Goal: Task Accomplishment & Management: Complete application form

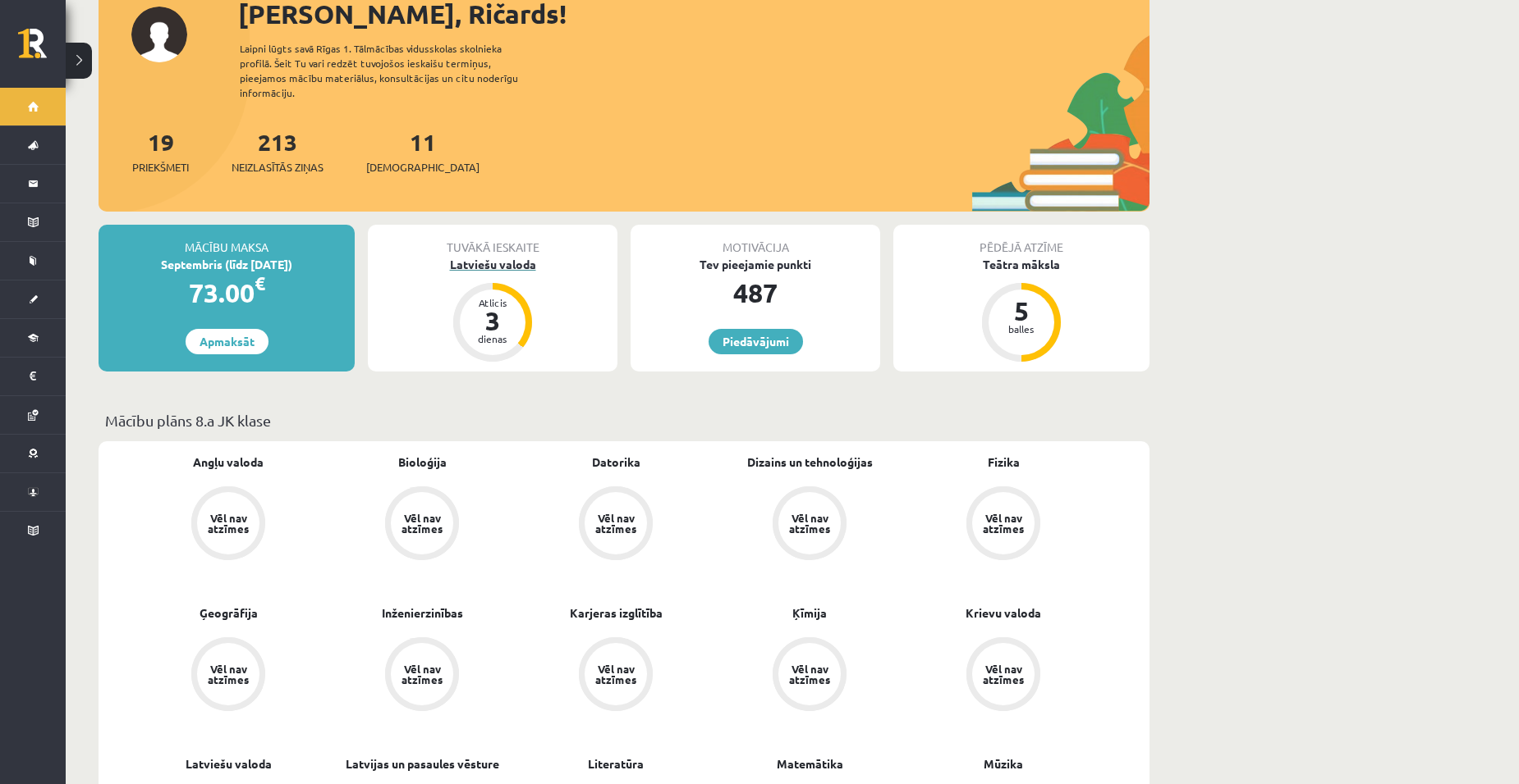
scroll to position [164, 0]
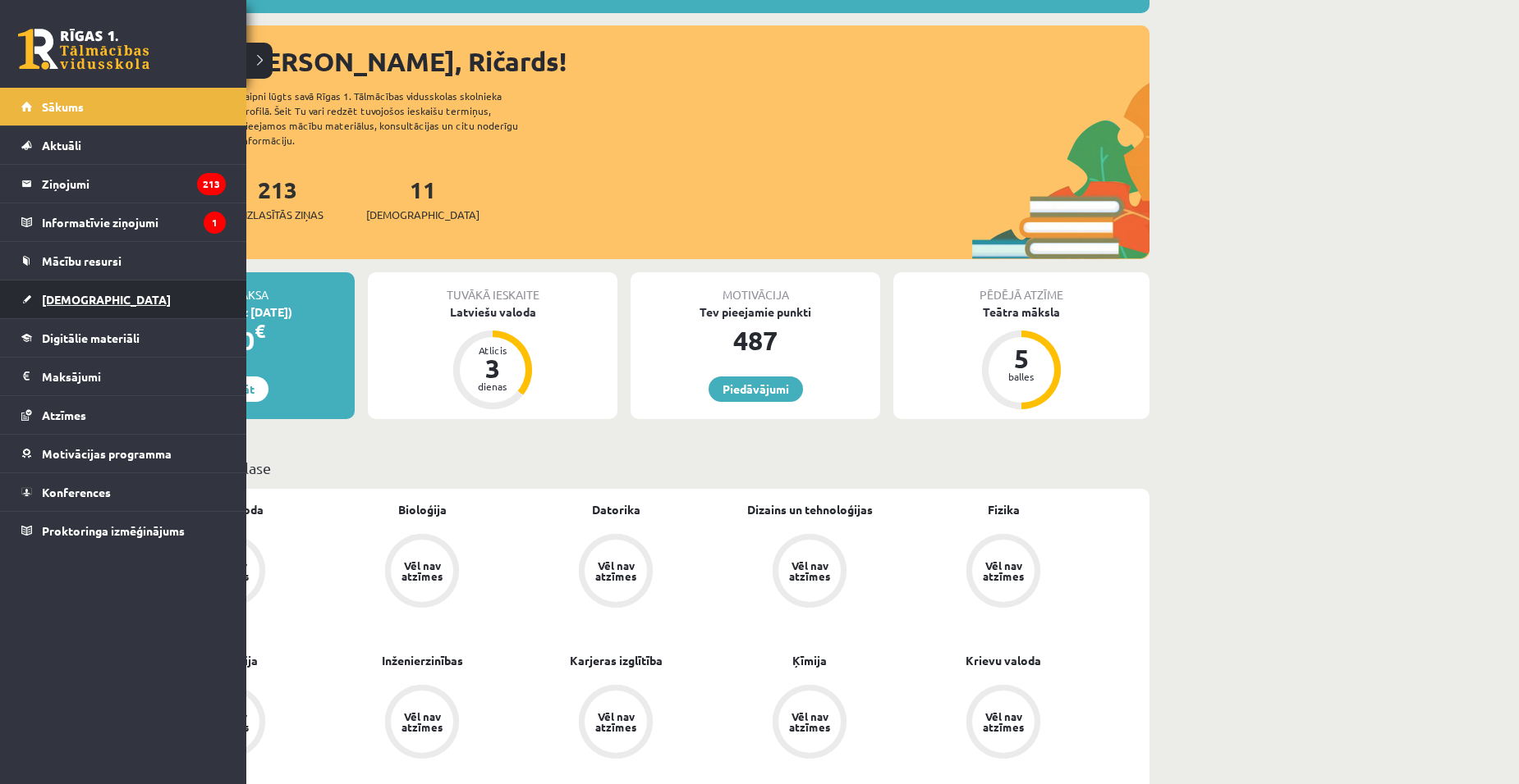
click at [95, 297] on link "[DEMOGRAPHIC_DATA]" at bounding box center [123, 300] width 204 height 38
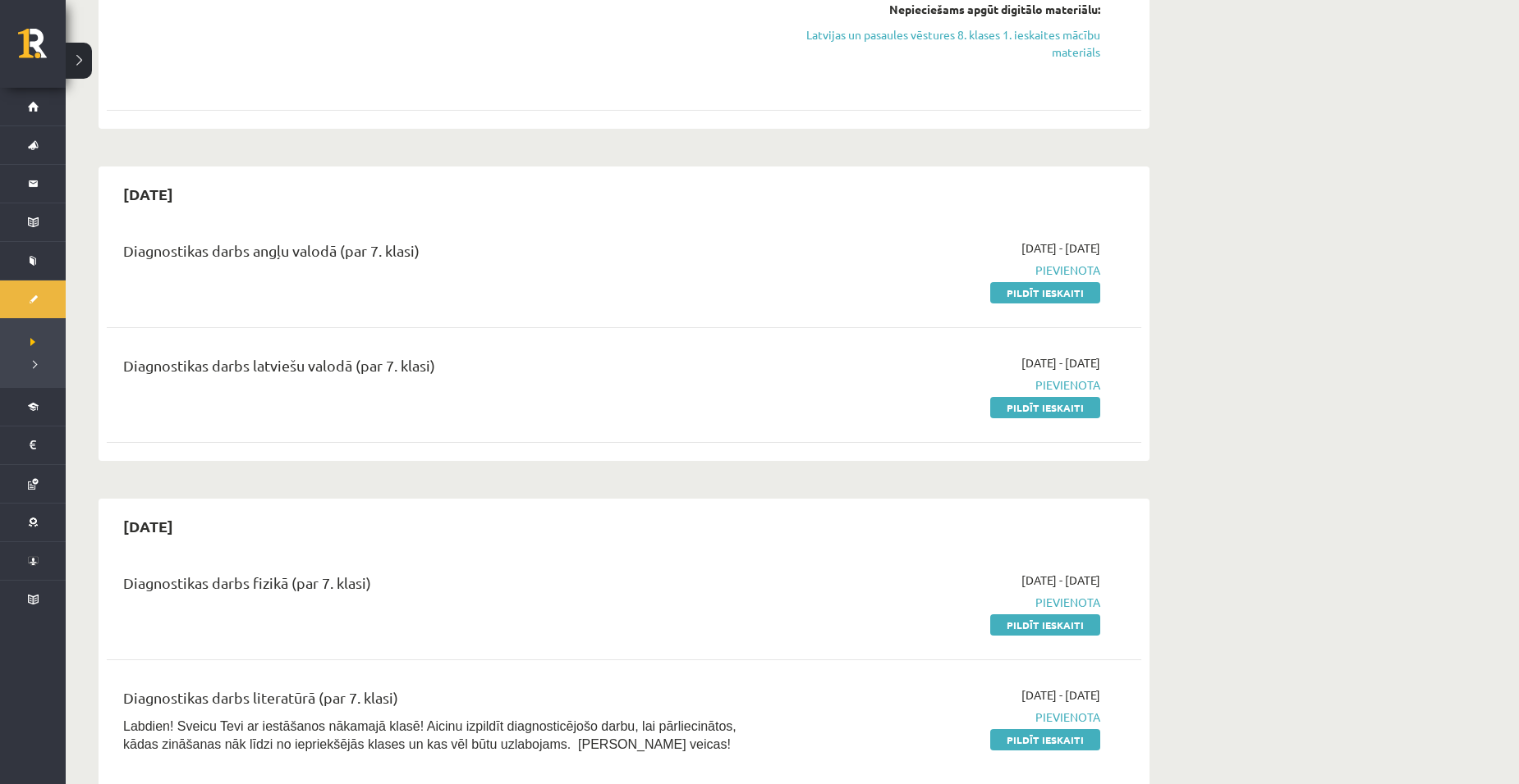
scroll to position [985, 0]
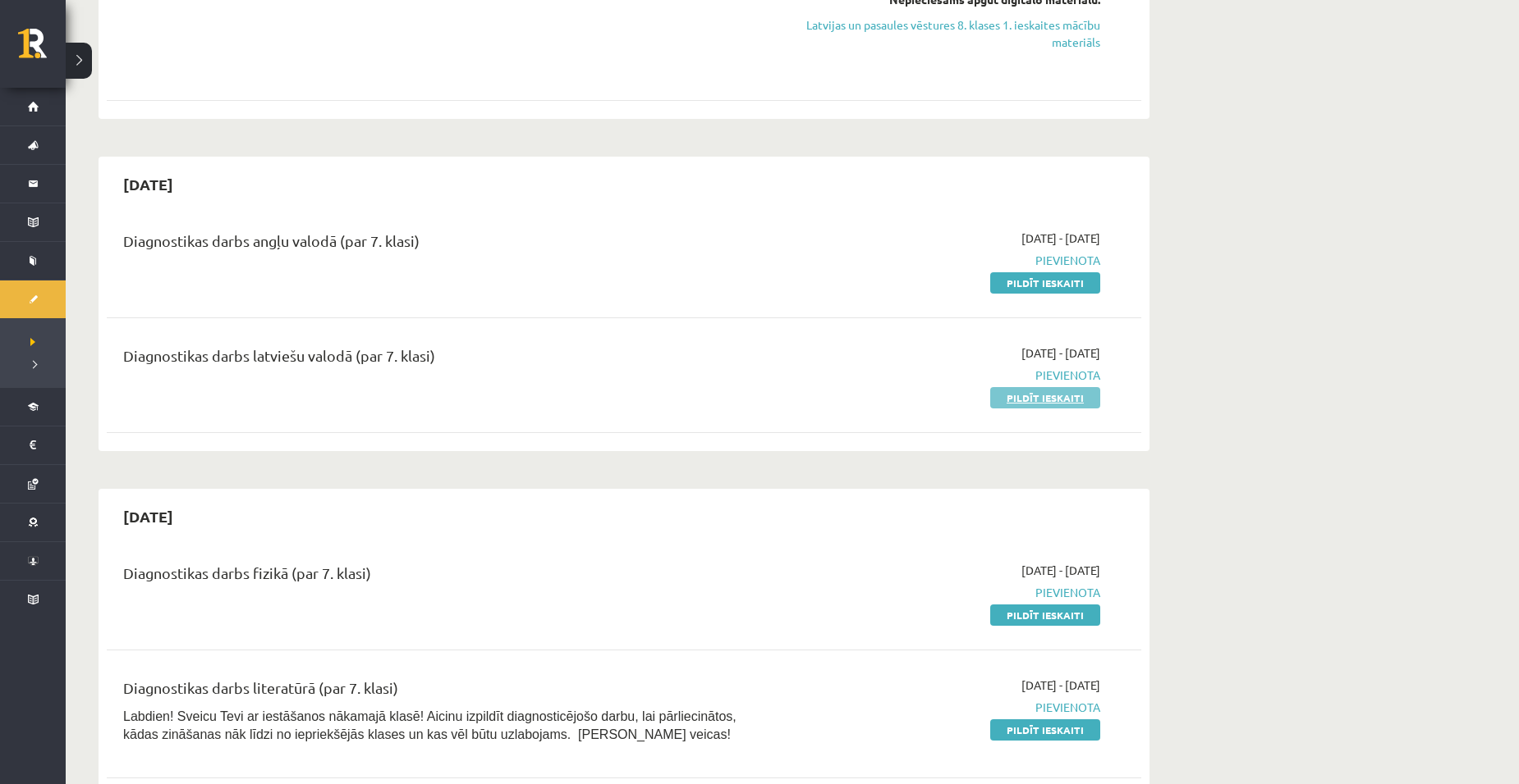
click at [1032, 393] on link "Pildīt ieskaiti" at bounding box center [1045, 397] width 110 height 21
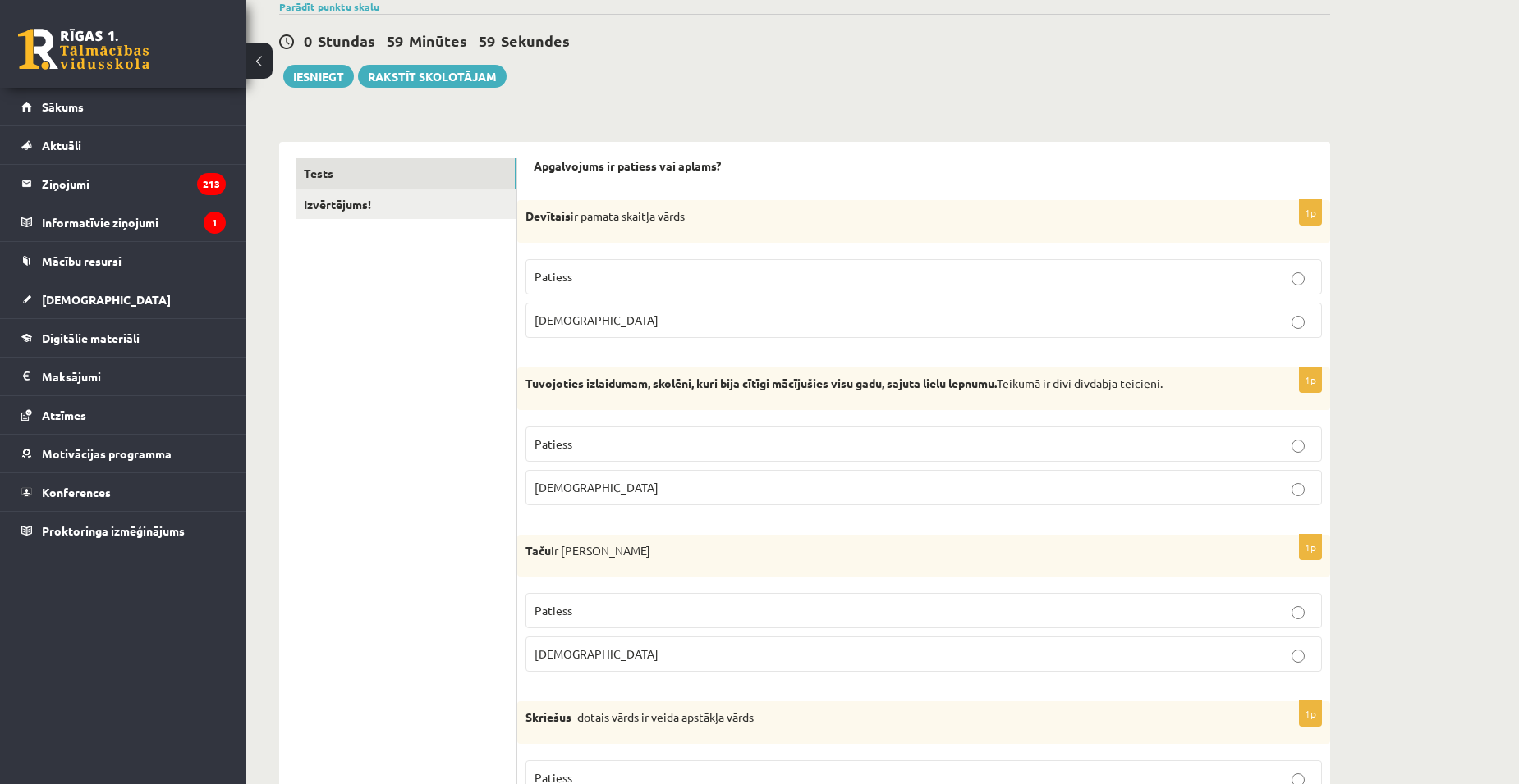
scroll to position [164, 0]
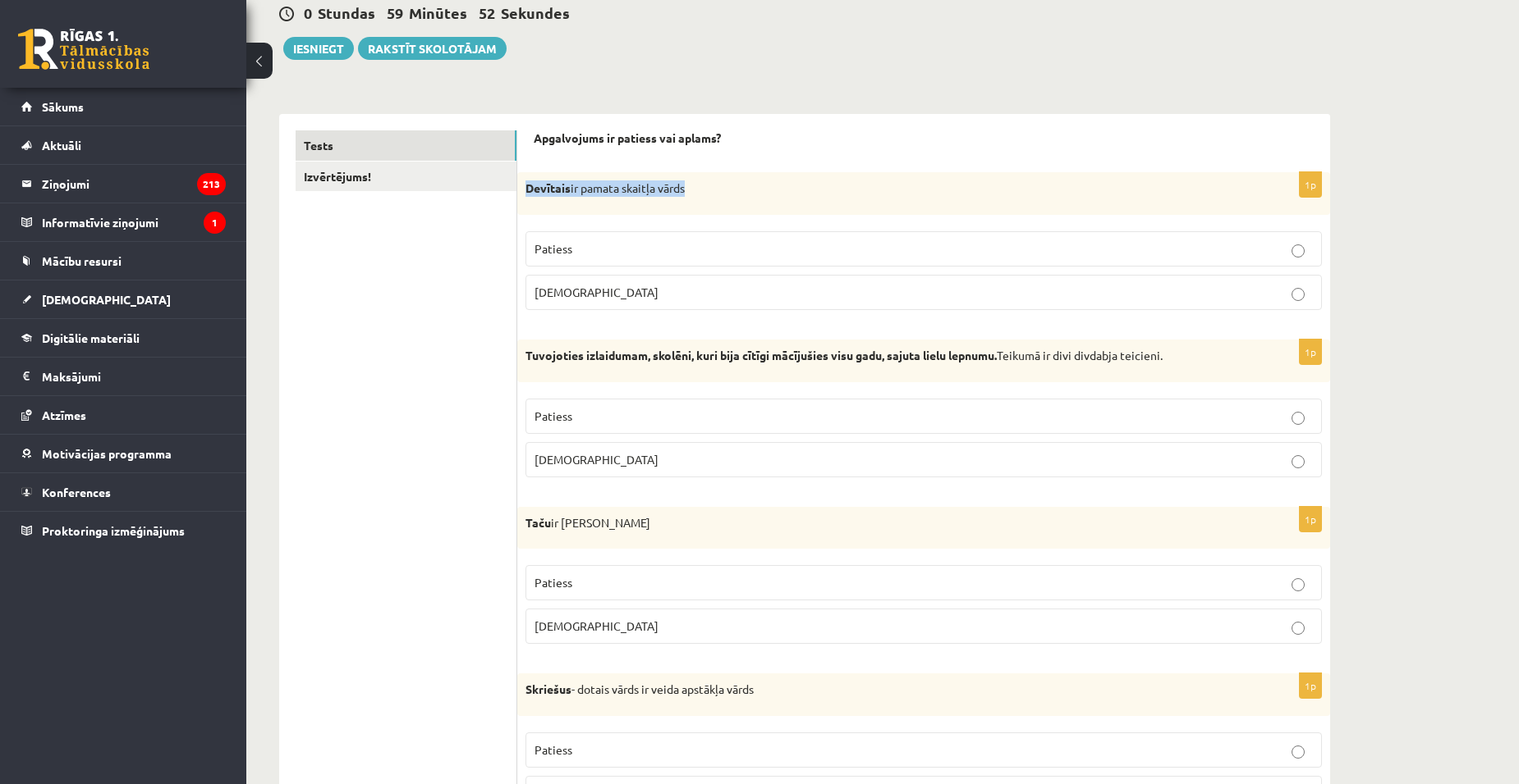
drag, startPoint x: 518, startPoint y: 192, endPoint x: 713, endPoint y: 208, distance: 195.7
click at [713, 208] on div "Devītais ir pamata skaitļa vārds" at bounding box center [924, 193] width 813 height 43
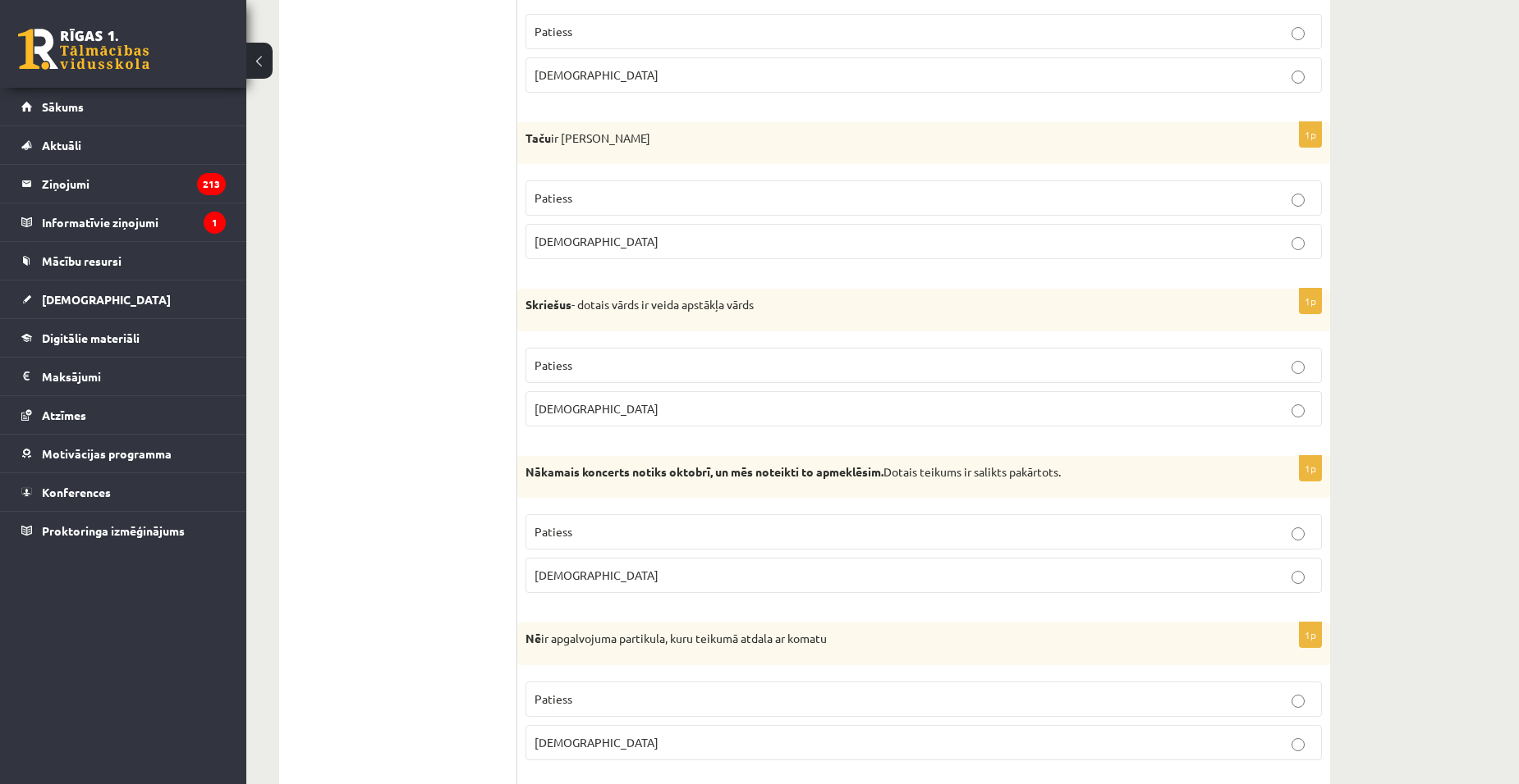
scroll to position [575, 0]
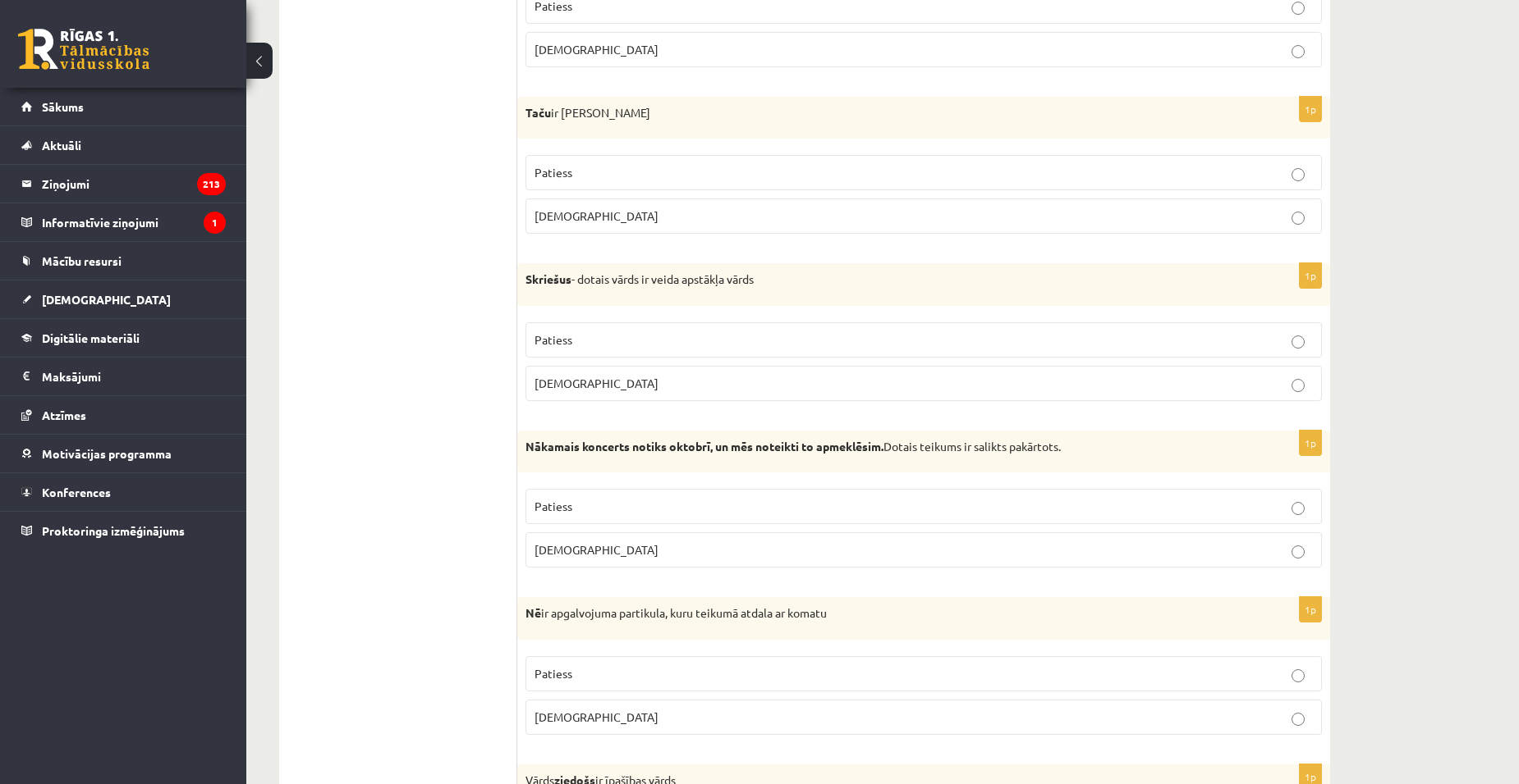
drag, startPoint x: 524, startPoint y: 111, endPoint x: 700, endPoint y: 126, distance: 176.6
click at [700, 126] on div "Taču ir pakārtojuma saiklis" at bounding box center [924, 118] width 813 height 43
drag, startPoint x: 657, startPoint y: 281, endPoint x: 784, endPoint y: 285, distance: 127.1
click at [784, 285] on p "Skriešus - dotais vārds ir veida apstākļa vārds" at bounding box center [882, 279] width 714 height 16
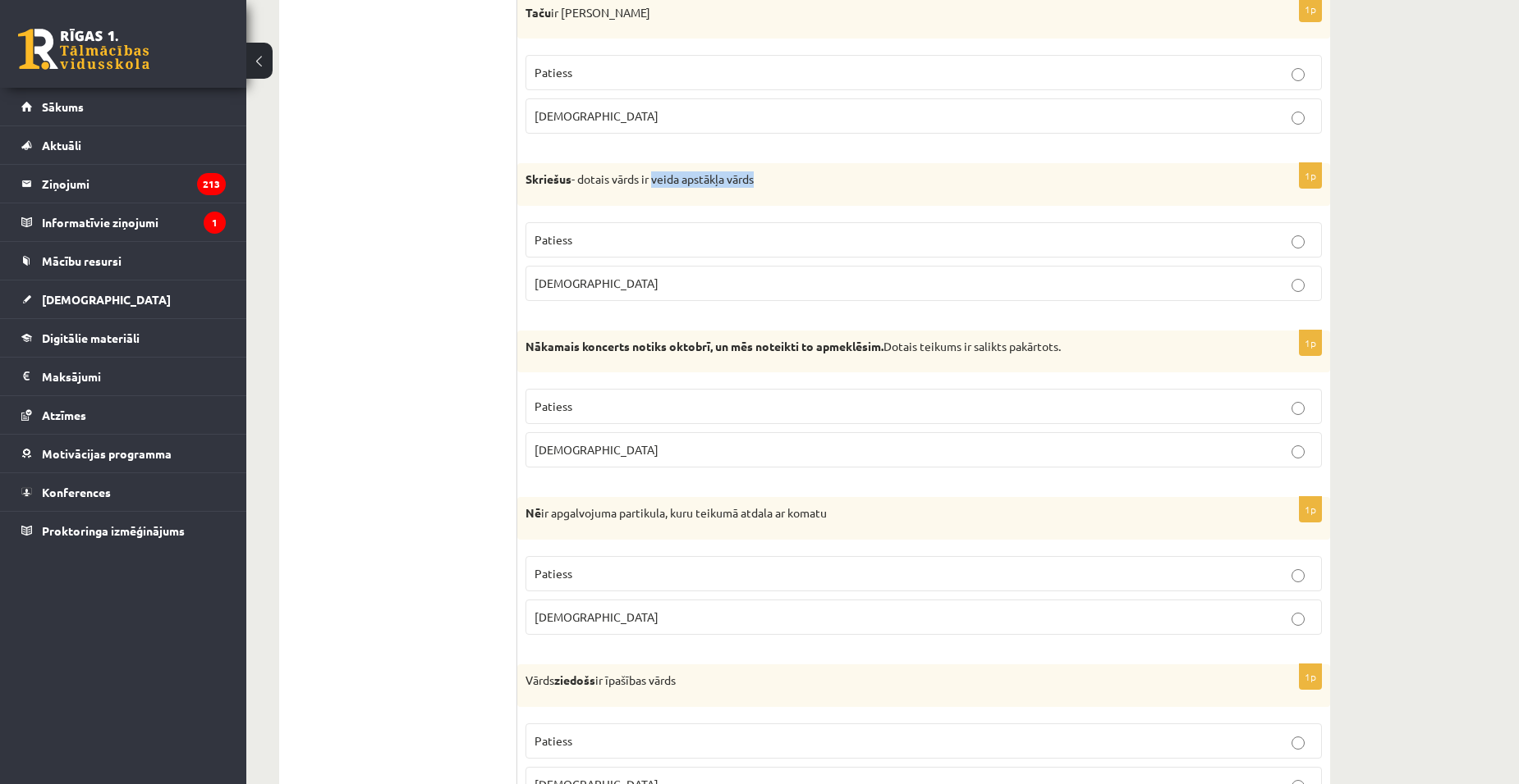
scroll to position [738, 0]
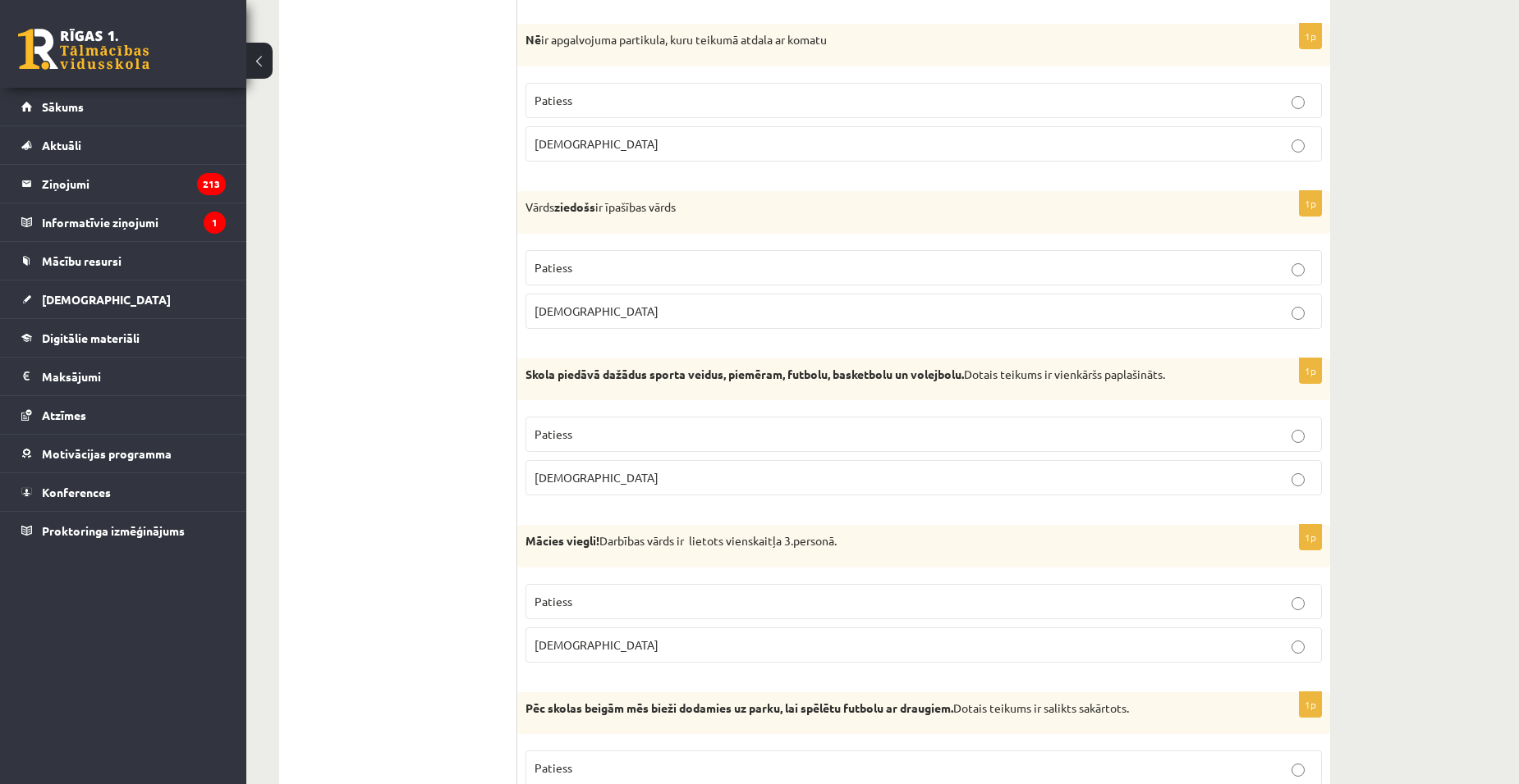
scroll to position [1149, 0]
drag, startPoint x: 518, startPoint y: 37, endPoint x: 860, endPoint y: 46, distance: 342.1
click at [860, 46] on div "Nē ir apgalvojuma partikula, kuru teikumā atdala ar komatu" at bounding box center [924, 44] width 813 height 43
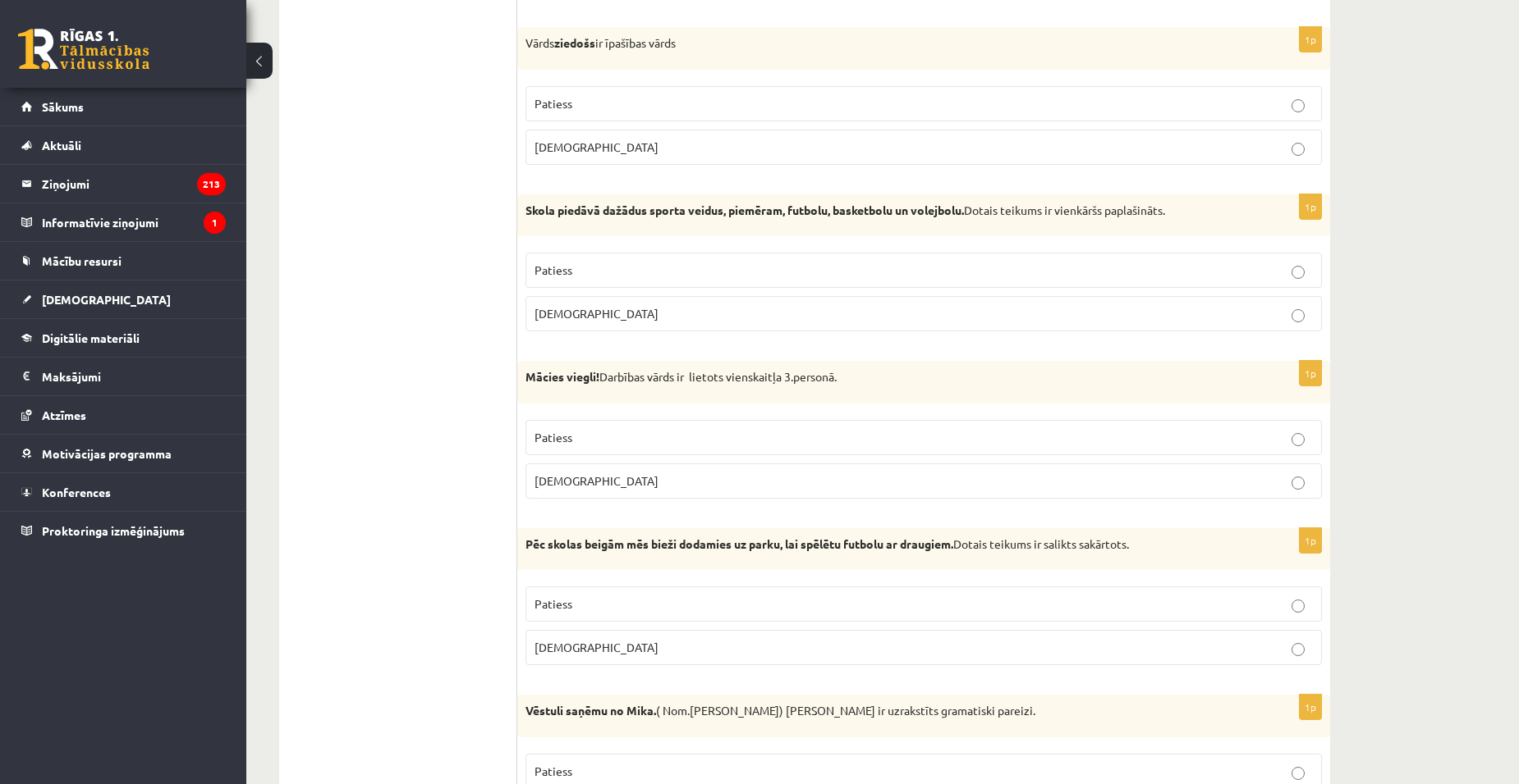
scroll to position [1313, 0]
click at [1290, 270] on p "Patiess" at bounding box center [924, 269] width 778 height 17
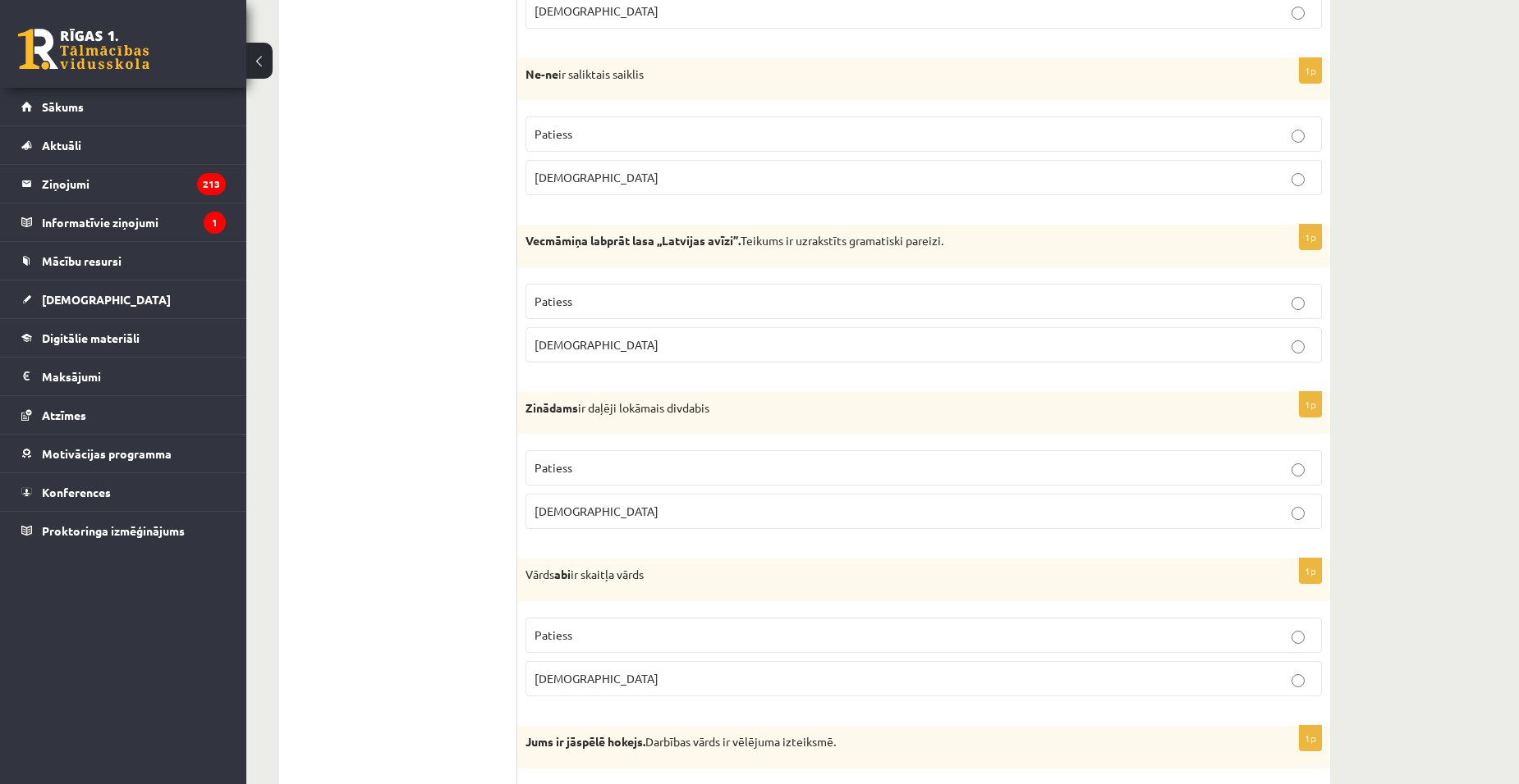
scroll to position [2625, 0]
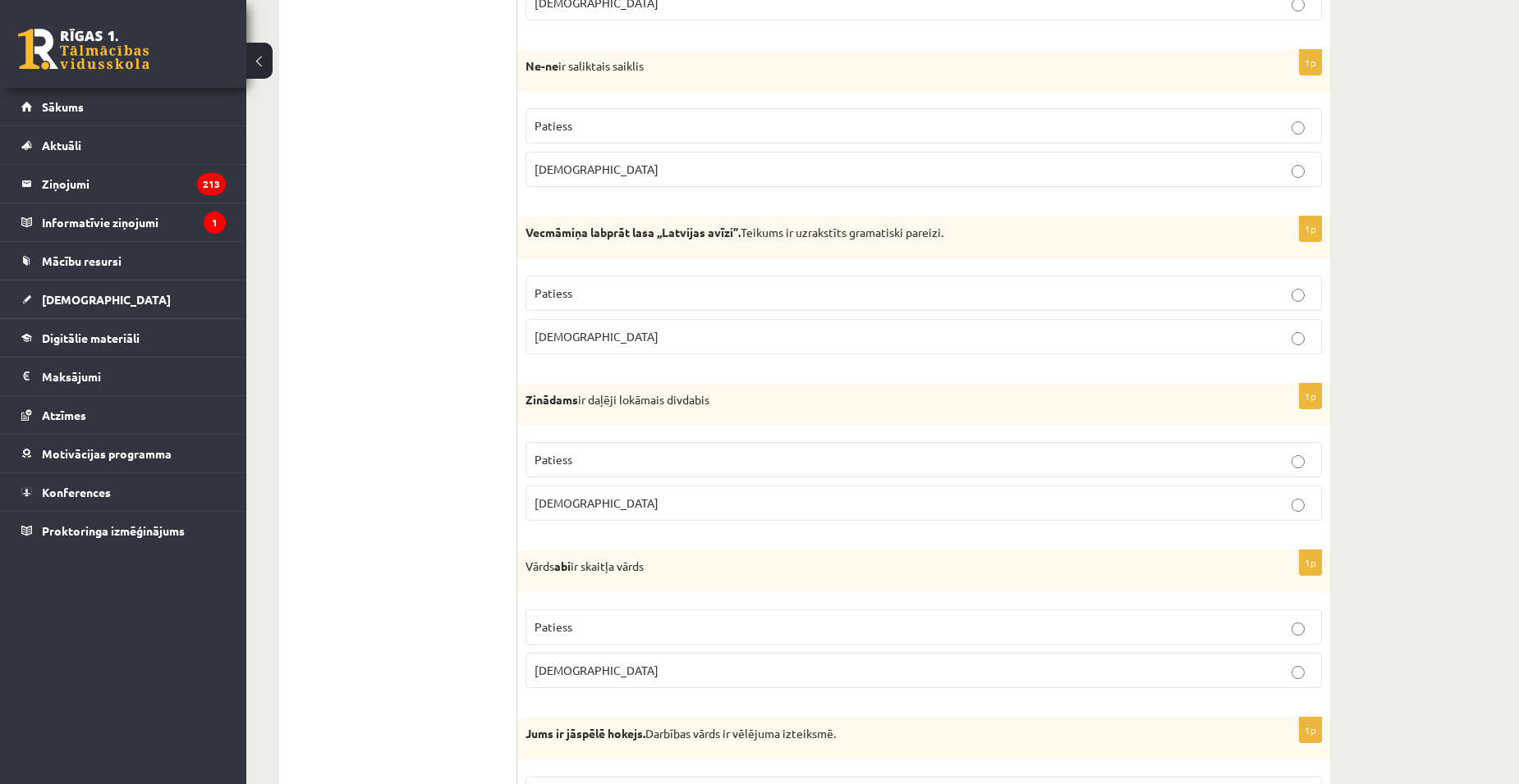
drag, startPoint x: 518, startPoint y: 65, endPoint x: 661, endPoint y: 76, distance: 143.4
click at [661, 76] on div "Ne-ne ir saliktais saiklis" at bounding box center [924, 71] width 813 height 43
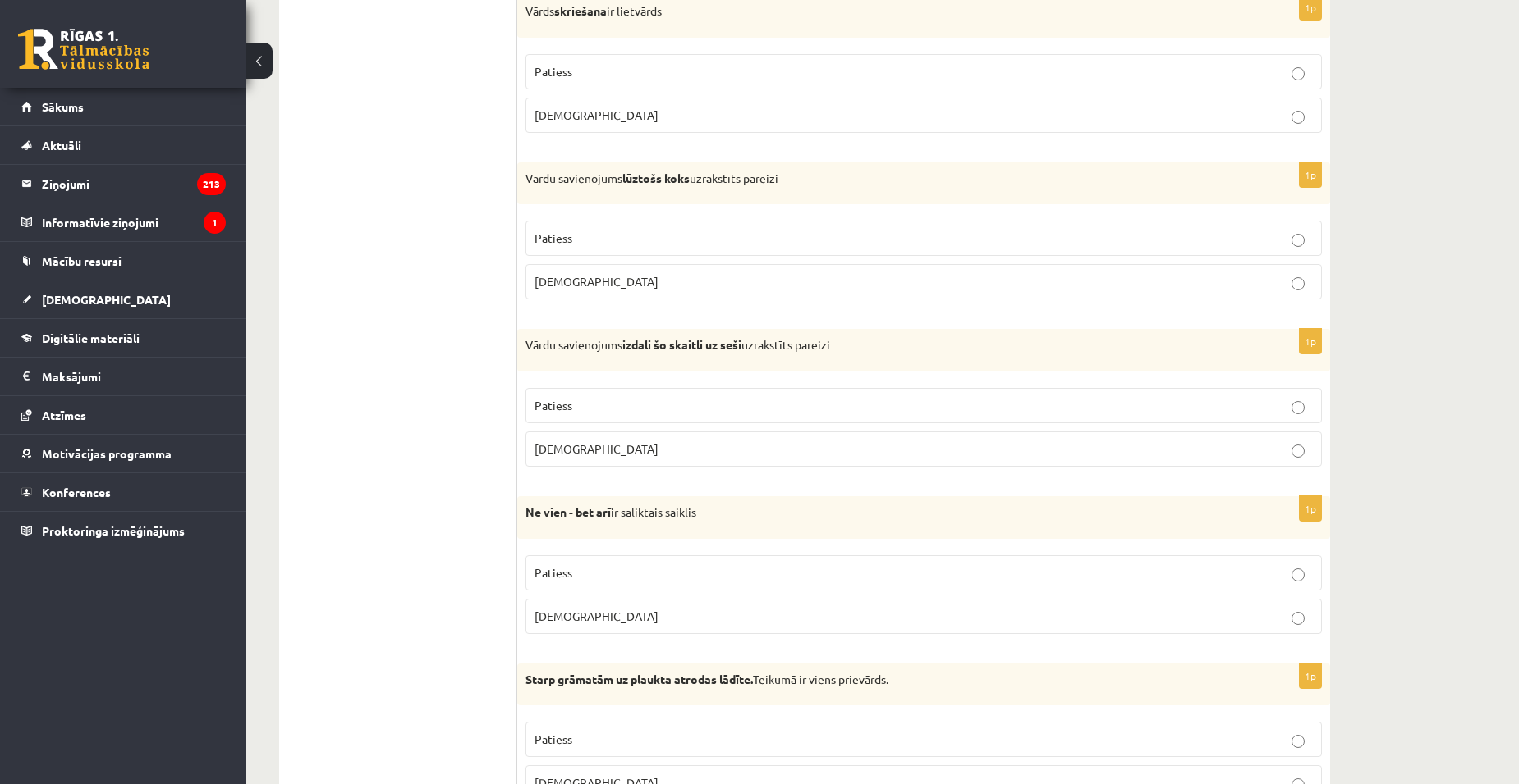
scroll to position [3692, 0]
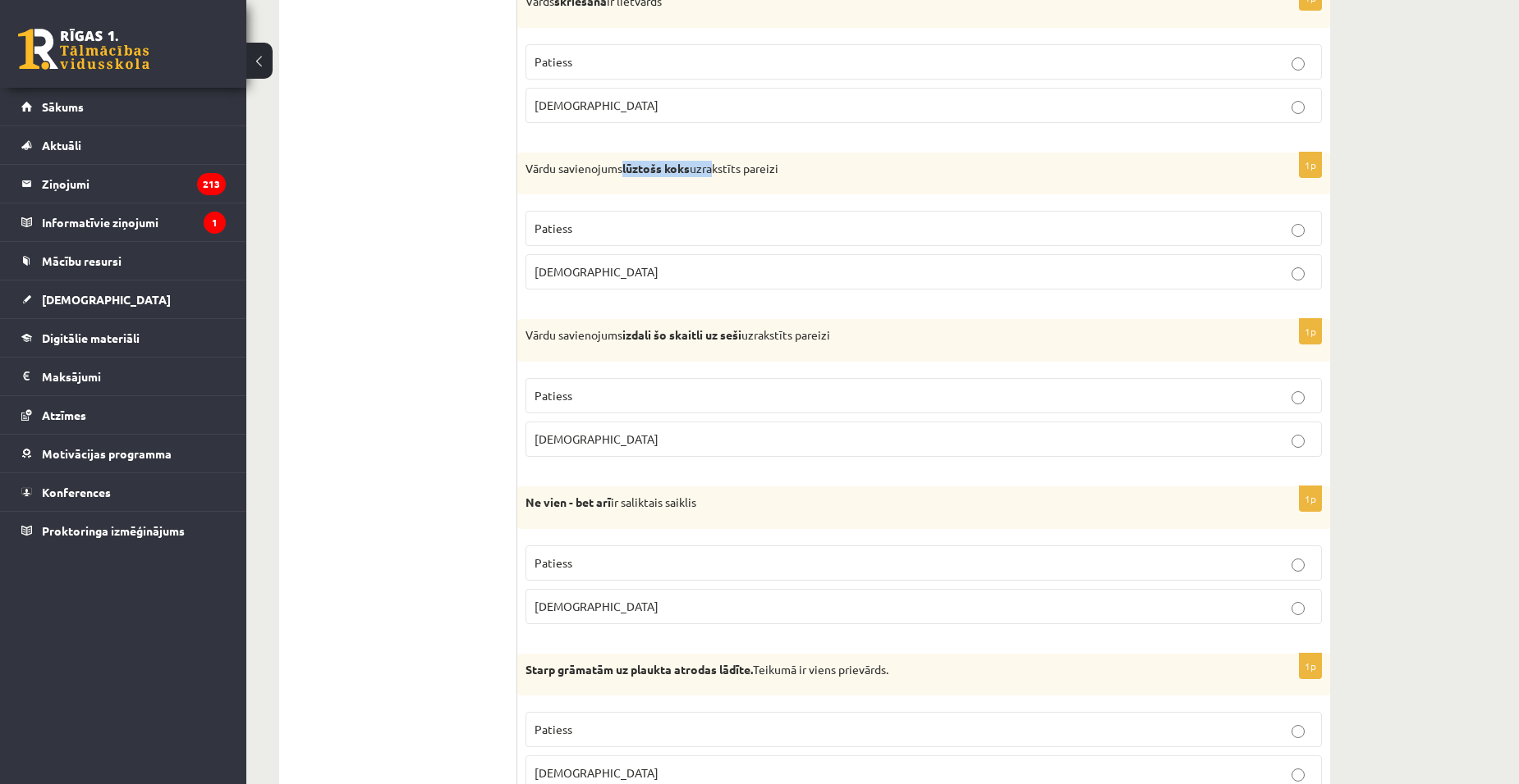
drag, startPoint x: 627, startPoint y: 170, endPoint x: 715, endPoint y: 176, distance: 88.2
click at [715, 176] on p "Vārdu savienojums lūztošs koks uzrakstīts pareizi" at bounding box center [882, 169] width 714 height 16
drag, startPoint x: 715, startPoint y: 176, endPoint x: 754, endPoint y: 186, distance: 40.3
click at [754, 186] on div "Vārdu savienojums lūztošs koks uzrakstīts pareizi" at bounding box center [924, 174] width 813 height 43
drag, startPoint x: 616, startPoint y: 165, endPoint x: 658, endPoint y: 170, distance: 42.3
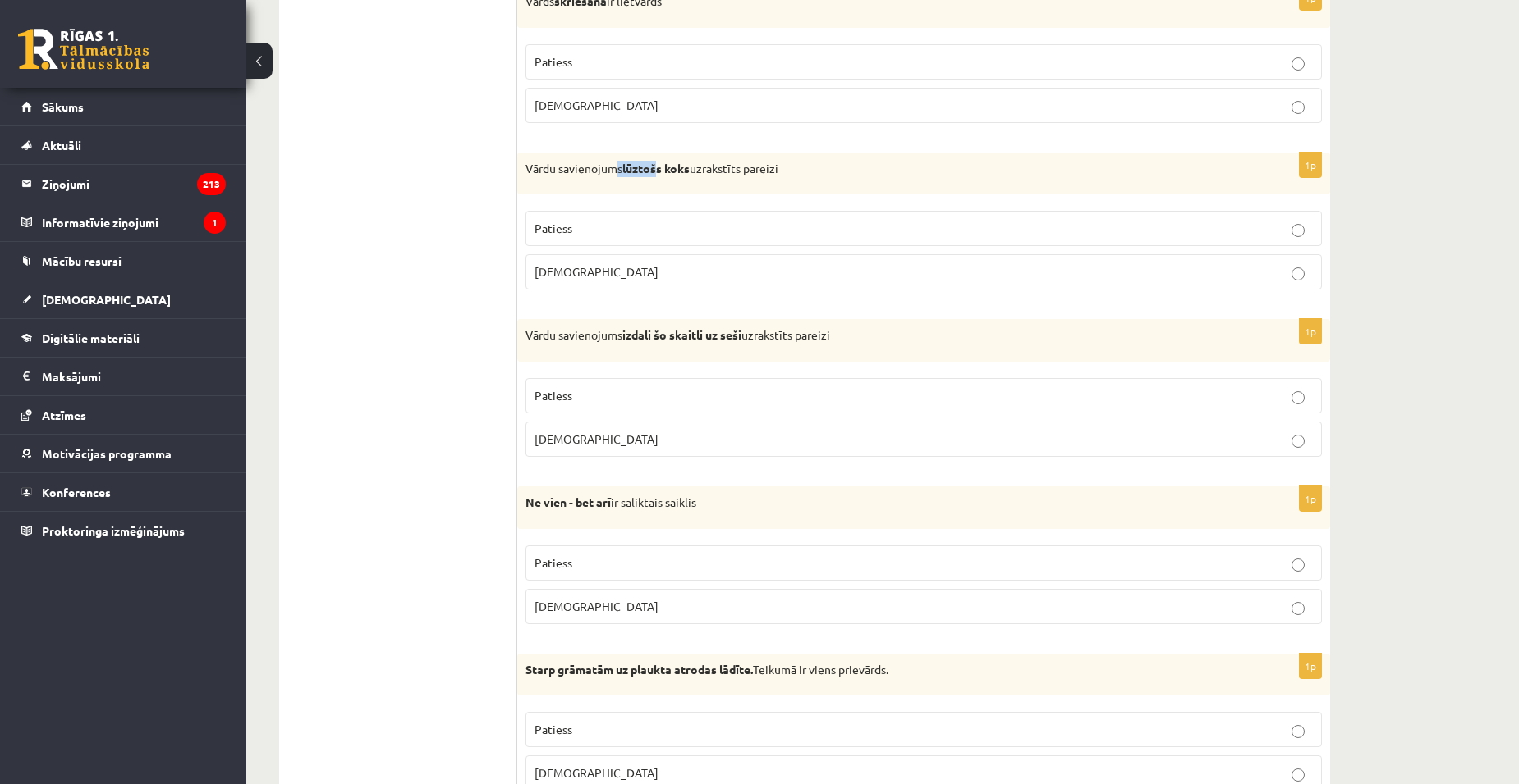
click at [658, 170] on p "Vārdu savienojums lūztošs koks uzrakstīts pareizi" at bounding box center [882, 169] width 714 height 16
drag, startPoint x: 658, startPoint y: 170, endPoint x: 621, endPoint y: 183, distance: 39.2
click at [621, 183] on div "Vārdu savienojums lūztošs koks uzrakstīts pareizi" at bounding box center [924, 174] width 813 height 43
drag, startPoint x: 632, startPoint y: 170, endPoint x: 695, endPoint y: 178, distance: 63.5
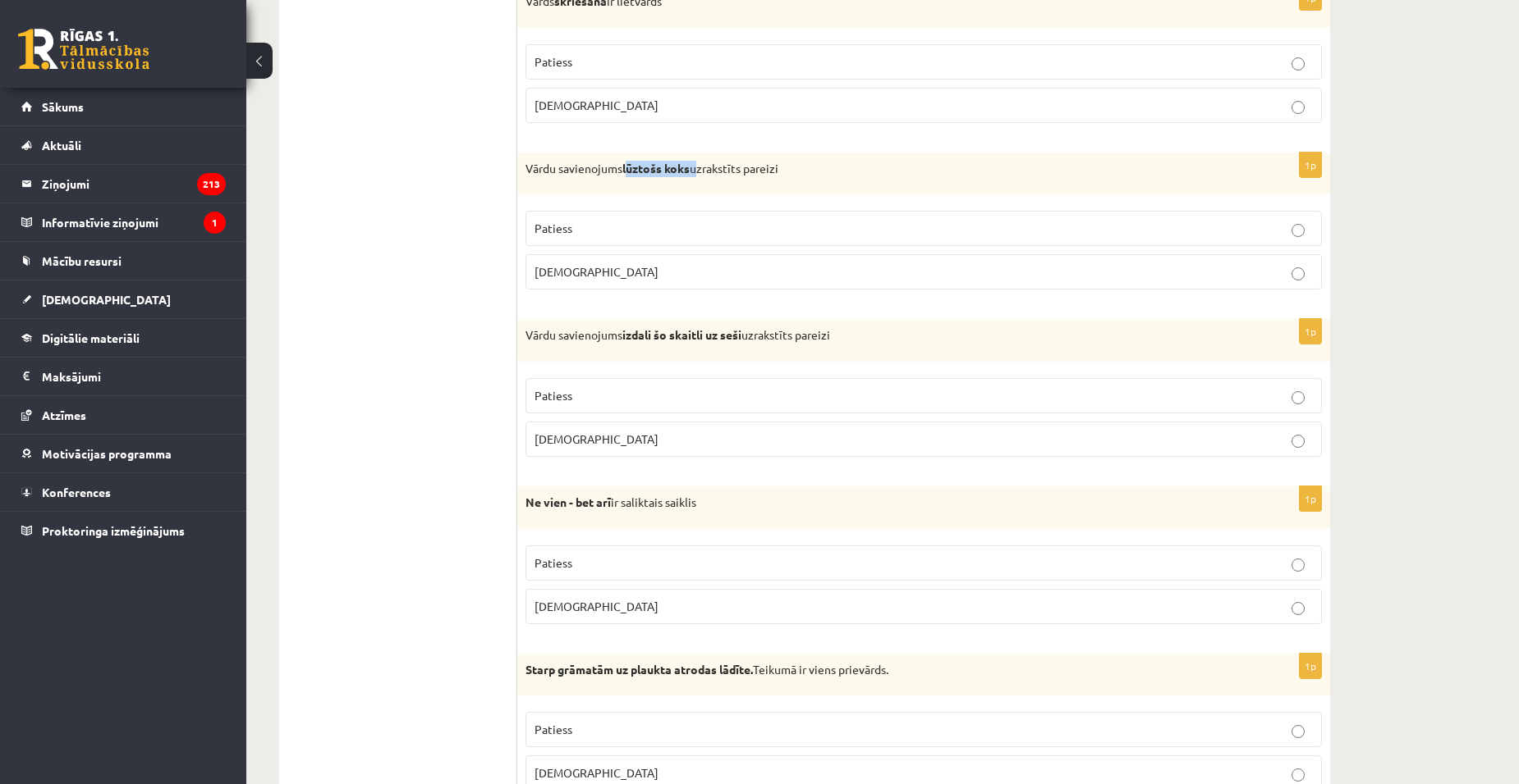
click at [695, 178] on div "Vārdu savienojums lūztošs koks uzrakstīts pareizi" at bounding box center [924, 174] width 813 height 43
drag, startPoint x: 625, startPoint y: 168, endPoint x: 697, endPoint y: 179, distance: 72.8
click at [697, 179] on div "Vārdu savienojums lūztošs koks uzrakstīts pareizi" at bounding box center [924, 174] width 813 height 43
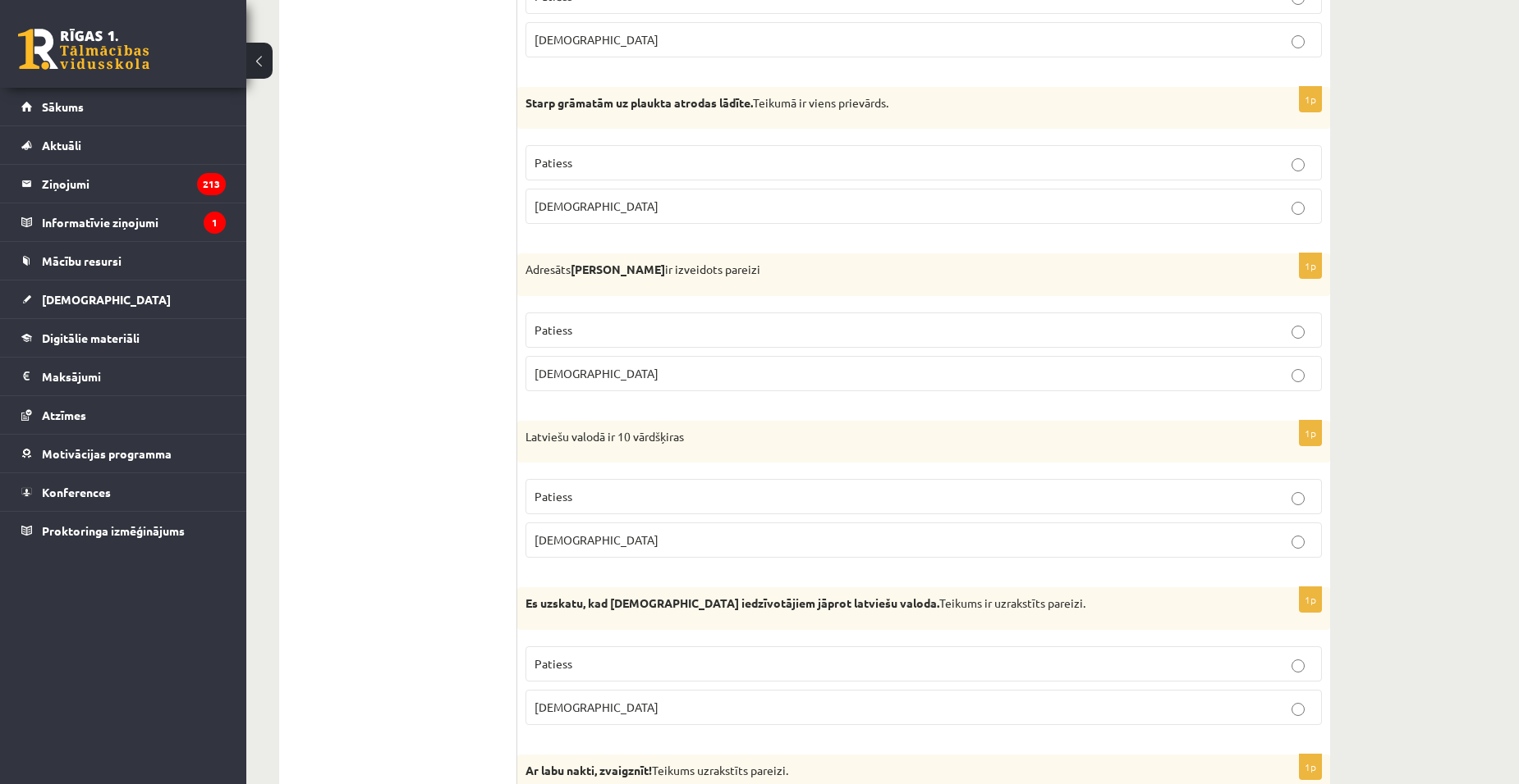
scroll to position [4267, 0]
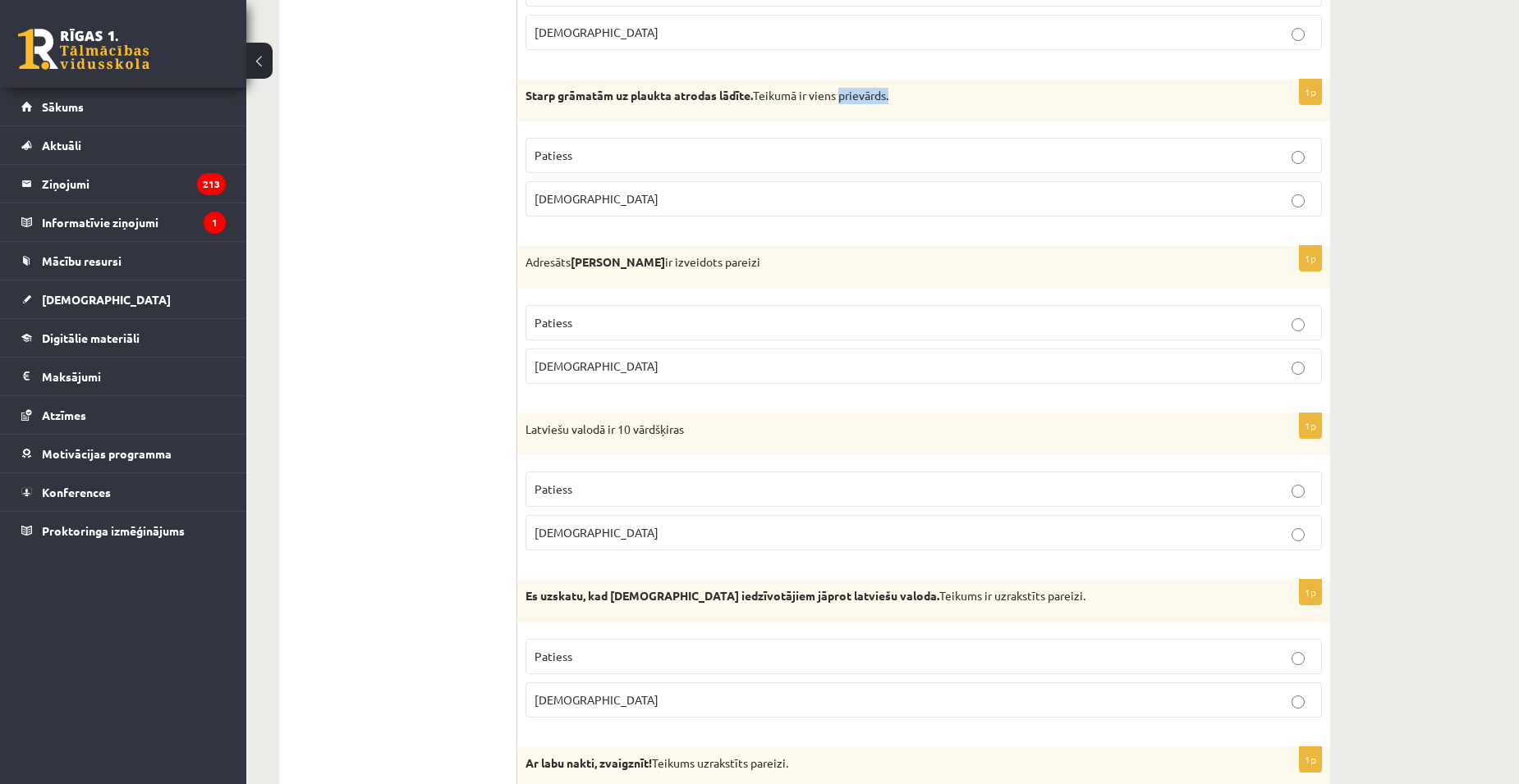
drag, startPoint x: 858, startPoint y: 101, endPoint x: 931, endPoint y: 111, distance: 73.7
click at [931, 111] on div "Starp grāmatām uz plaukta atrodas lādīte. Teikumā ir viens prievārds." at bounding box center [924, 100] width 813 height 43
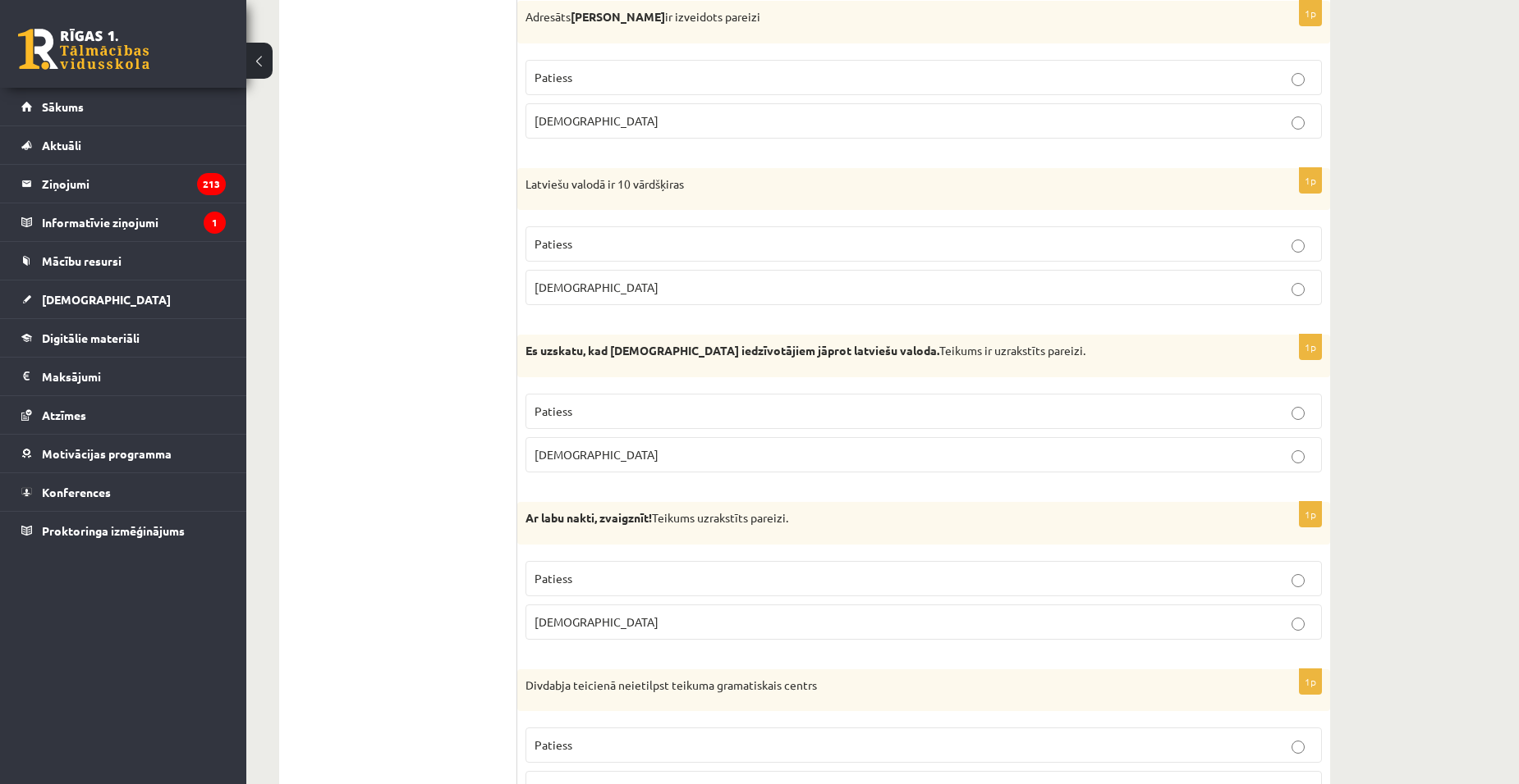
scroll to position [4512, 0]
drag, startPoint x: 519, startPoint y: 179, endPoint x: 706, endPoint y: 188, distance: 187.2
click at [706, 188] on div "Latviešu valodā ir 10 vārdšķiras" at bounding box center [924, 188] width 813 height 43
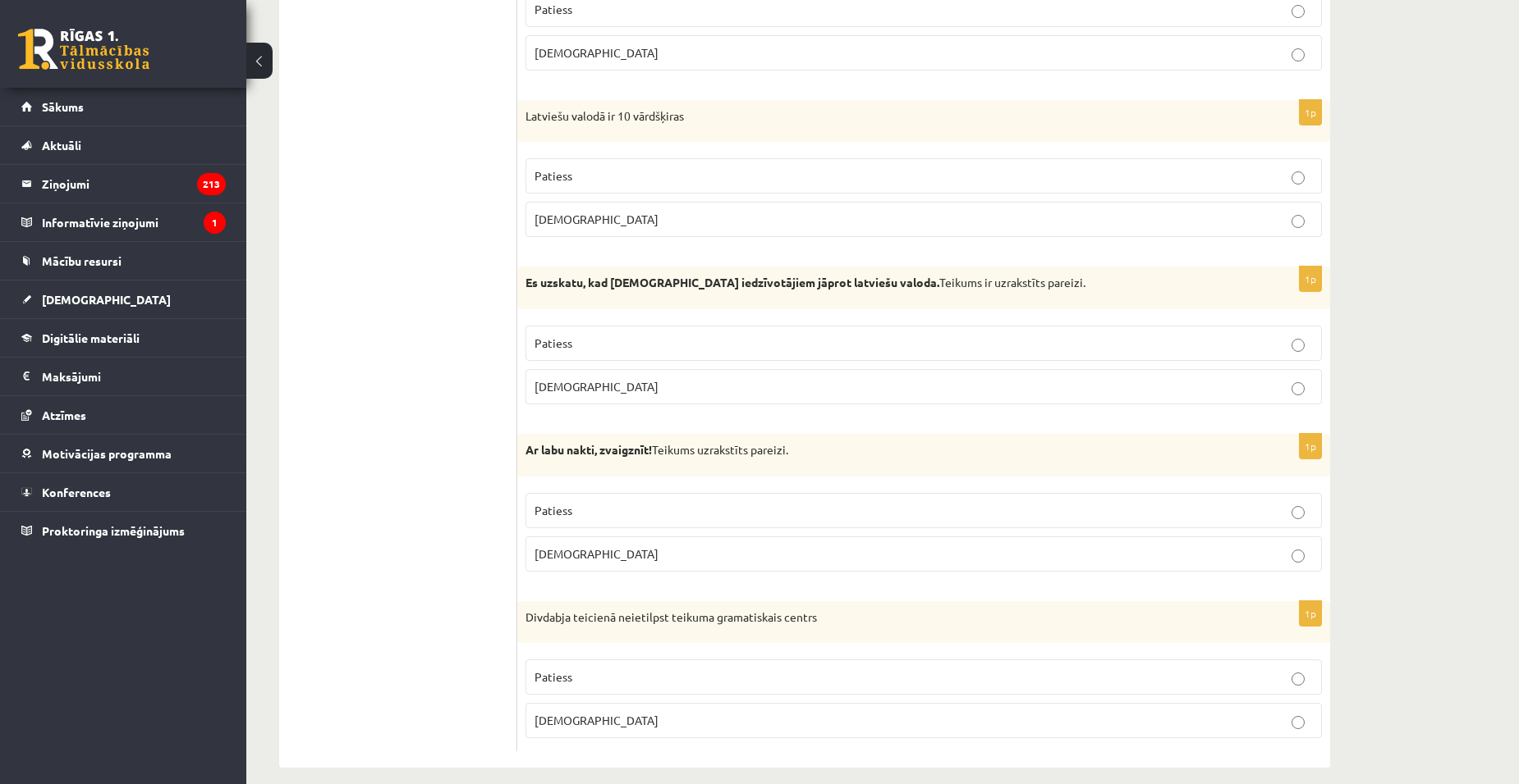
scroll to position [4597, 0]
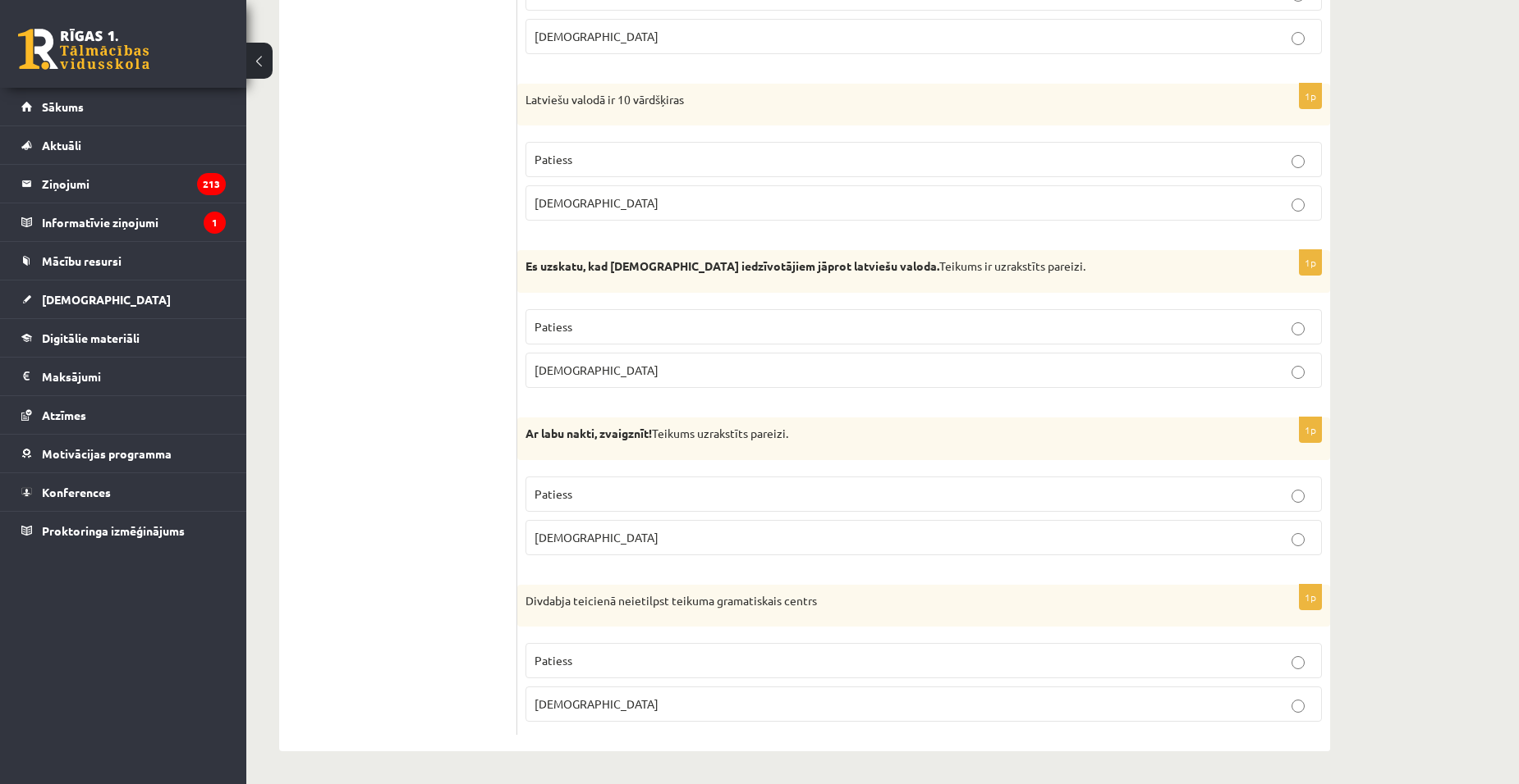
drag, startPoint x: 1021, startPoint y: 41, endPoint x: 1203, endPoint y: 138, distance: 206.2
click at [1078, 51] on label "Aplams" at bounding box center [923, 36] width 796 height 35
drag, startPoint x: 524, startPoint y: 604, endPoint x: 838, endPoint y: 587, distance: 314.5
click at [838, 587] on div "Divdabja teicienā neietilpst teikuma gramatiskais centrs" at bounding box center [924, 606] width 813 height 43
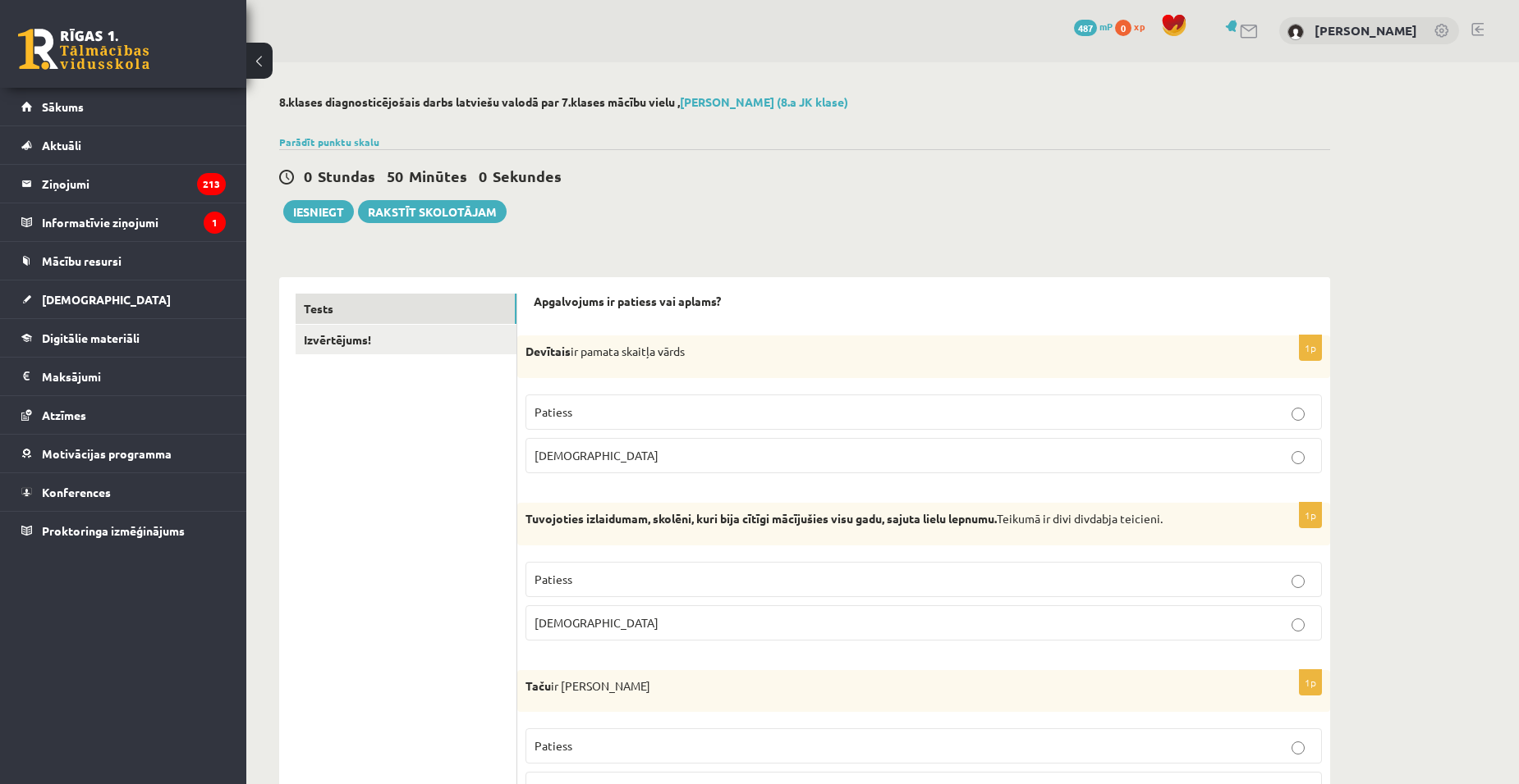
scroll to position [0, 0]
click at [379, 336] on link "Izvērtējums!" at bounding box center [406, 341] width 221 height 30
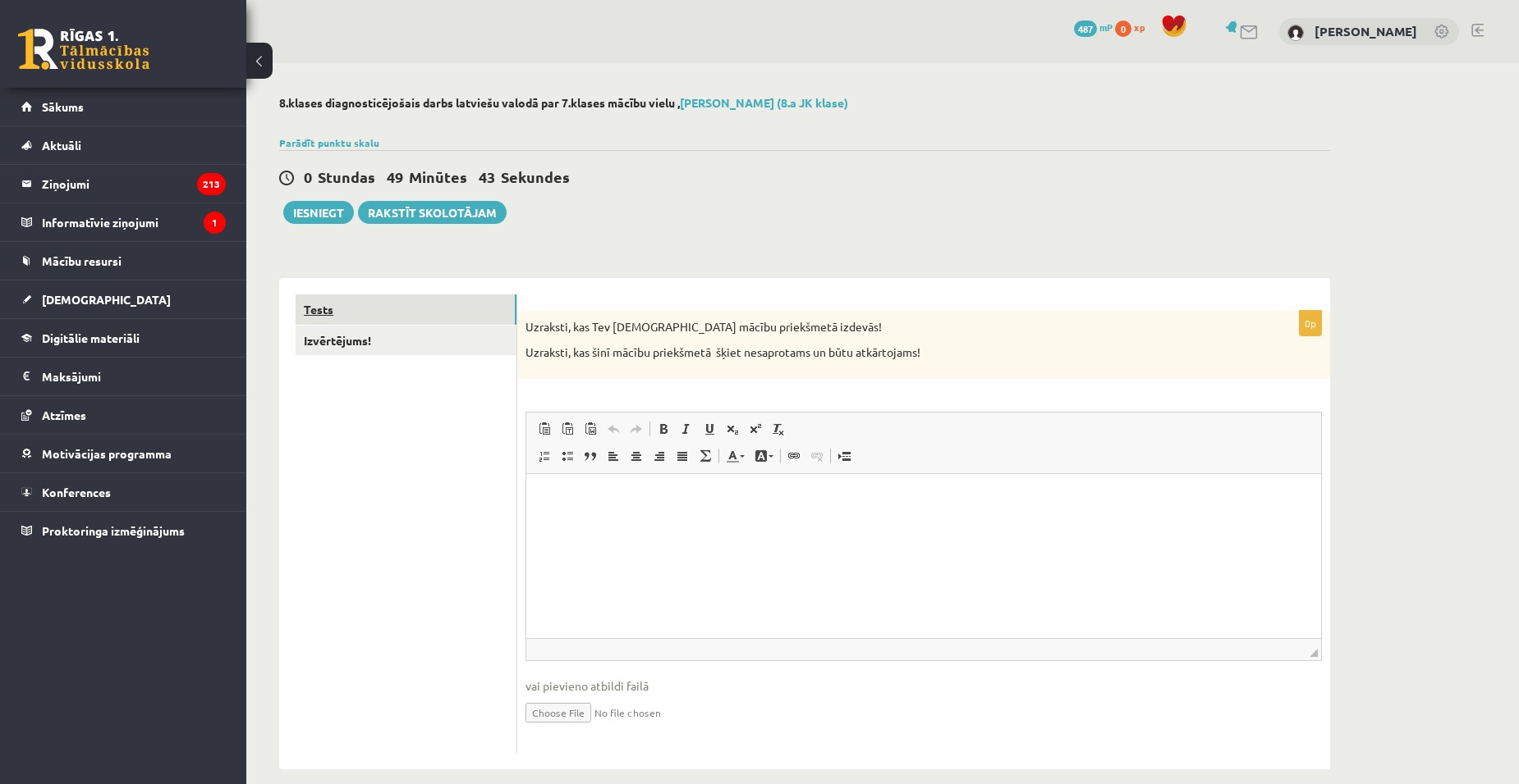
click at [345, 309] on link "Tests" at bounding box center [406, 310] width 221 height 30
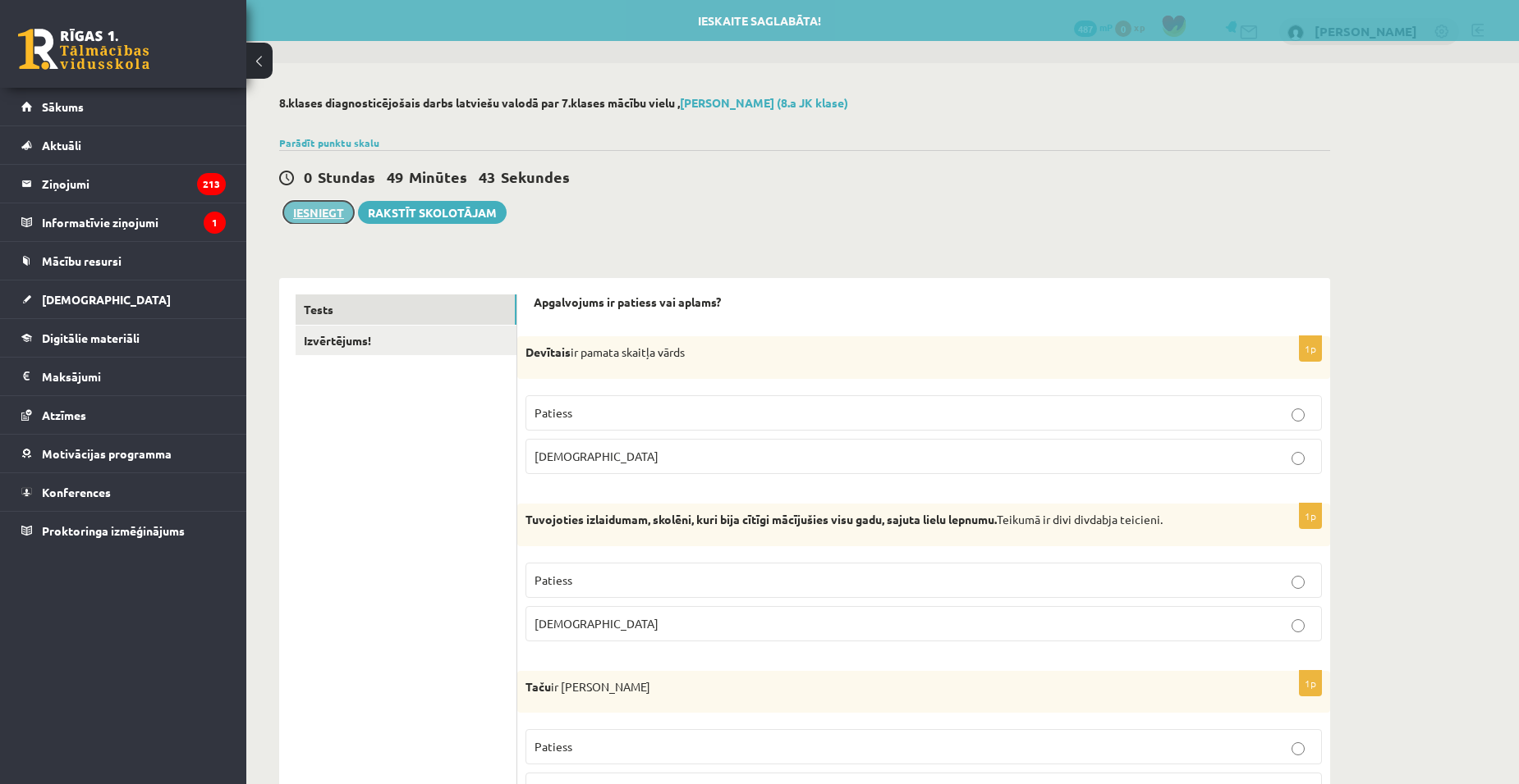
click at [313, 211] on button "Iesniegt" at bounding box center [318, 212] width 71 height 23
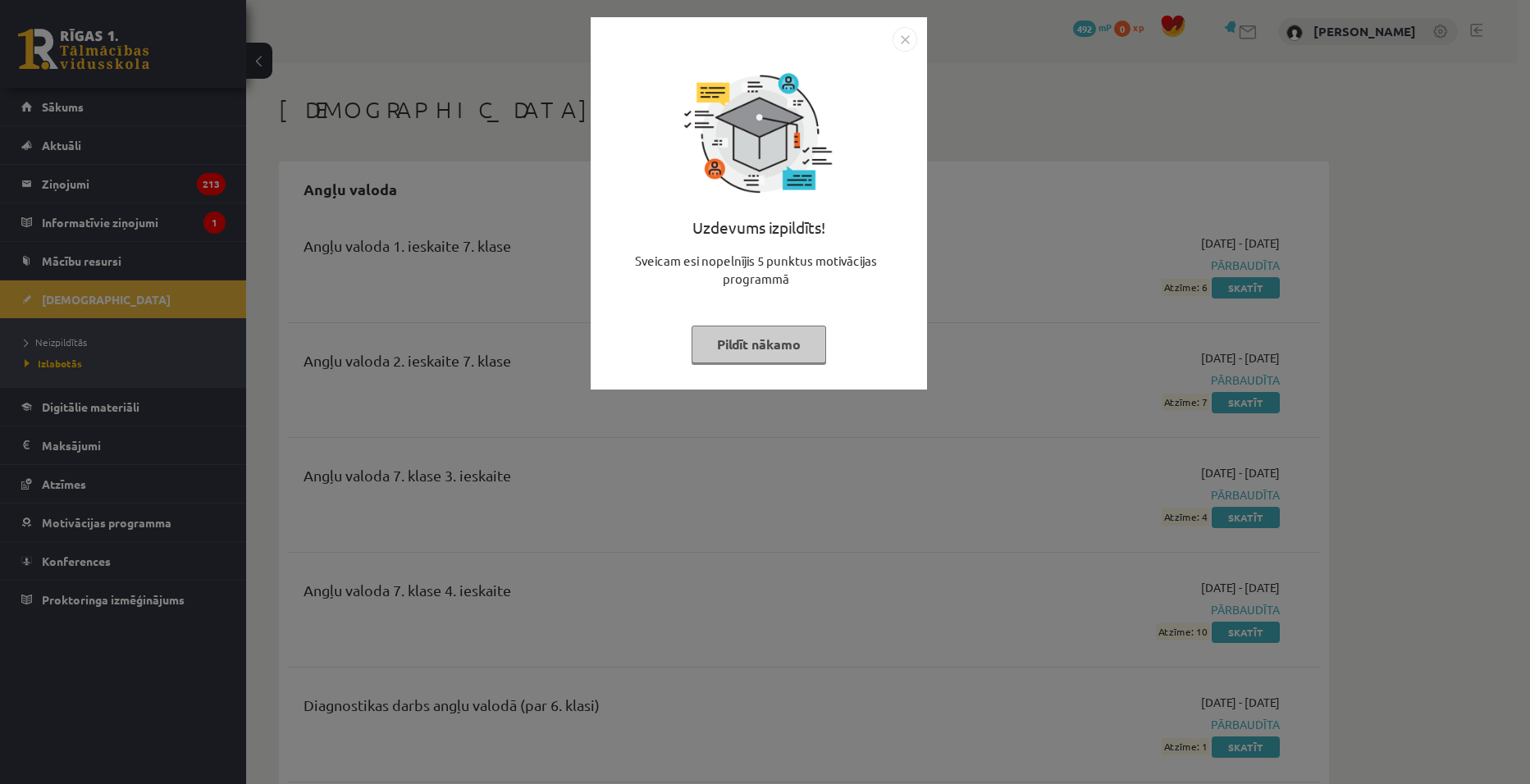
click at [759, 344] on button "Pildīt nākamo" at bounding box center [759, 344] width 134 height 38
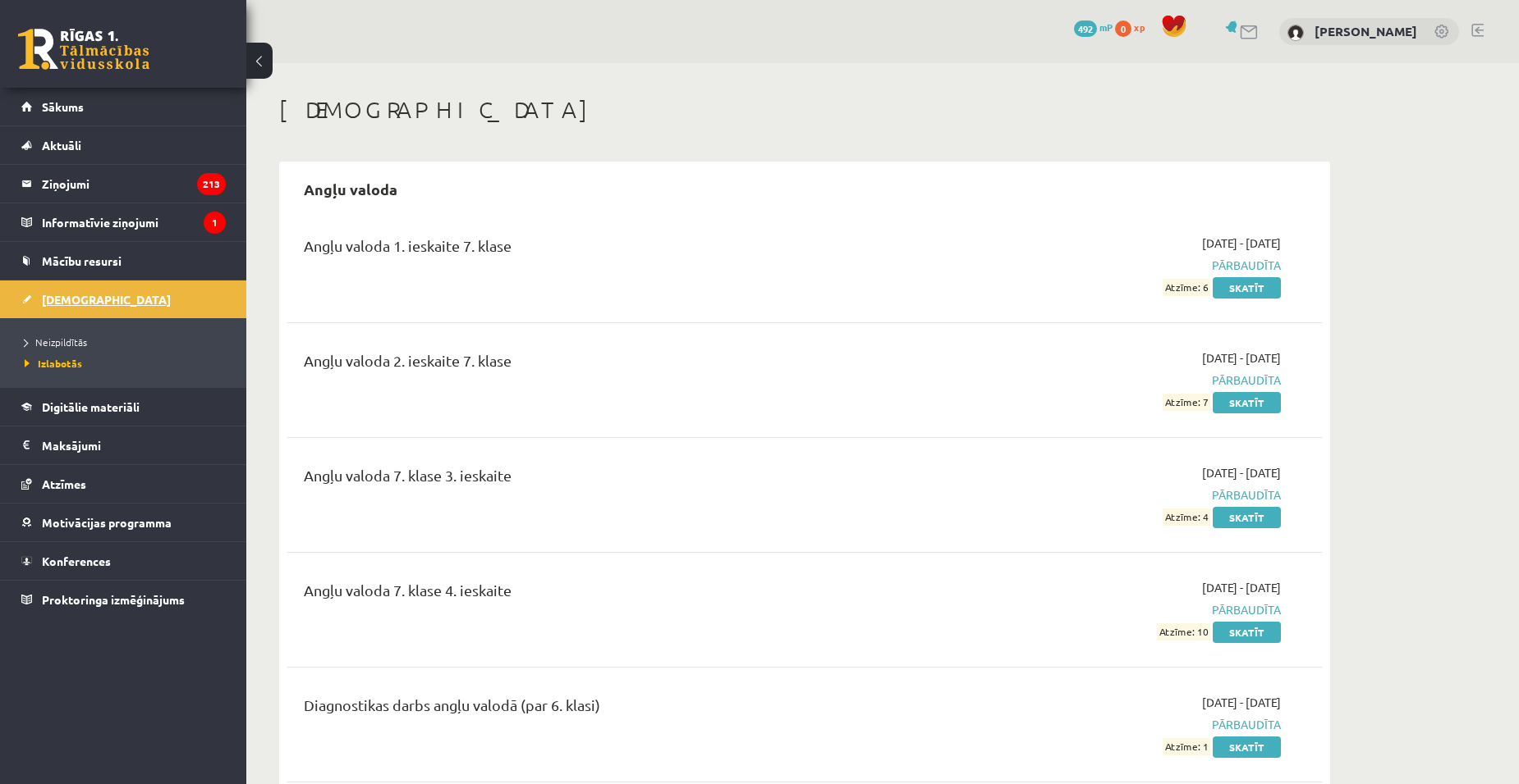
click at [107, 297] on link "[DEMOGRAPHIC_DATA]" at bounding box center [123, 300] width 204 height 38
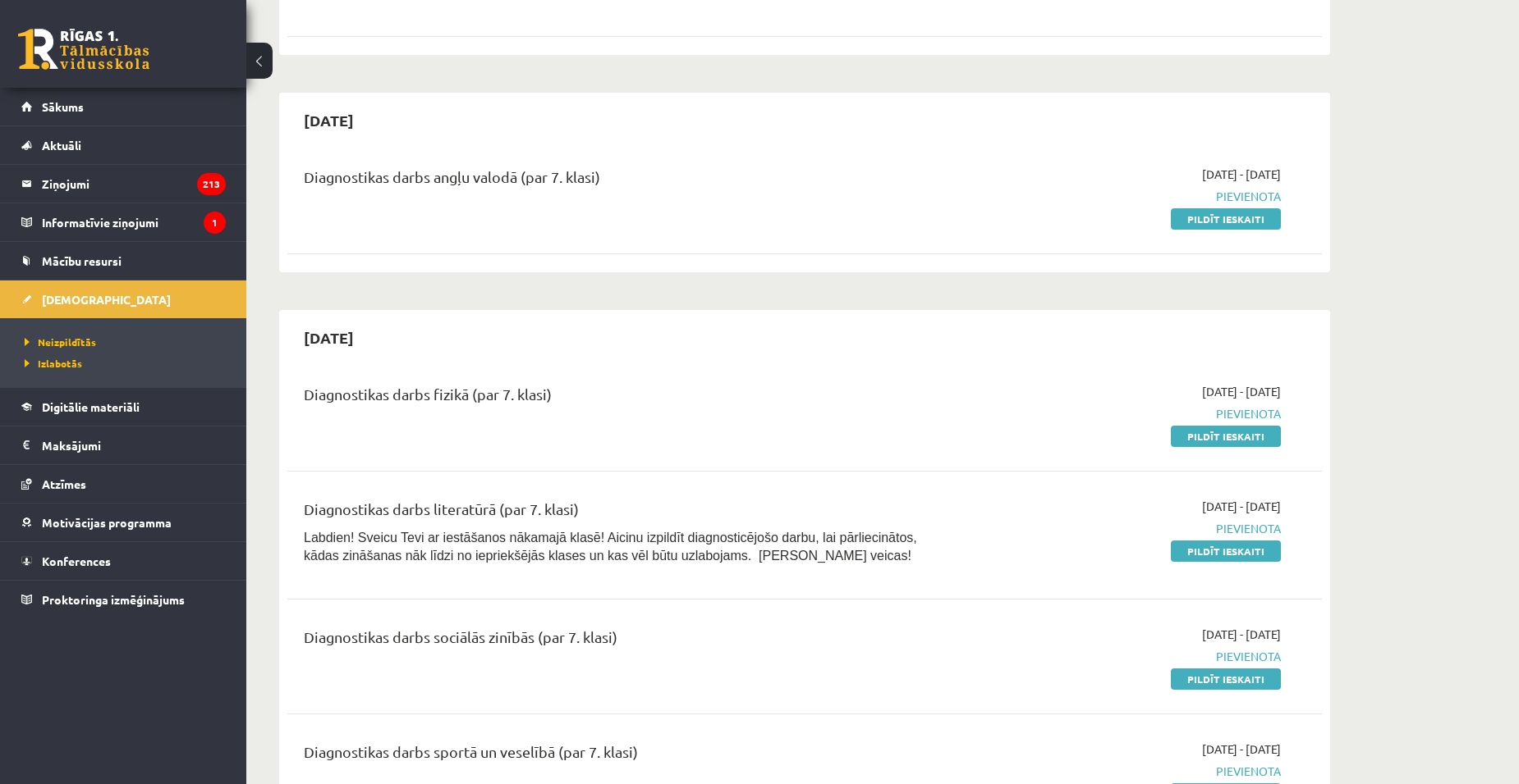
scroll to position [985, 0]
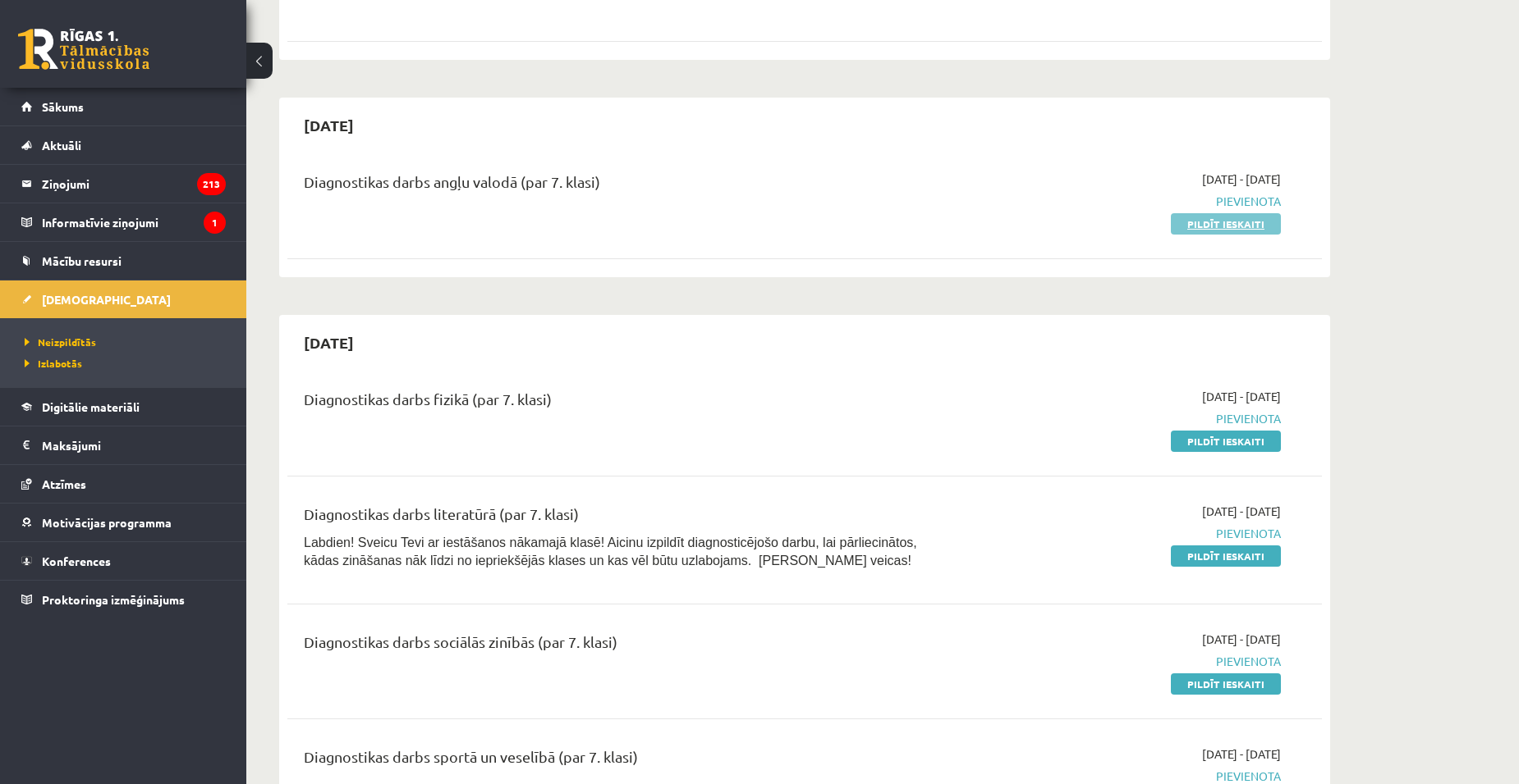
click at [1204, 222] on link "Pildīt ieskaiti" at bounding box center [1225, 224] width 110 height 21
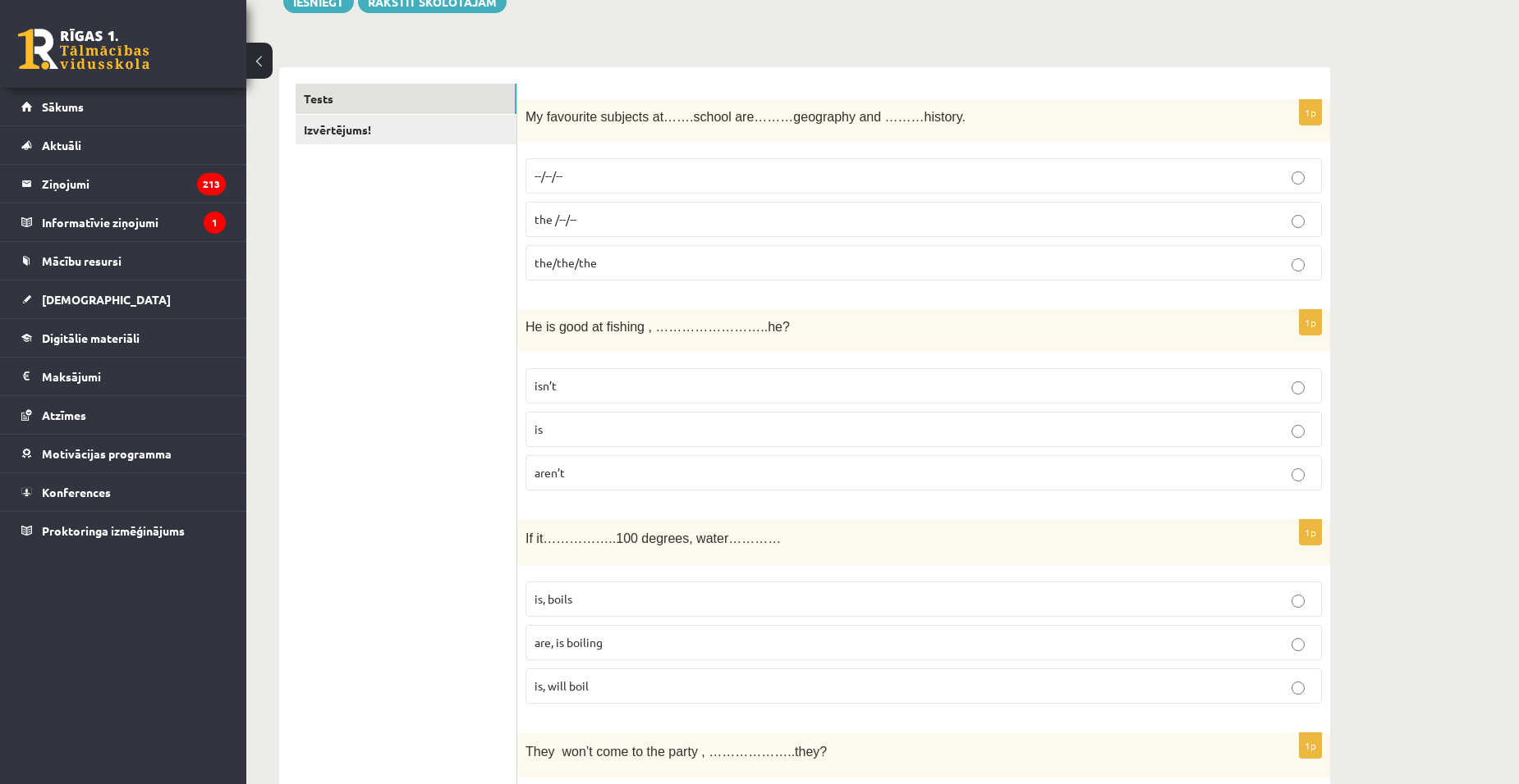
scroll to position [246, 0]
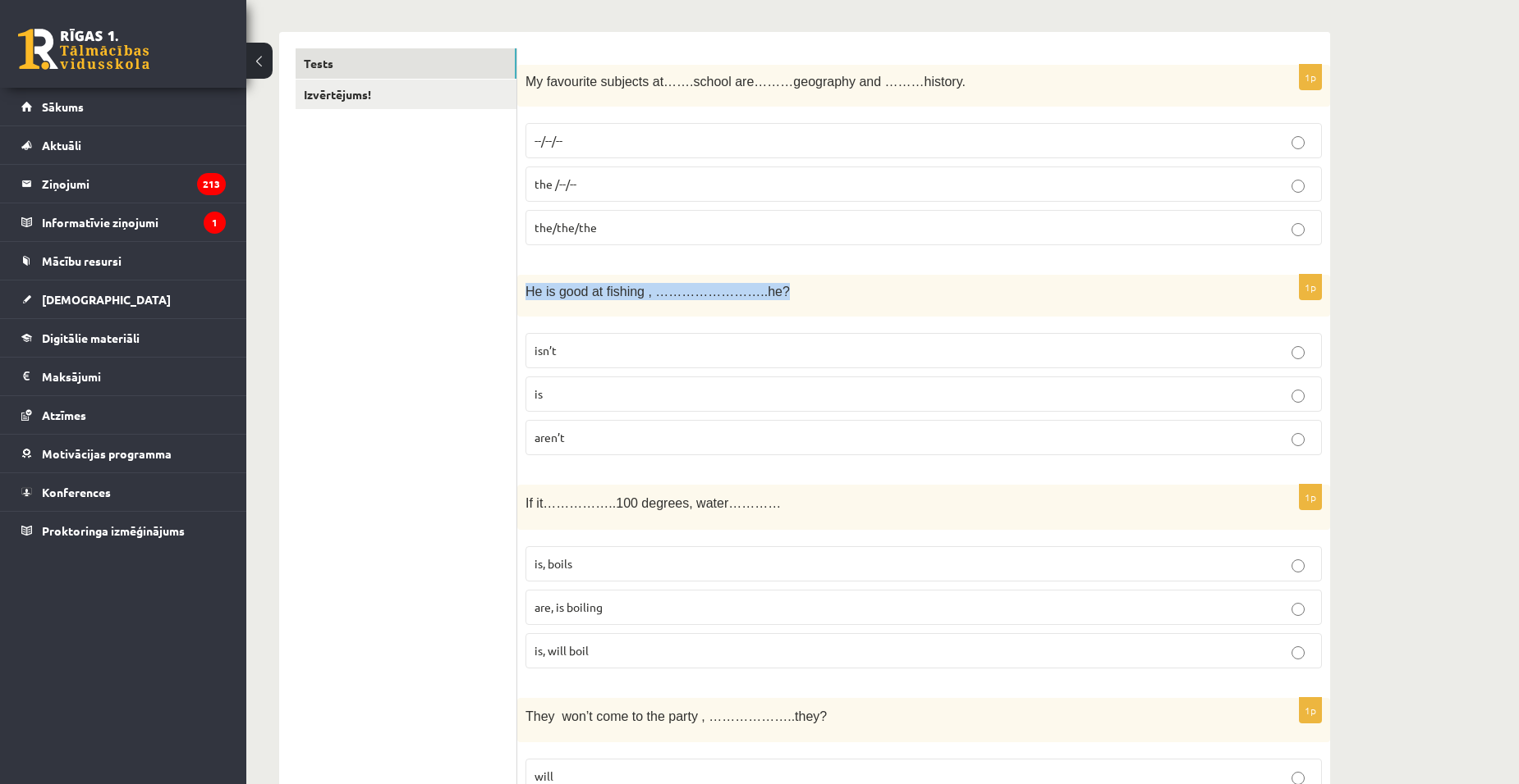
drag, startPoint x: 521, startPoint y: 291, endPoint x: 747, endPoint y: 307, distance: 226.6
click at [747, 307] on div "He is good at fishing , ……………………..he?" at bounding box center [924, 296] width 813 height 42
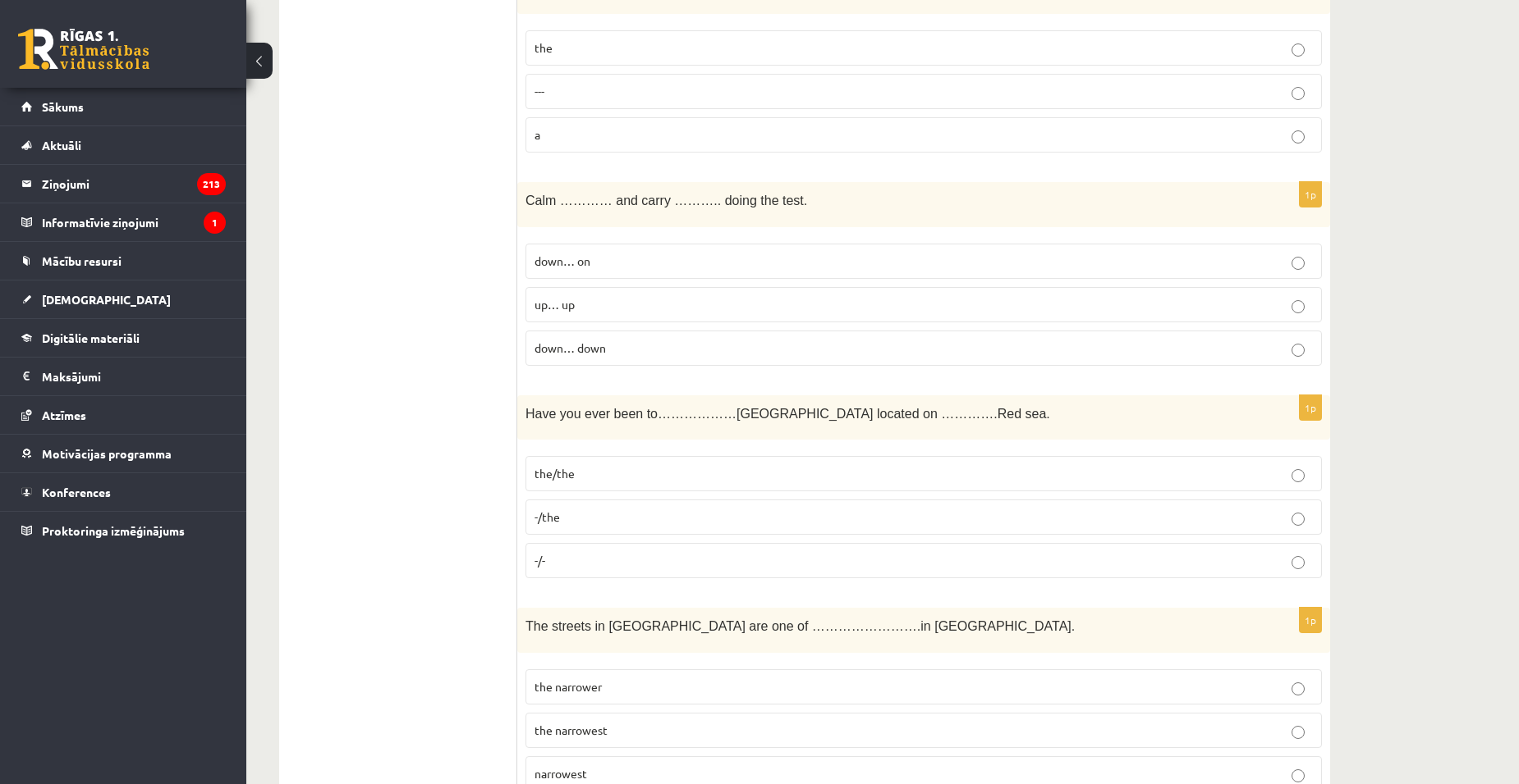
scroll to position [1313, 0]
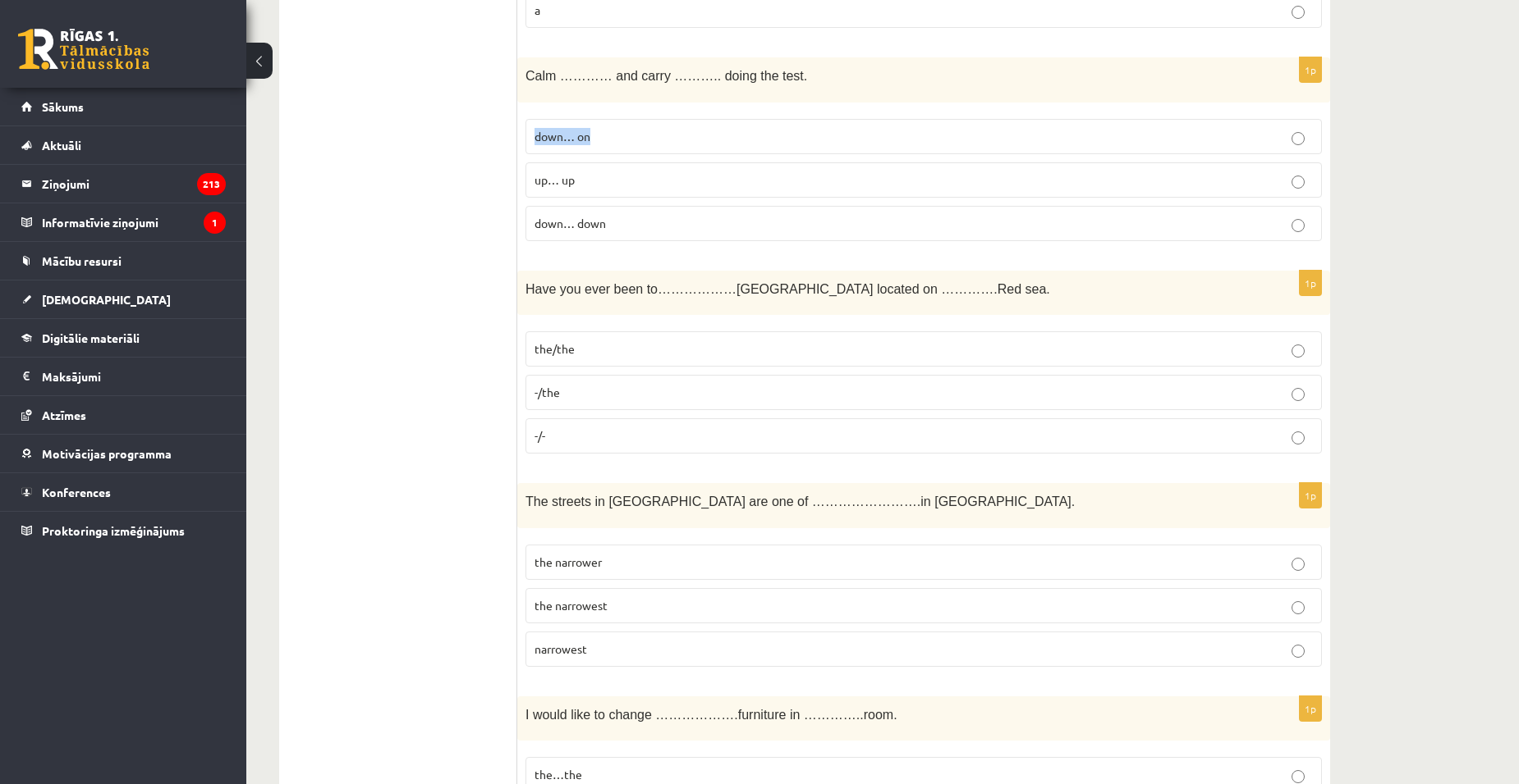
click at [1292, 137] on label "down… on" at bounding box center [923, 137] width 796 height 35
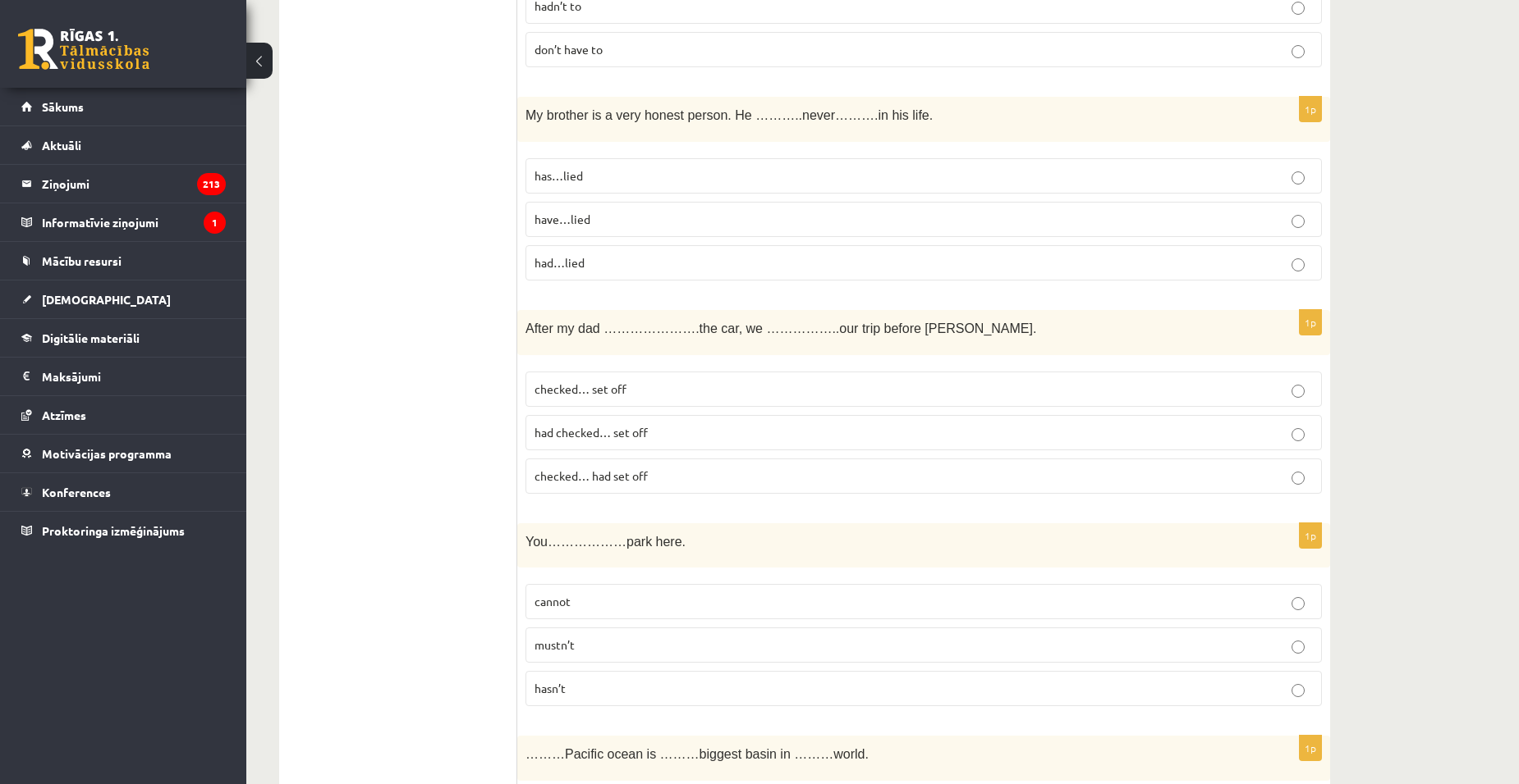
scroll to position [4824, 0]
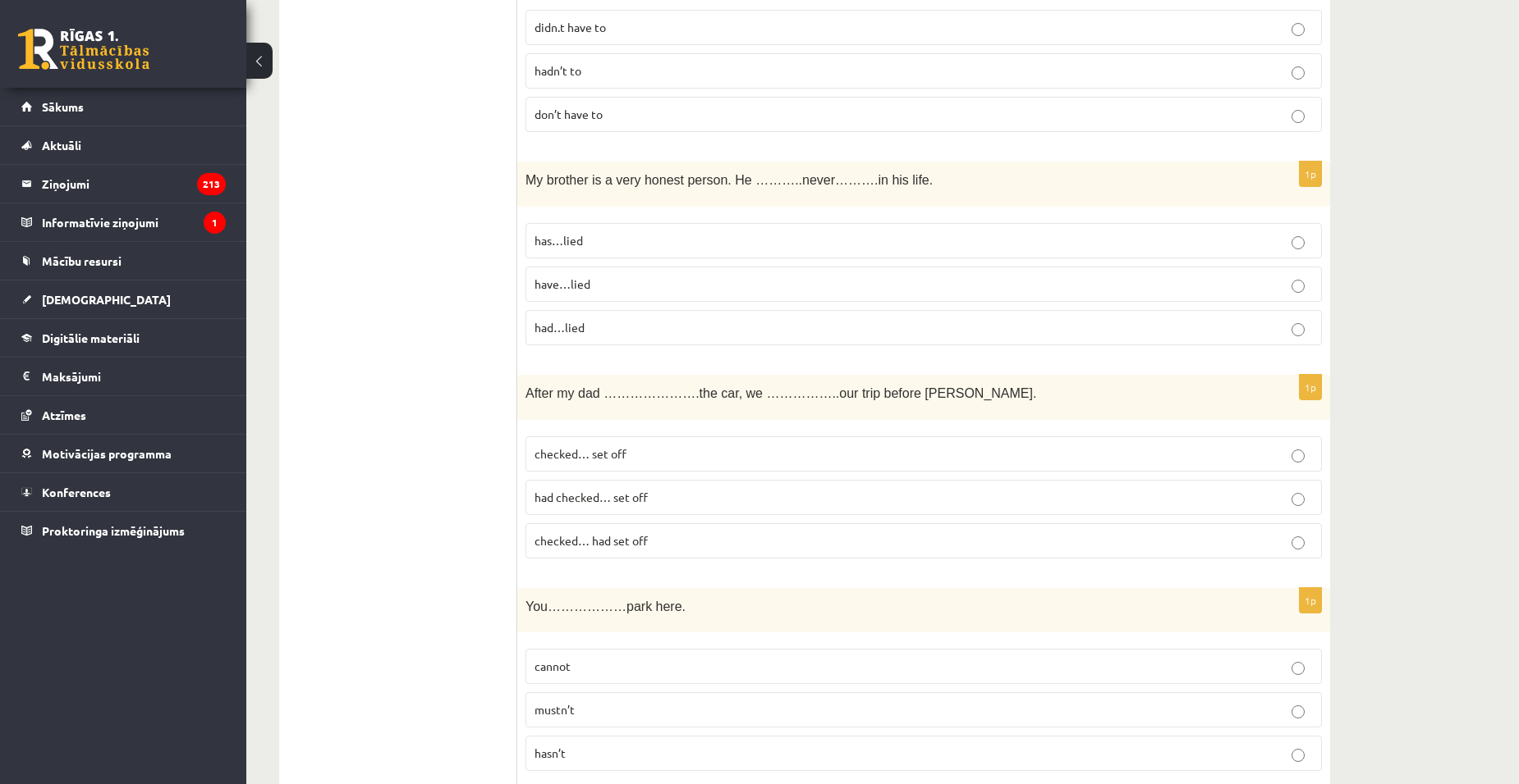
drag, startPoint x: 401, startPoint y: 425, endPoint x: 385, endPoint y: 418, distance: 17.5
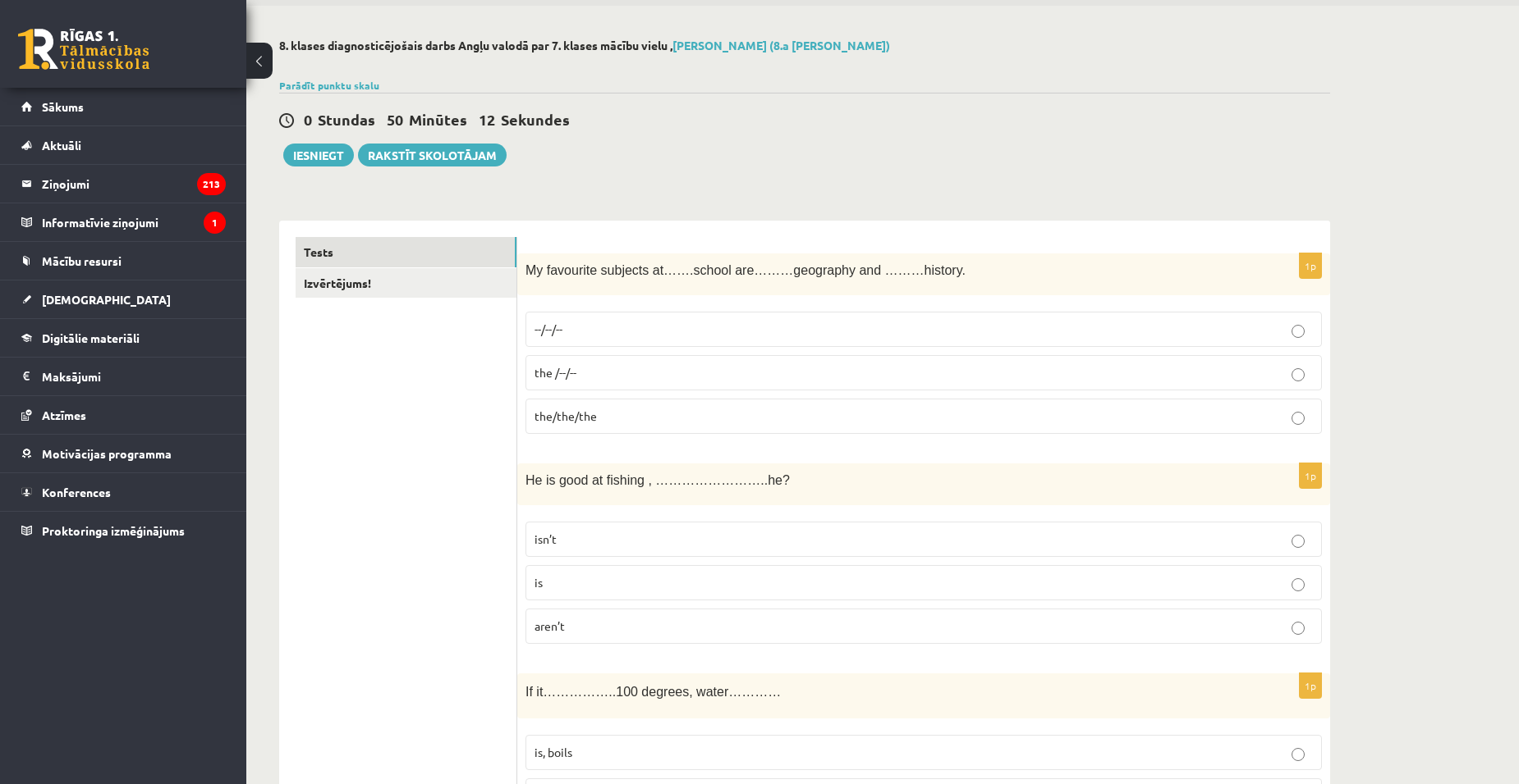
scroll to position [0, 0]
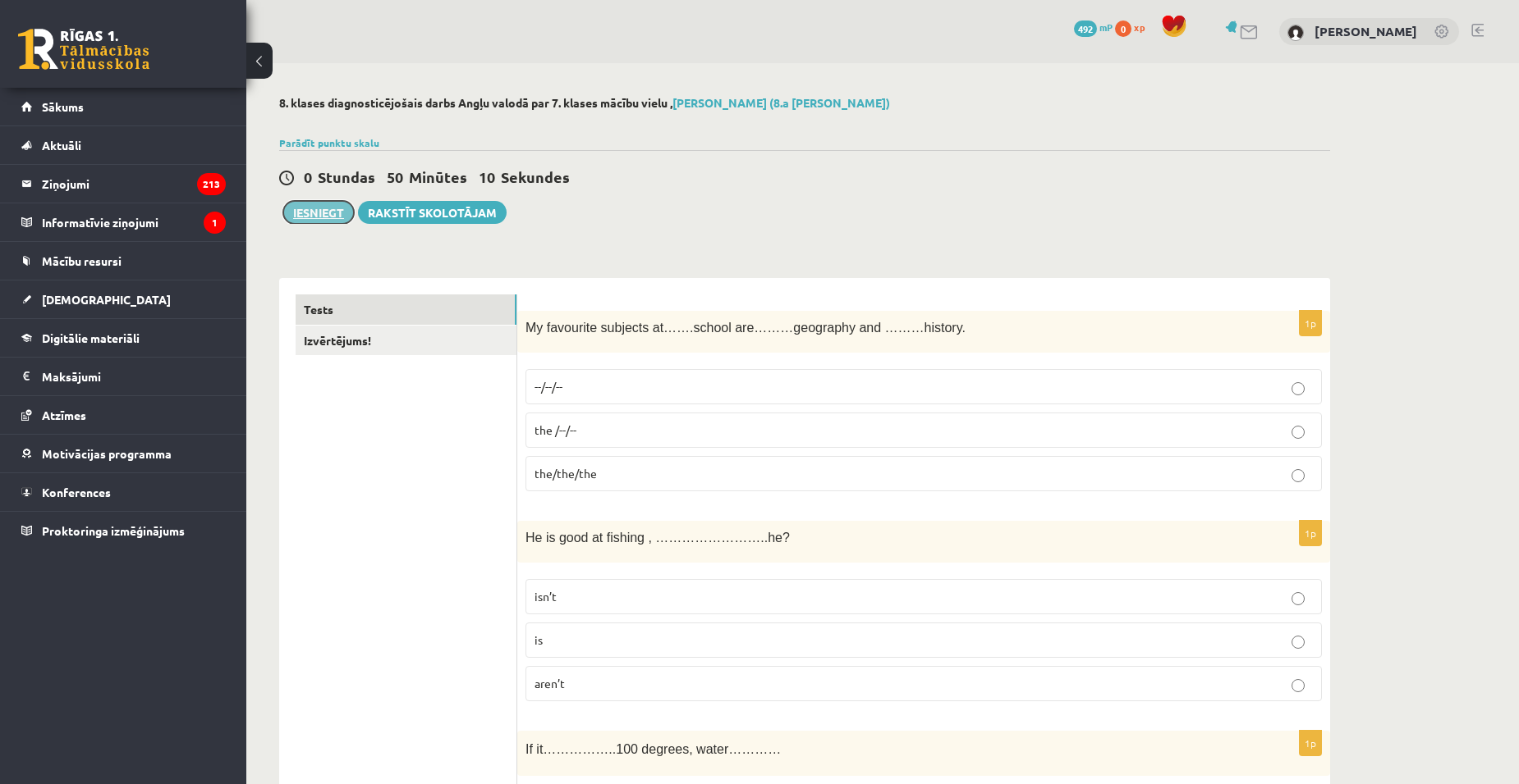
click at [323, 211] on button "Iesniegt" at bounding box center [318, 212] width 71 height 23
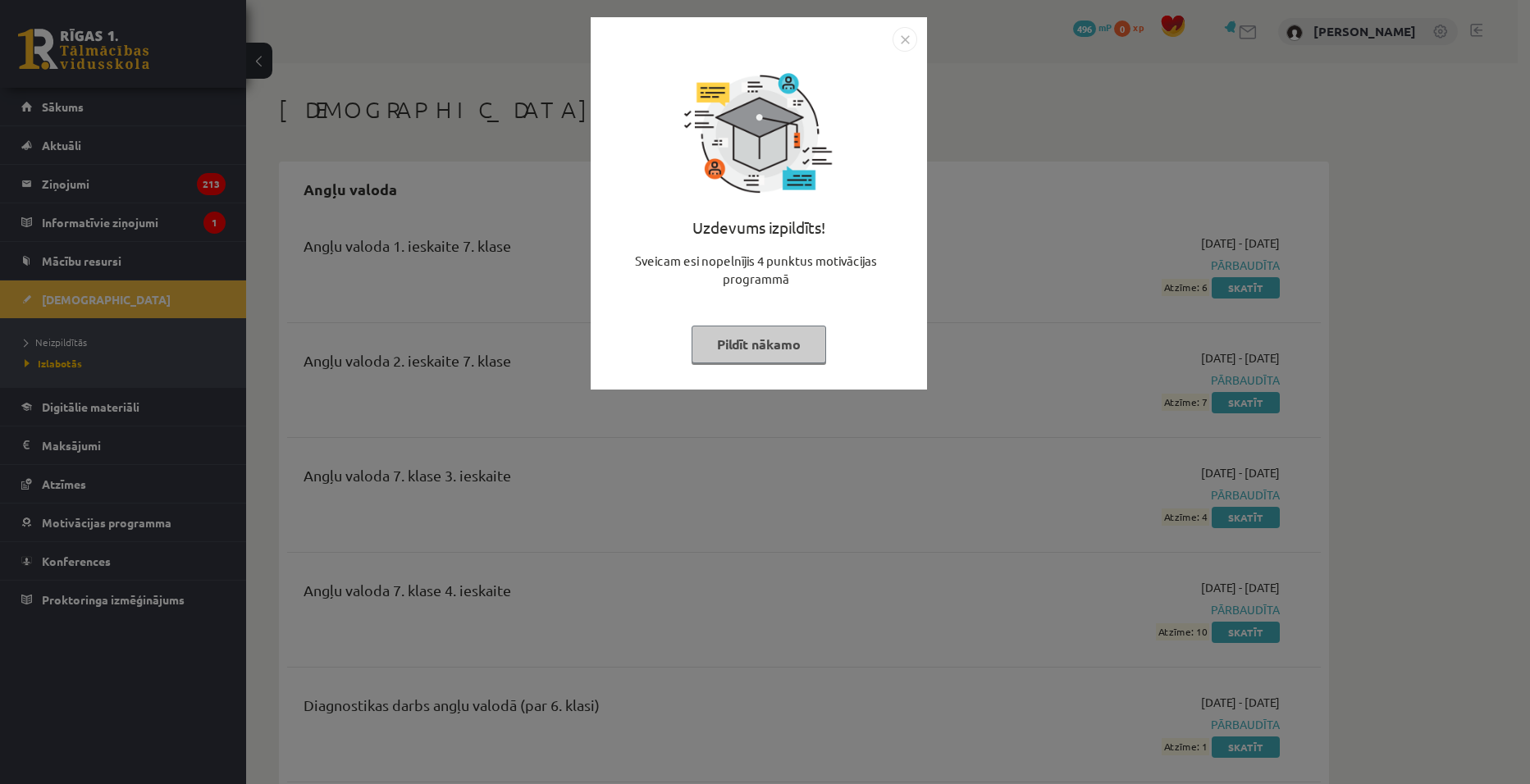
click at [734, 343] on button "Pildīt nākamo" at bounding box center [759, 344] width 134 height 38
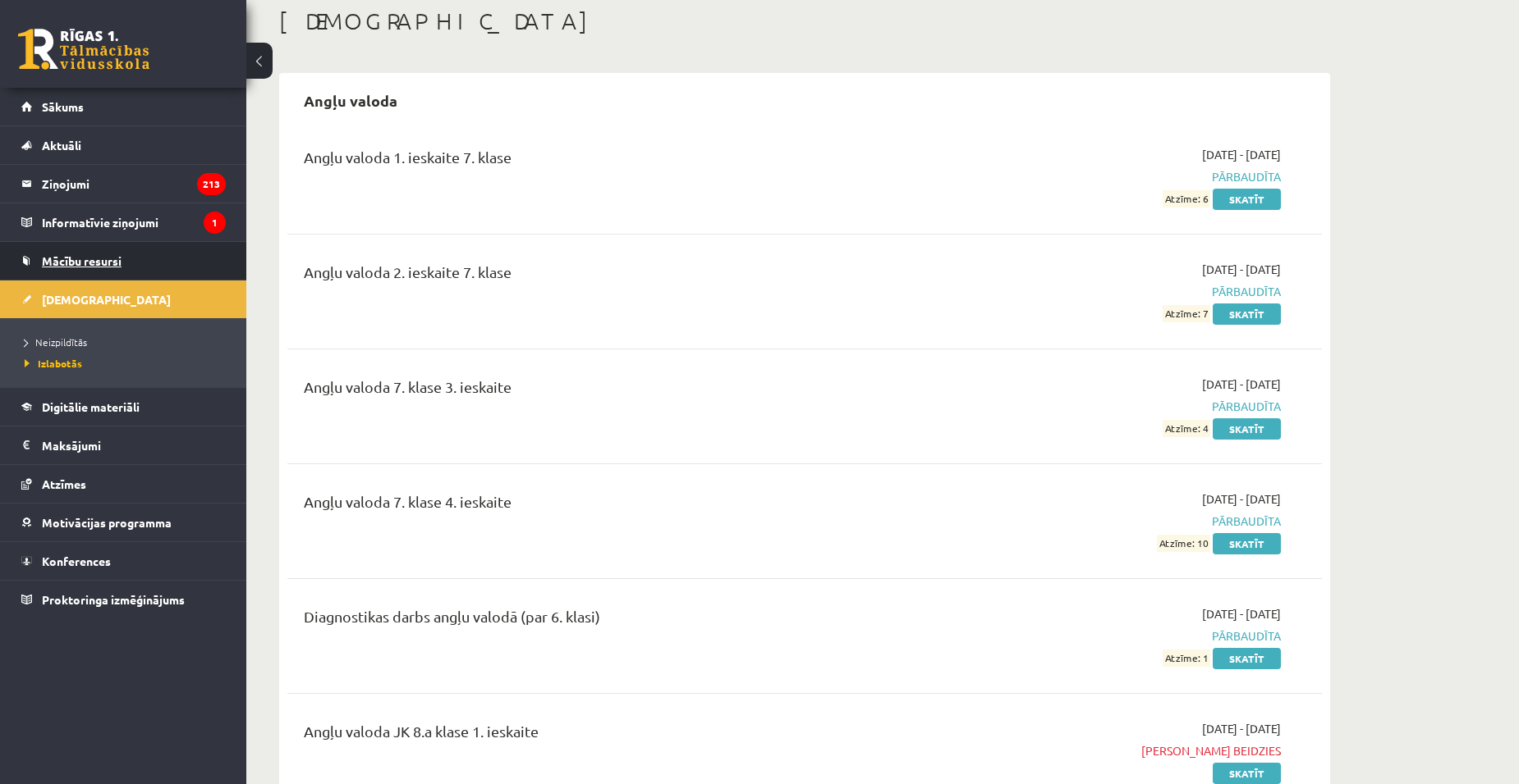
scroll to position [82, 0]
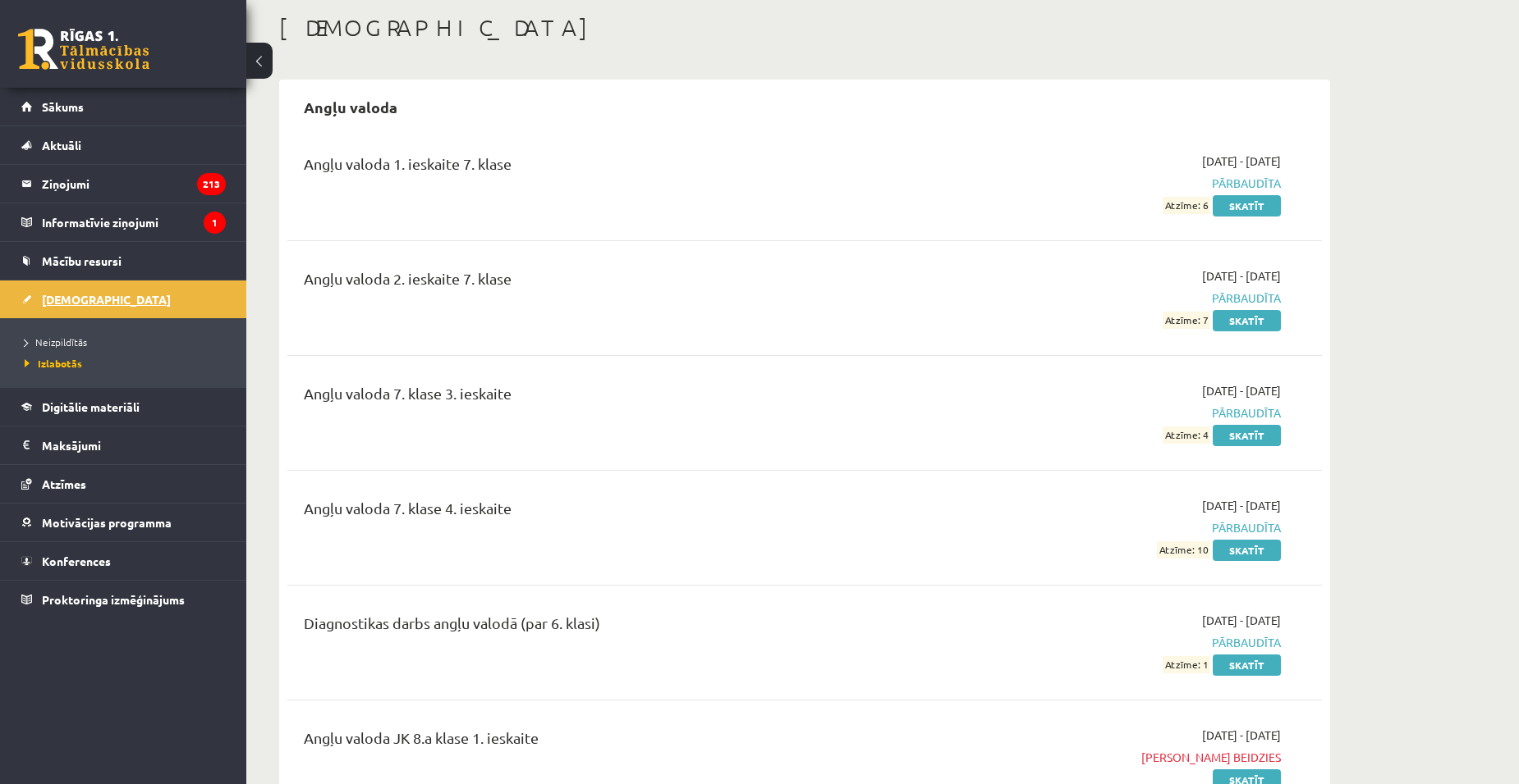
click at [61, 293] on span "[DEMOGRAPHIC_DATA]" at bounding box center [106, 300] width 129 height 15
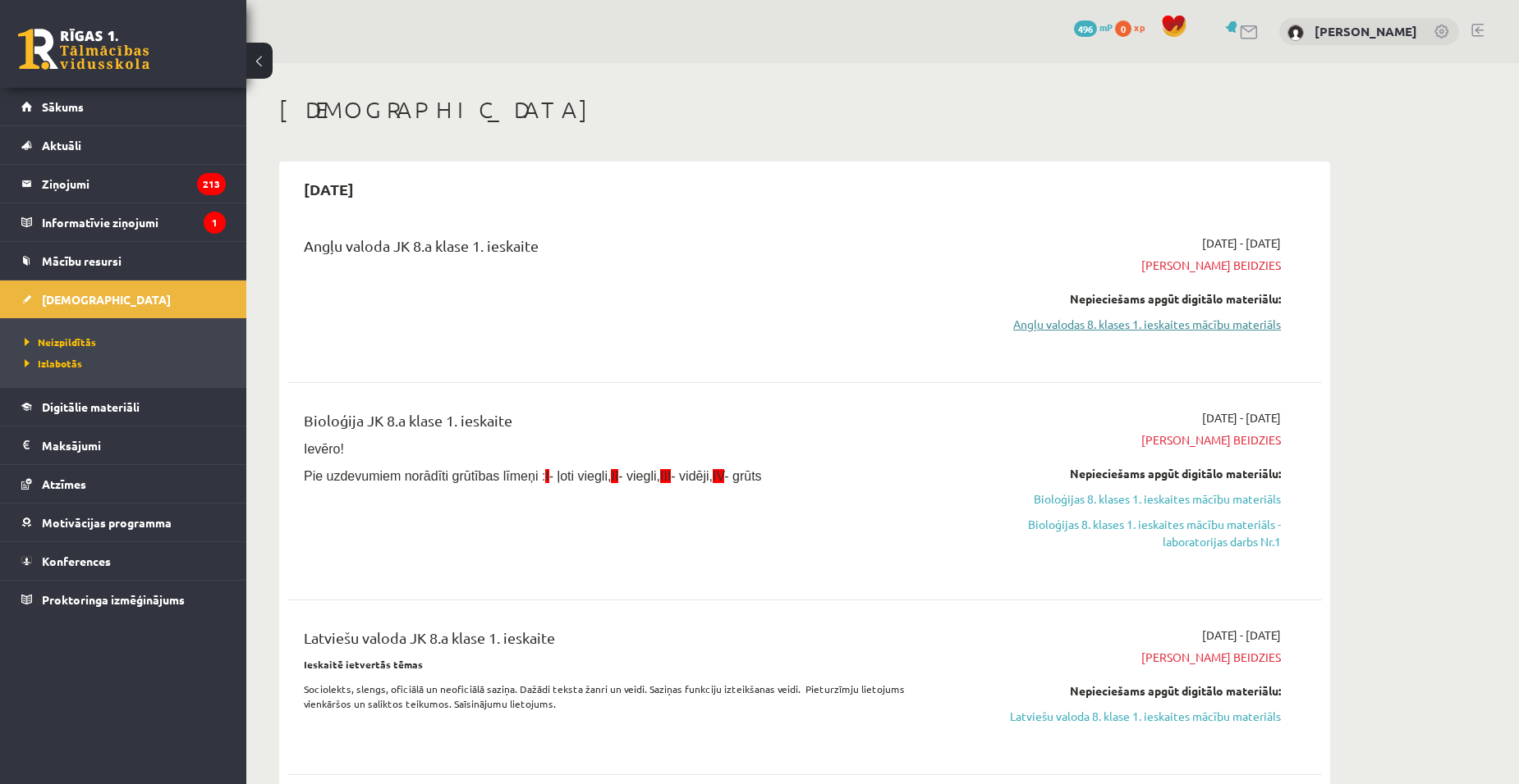
click at [1123, 327] on link "Angļu valodas 8. klases 1. ieskaites mācību materiāls" at bounding box center [1126, 324] width 310 height 17
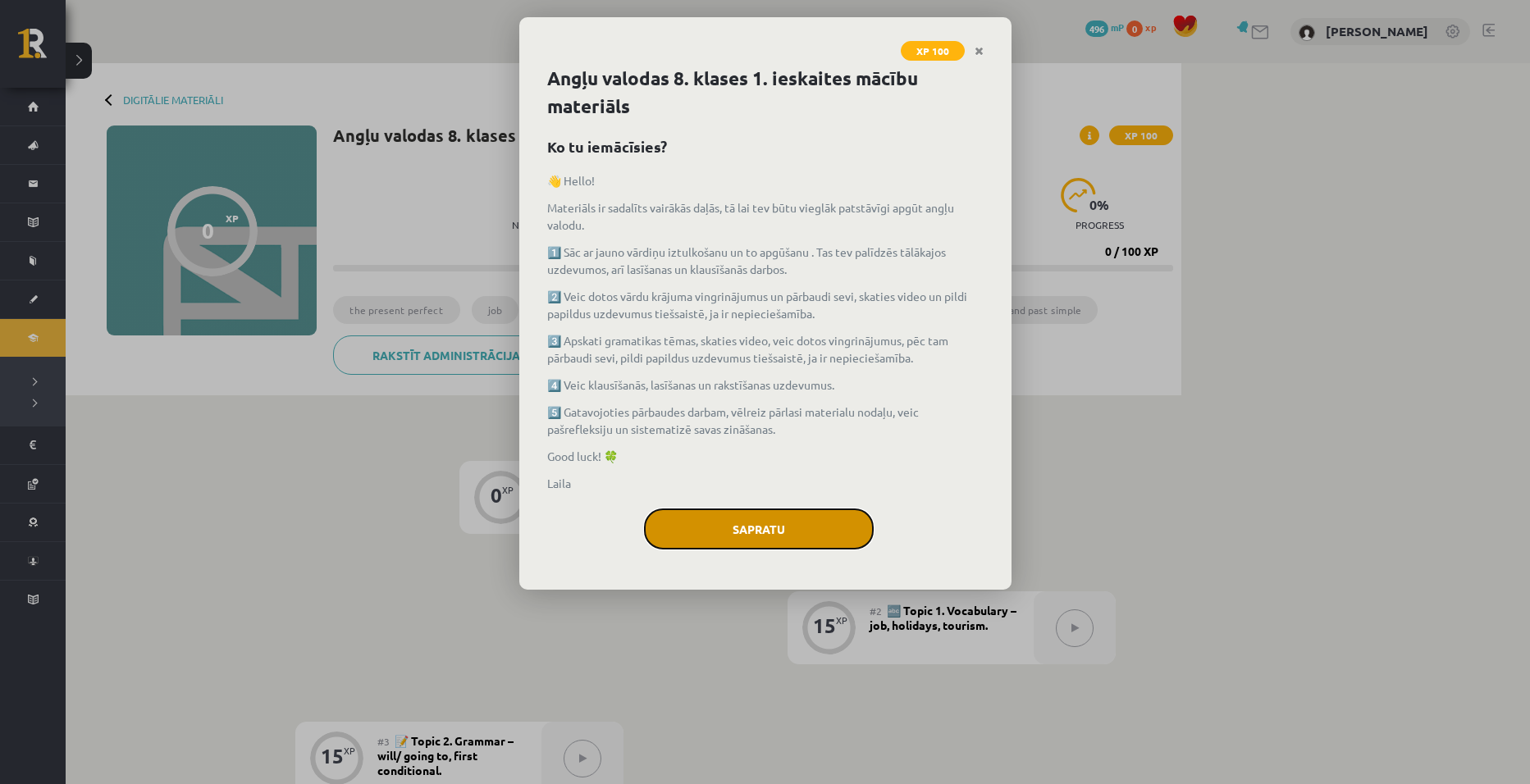
click at [773, 517] on button "Sapratu" at bounding box center [759, 529] width 230 height 41
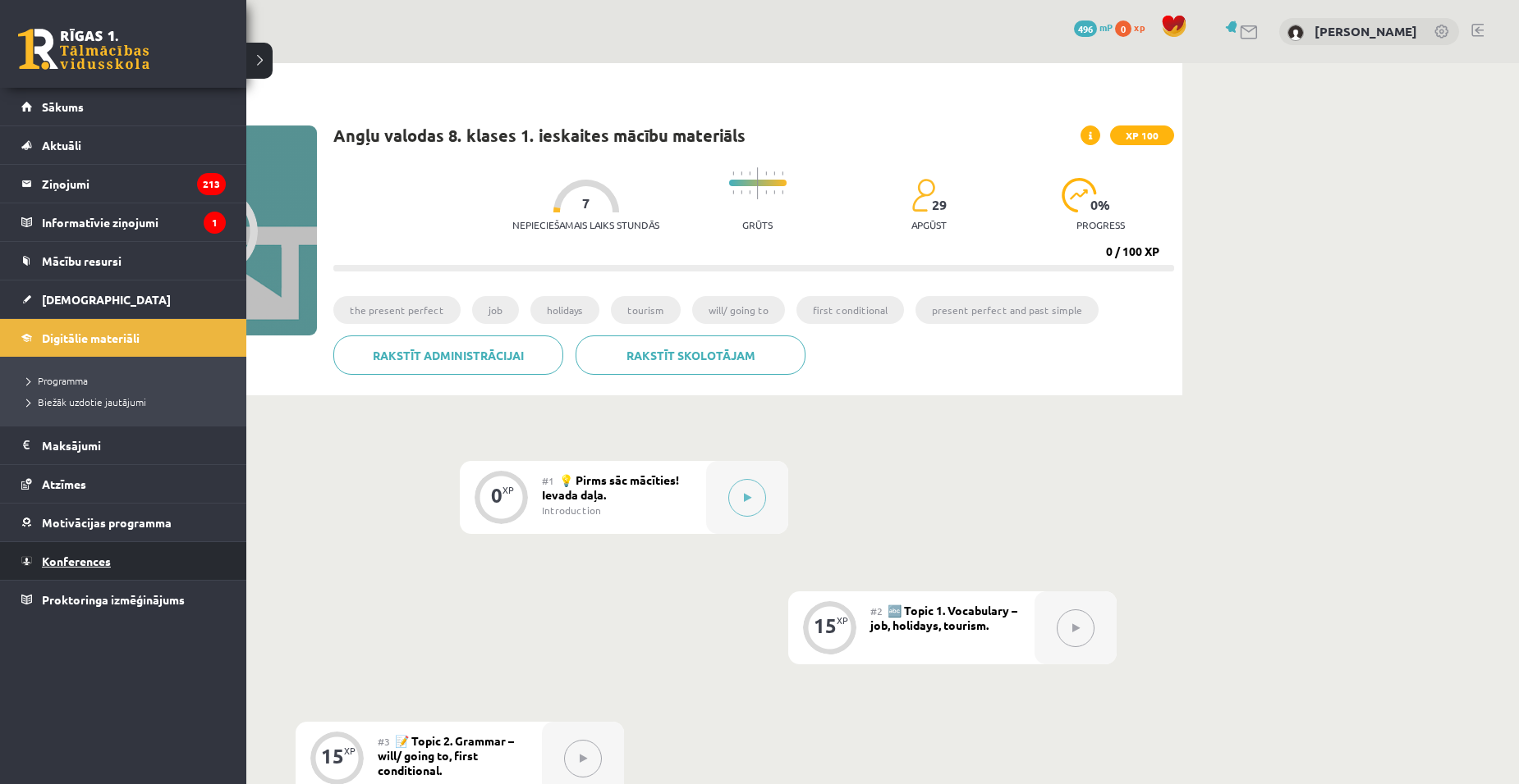
click at [93, 554] on span "Konferences" at bounding box center [77, 561] width 69 height 15
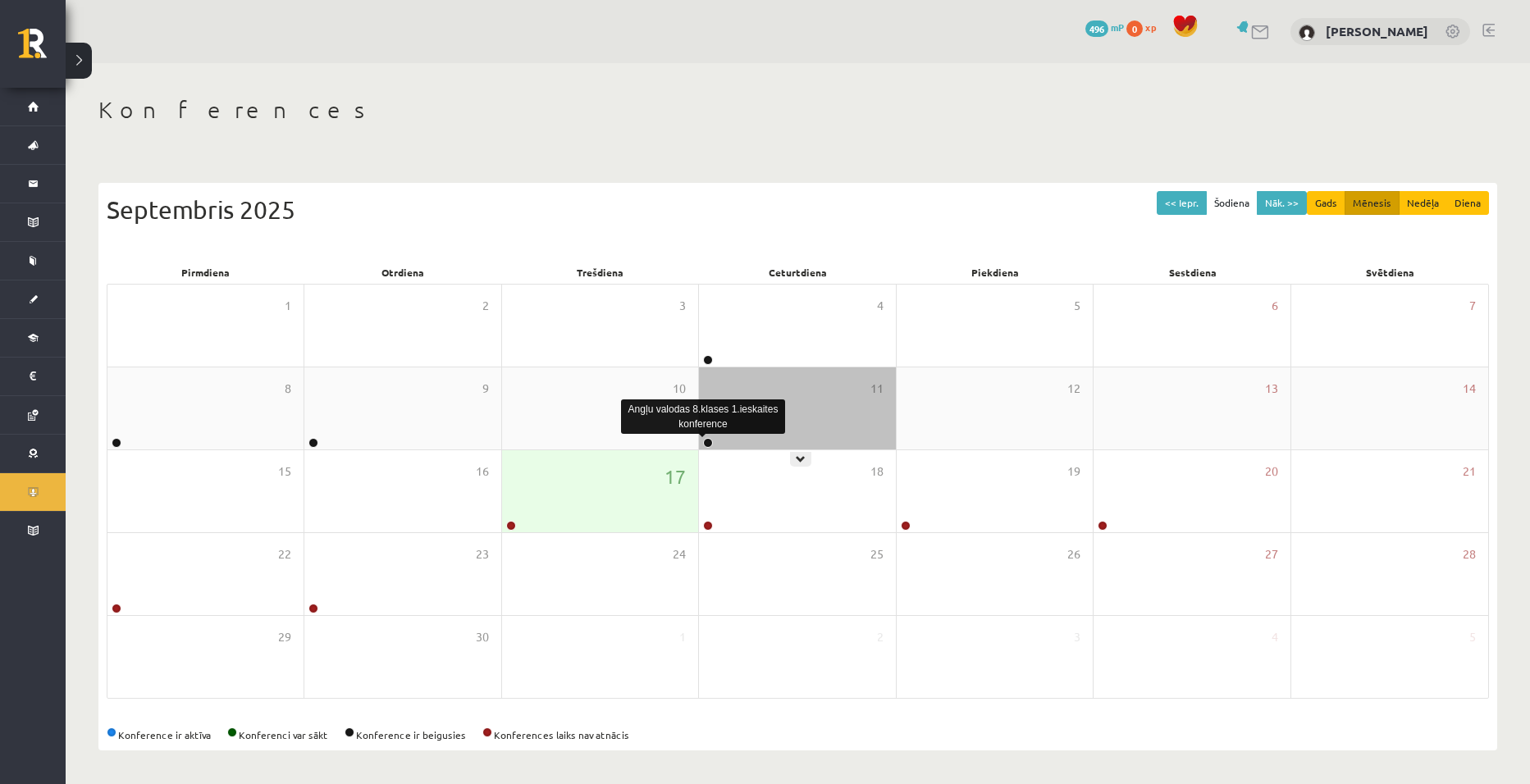
click at [709, 439] on link at bounding box center [708, 443] width 10 height 10
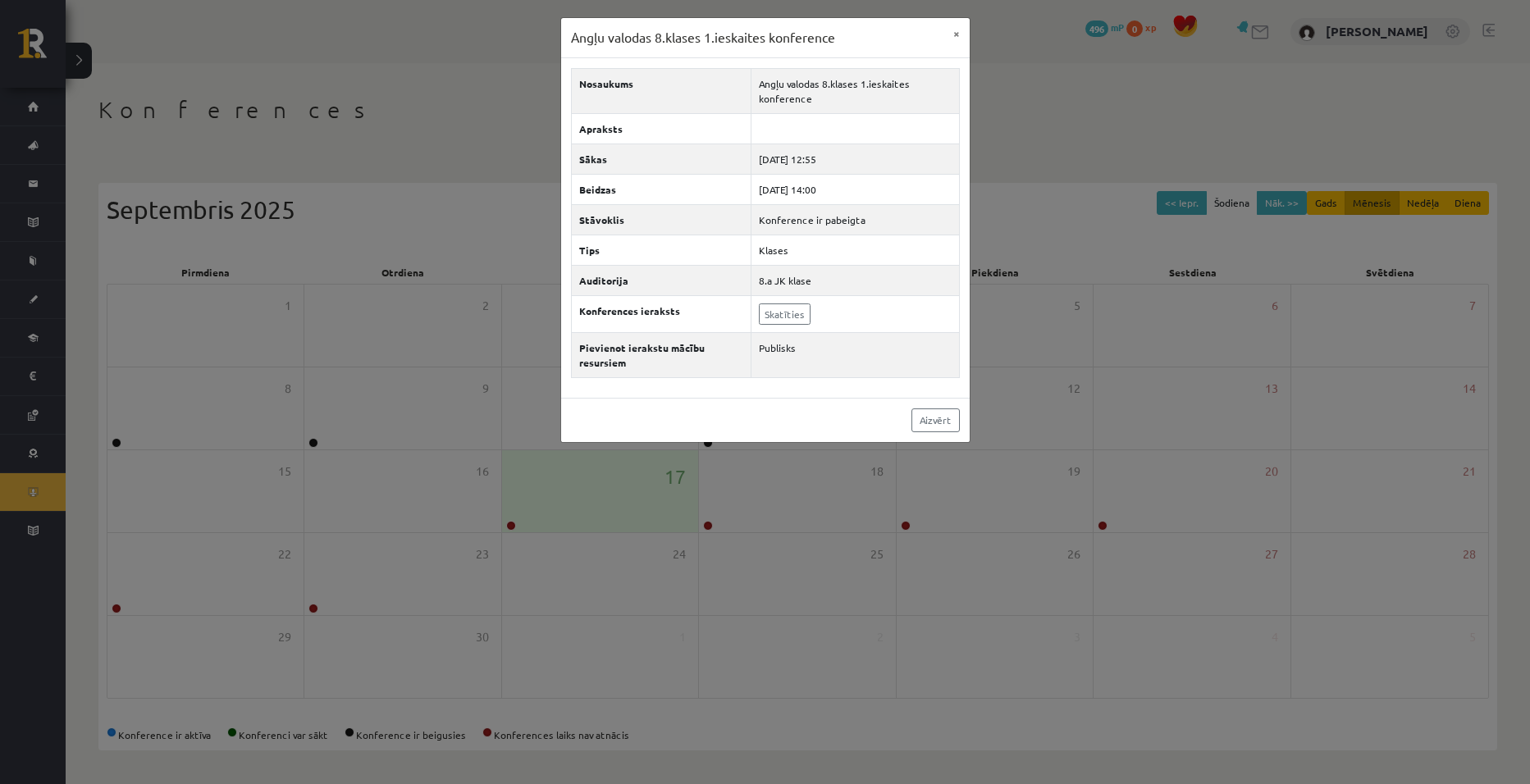
click at [314, 443] on div "Angļu valodas 8.klases 1.ieskaites konference × Nosaukums Angļu valodas 8.klase…" at bounding box center [765, 392] width 1530 height 784
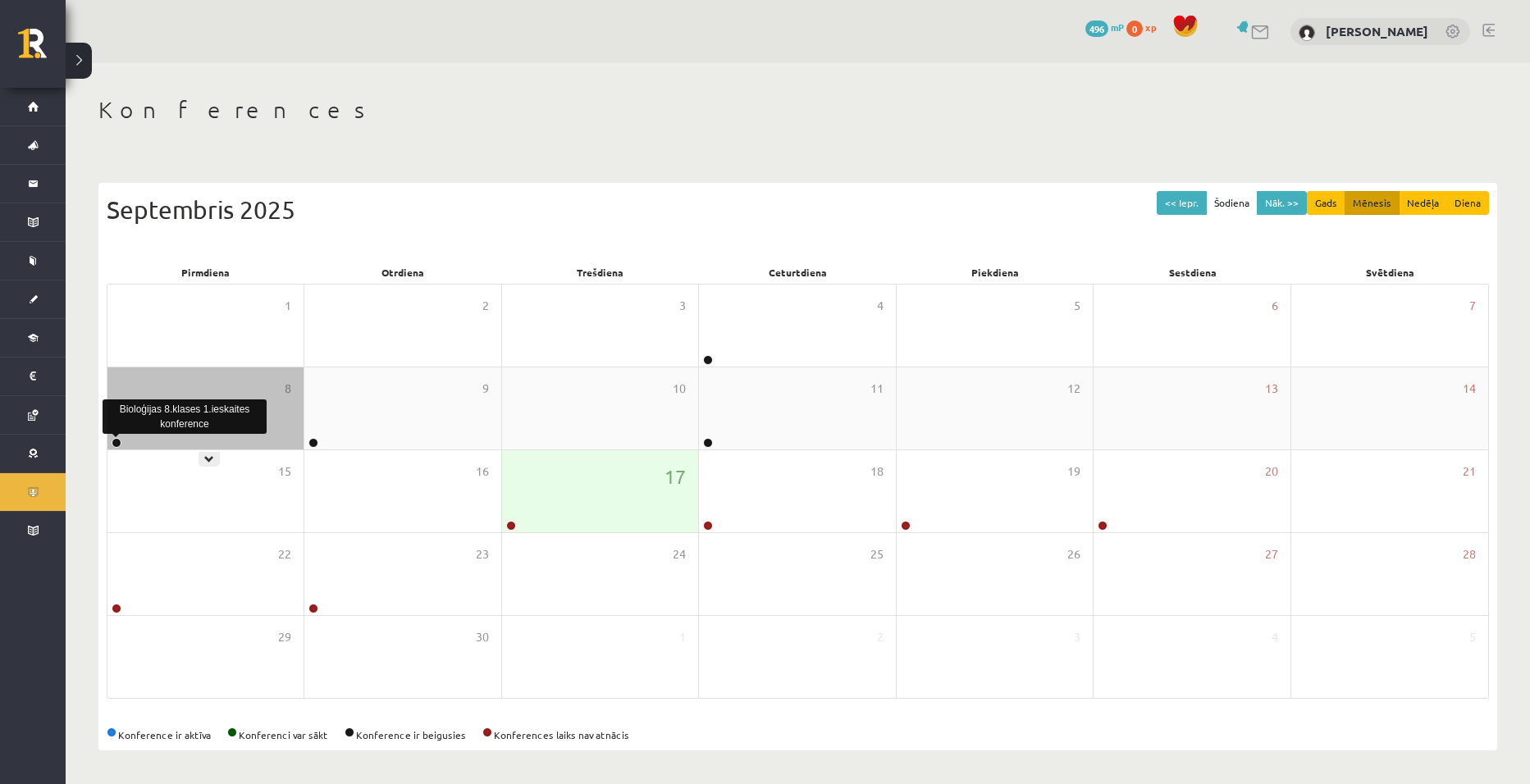
click at [114, 441] on link at bounding box center [116, 443] width 10 height 10
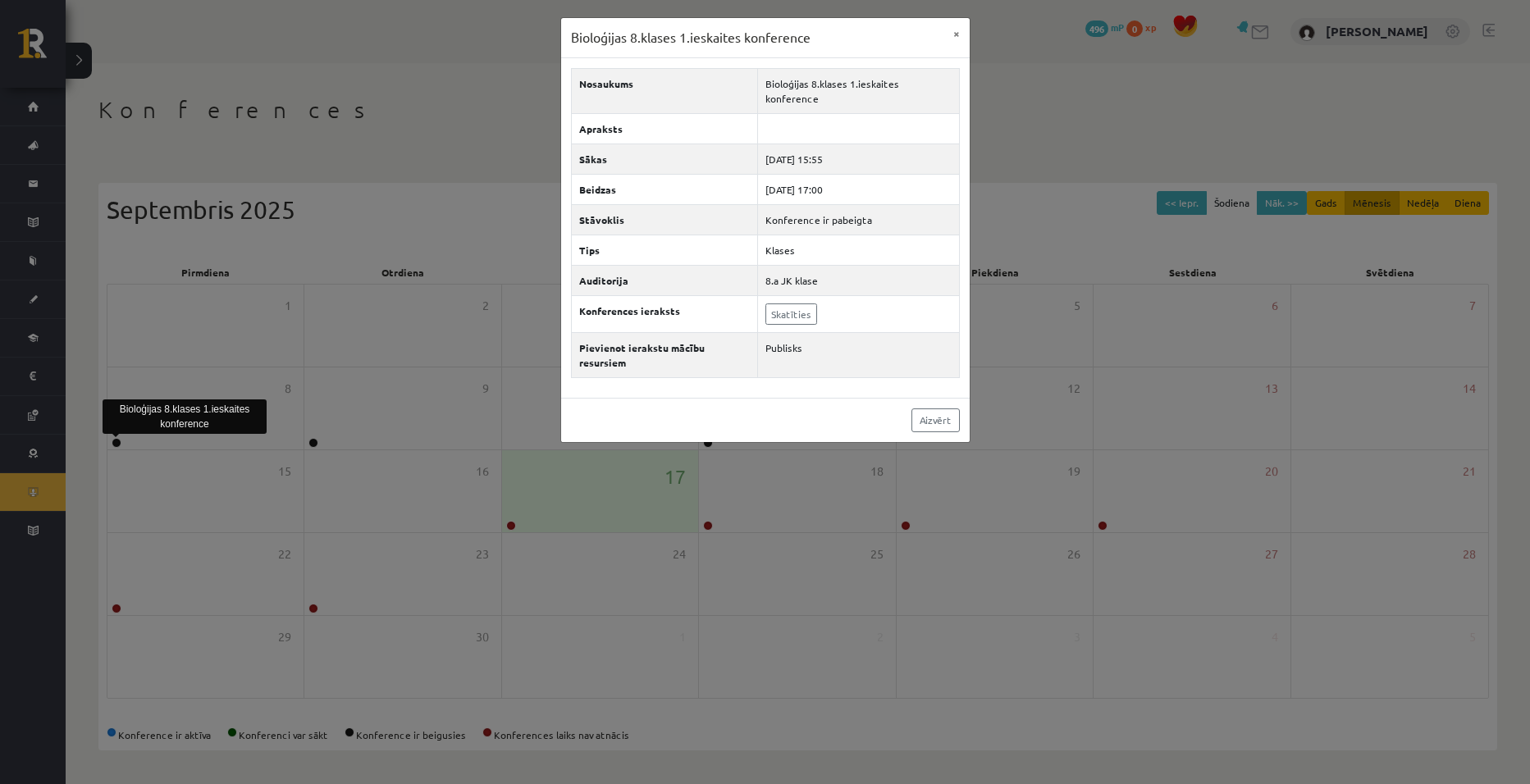
click at [708, 439] on div "Bioloģijas 8.klases 1.ieskaites konference × Nosaukums Bioloģijas 8.klases 1.ie…" at bounding box center [765, 392] width 1530 height 784
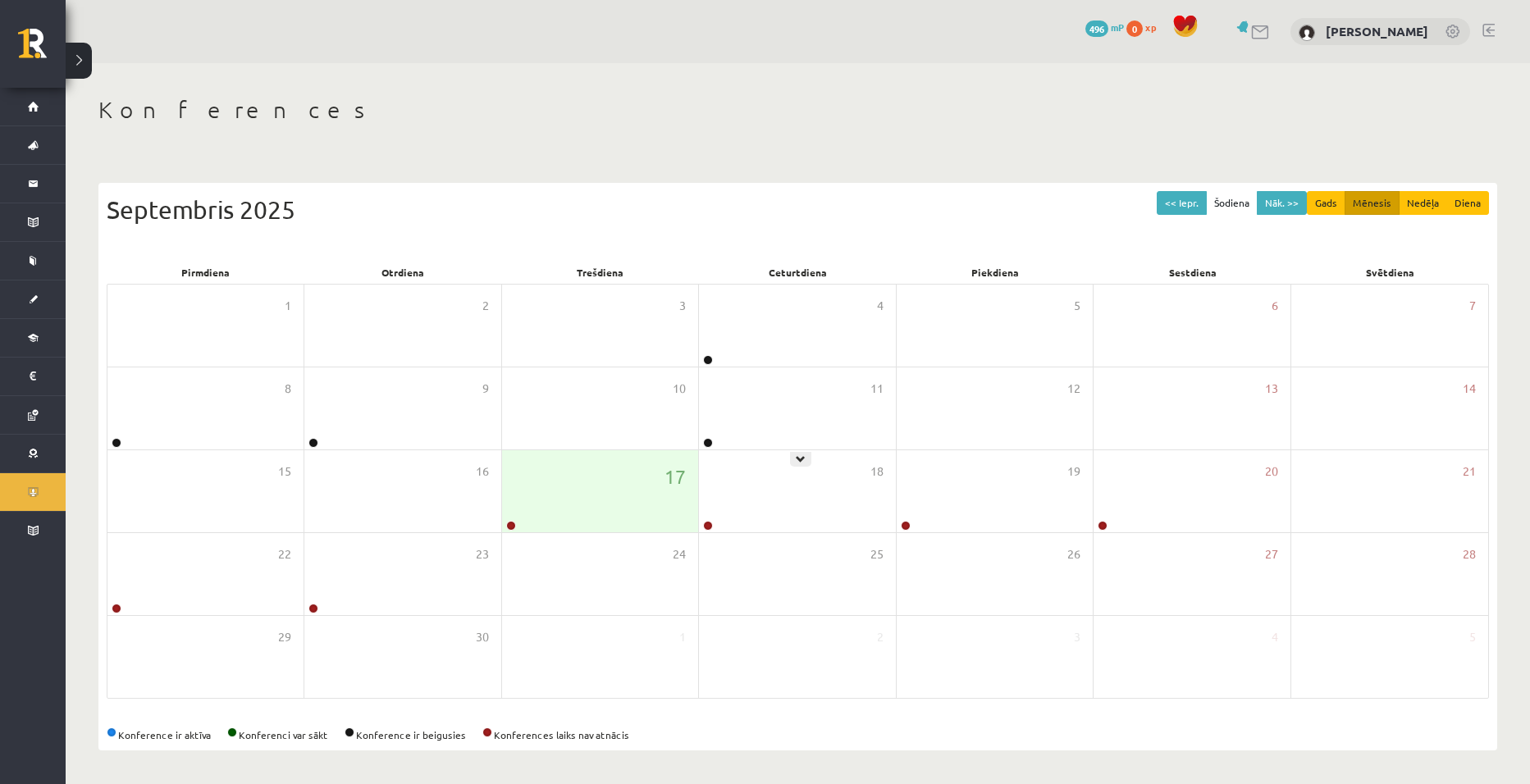
click at [706, 438] on div at bounding box center [706, 444] width 15 height 12
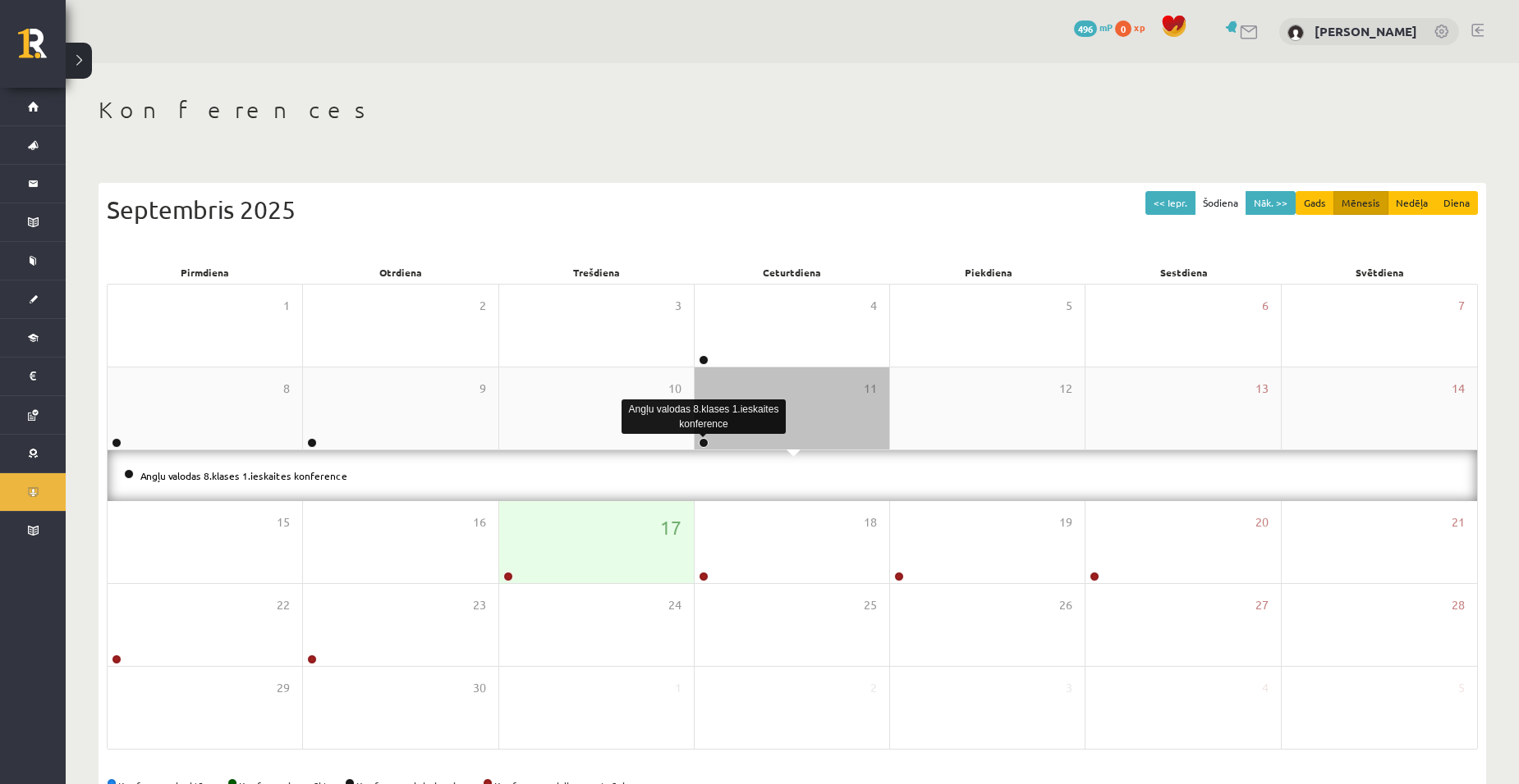
click at [706, 440] on link at bounding box center [703, 443] width 10 height 10
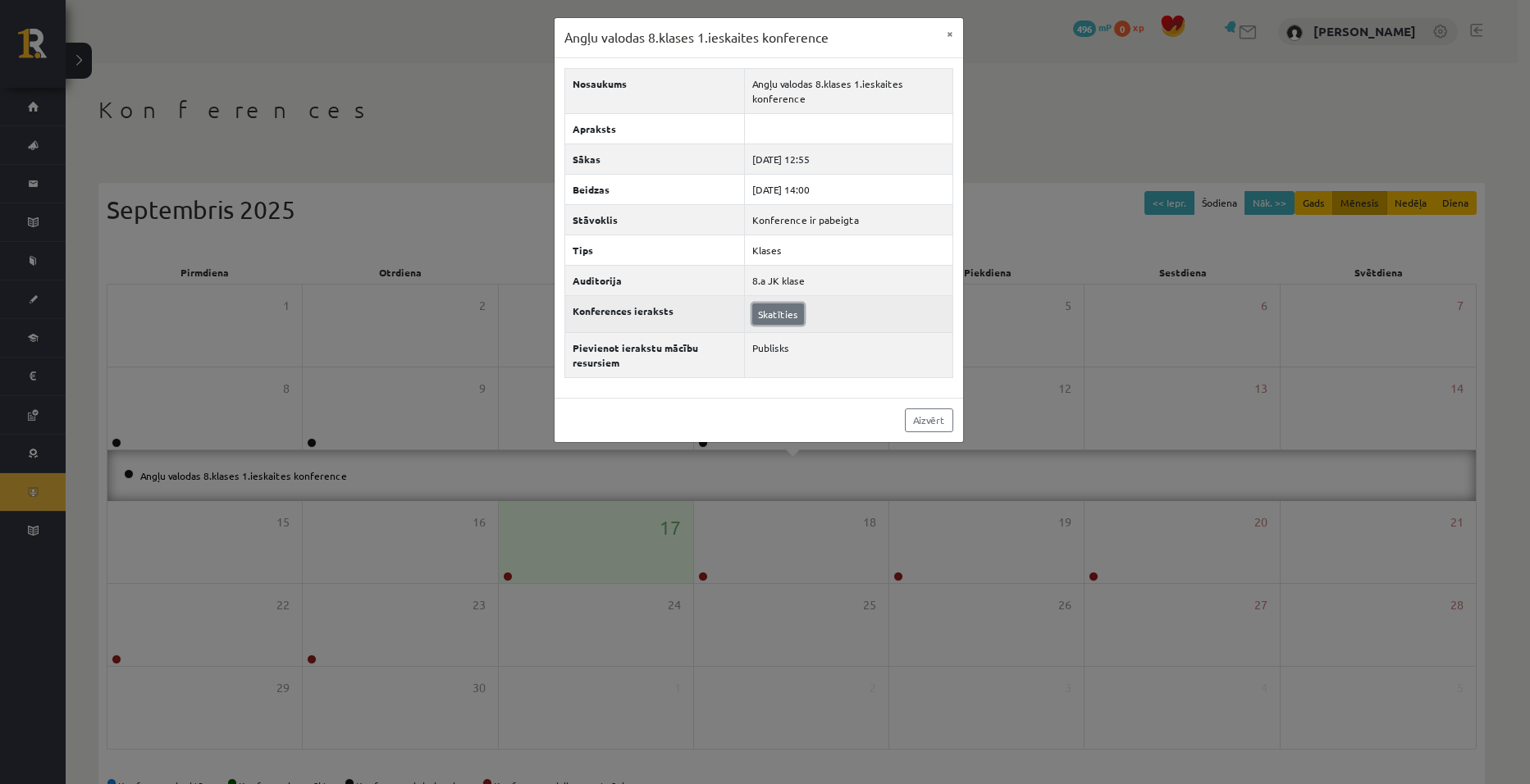
click at [783, 313] on link "Skatīties" at bounding box center [778, 314] width 51 height 21
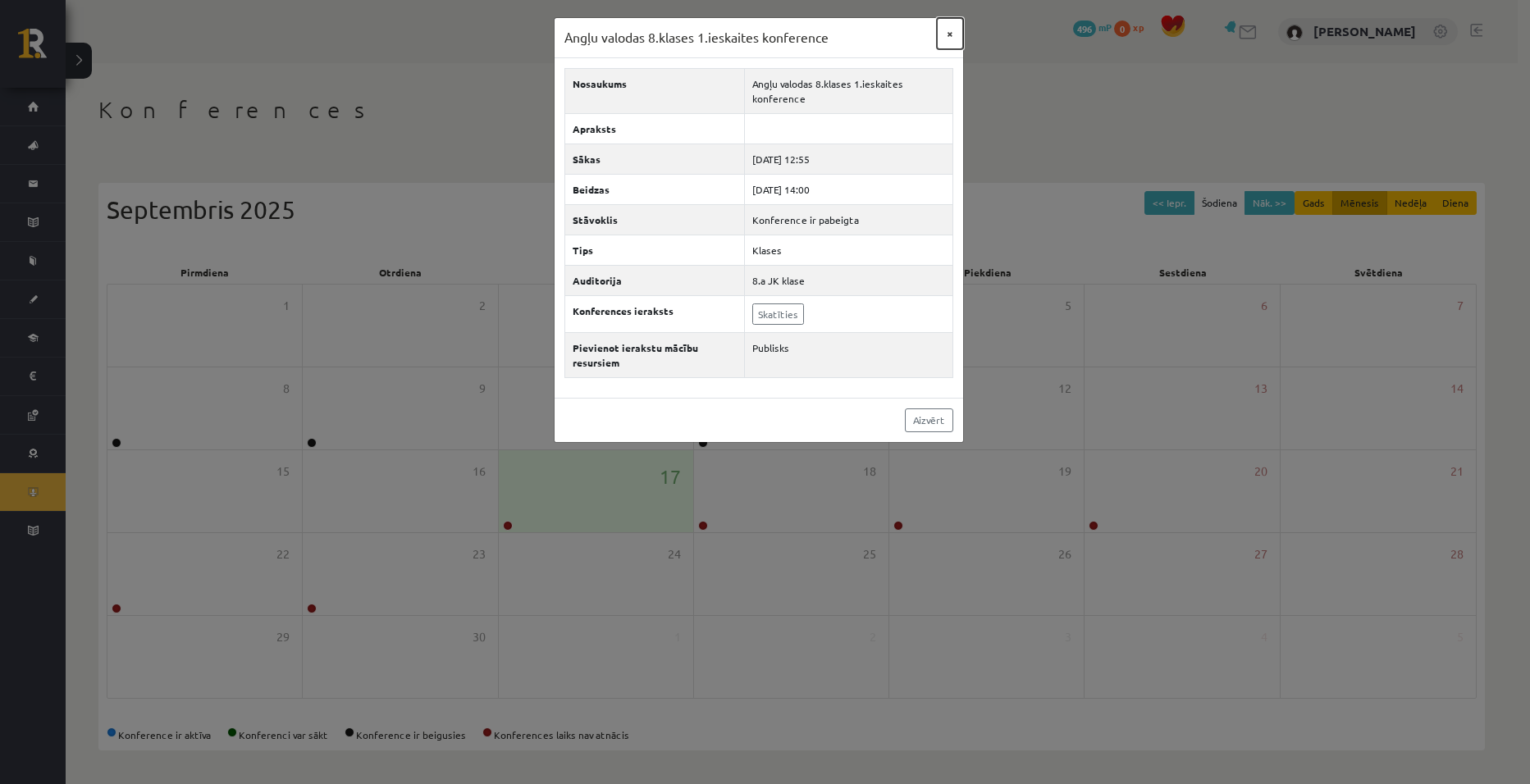
click at [954, 29] on button "×" at bounding box center [949, 33] width 26 height 31
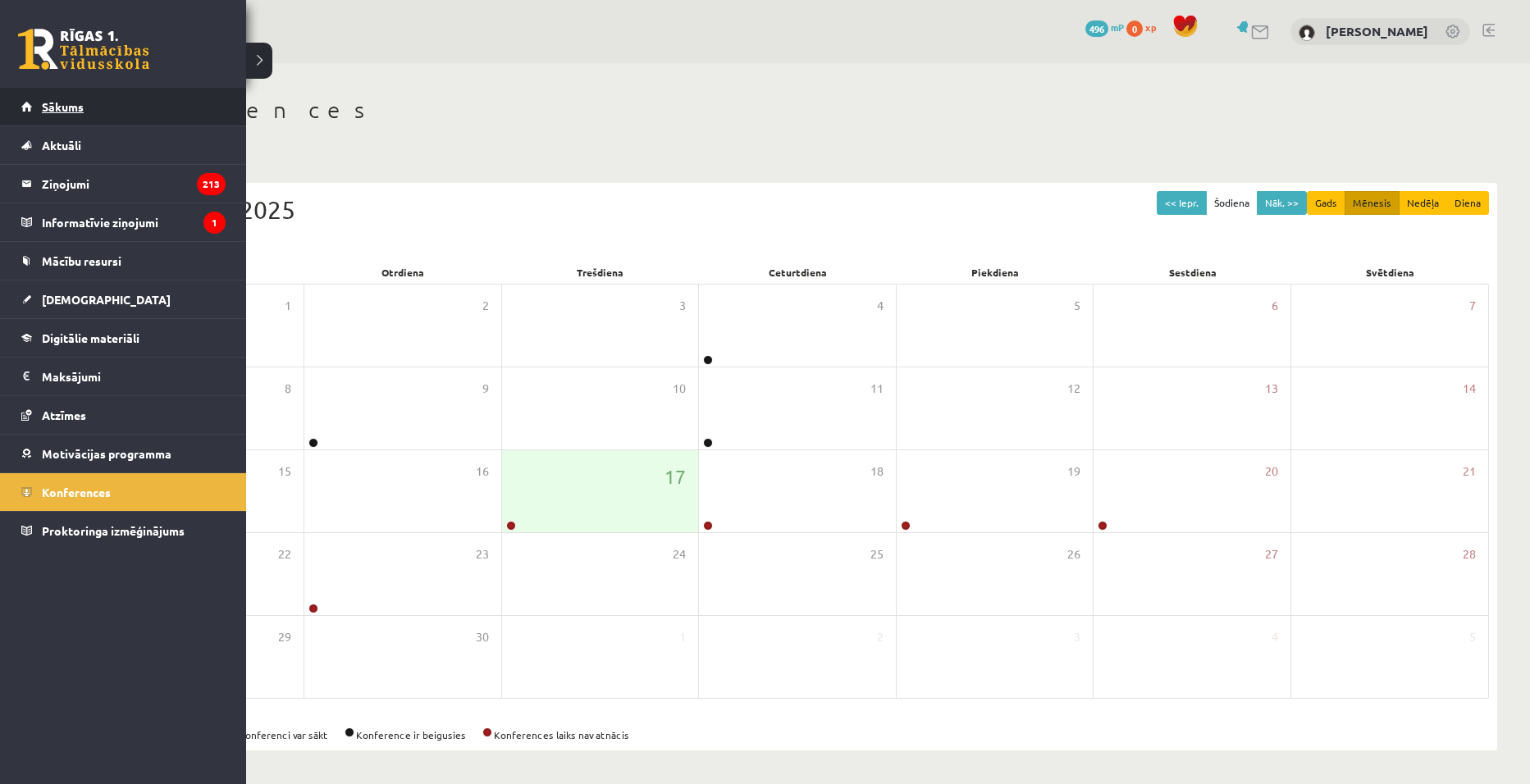
click at [66, 98] on link "Sākums" at bounding box center [123, 106] width 204 height 38
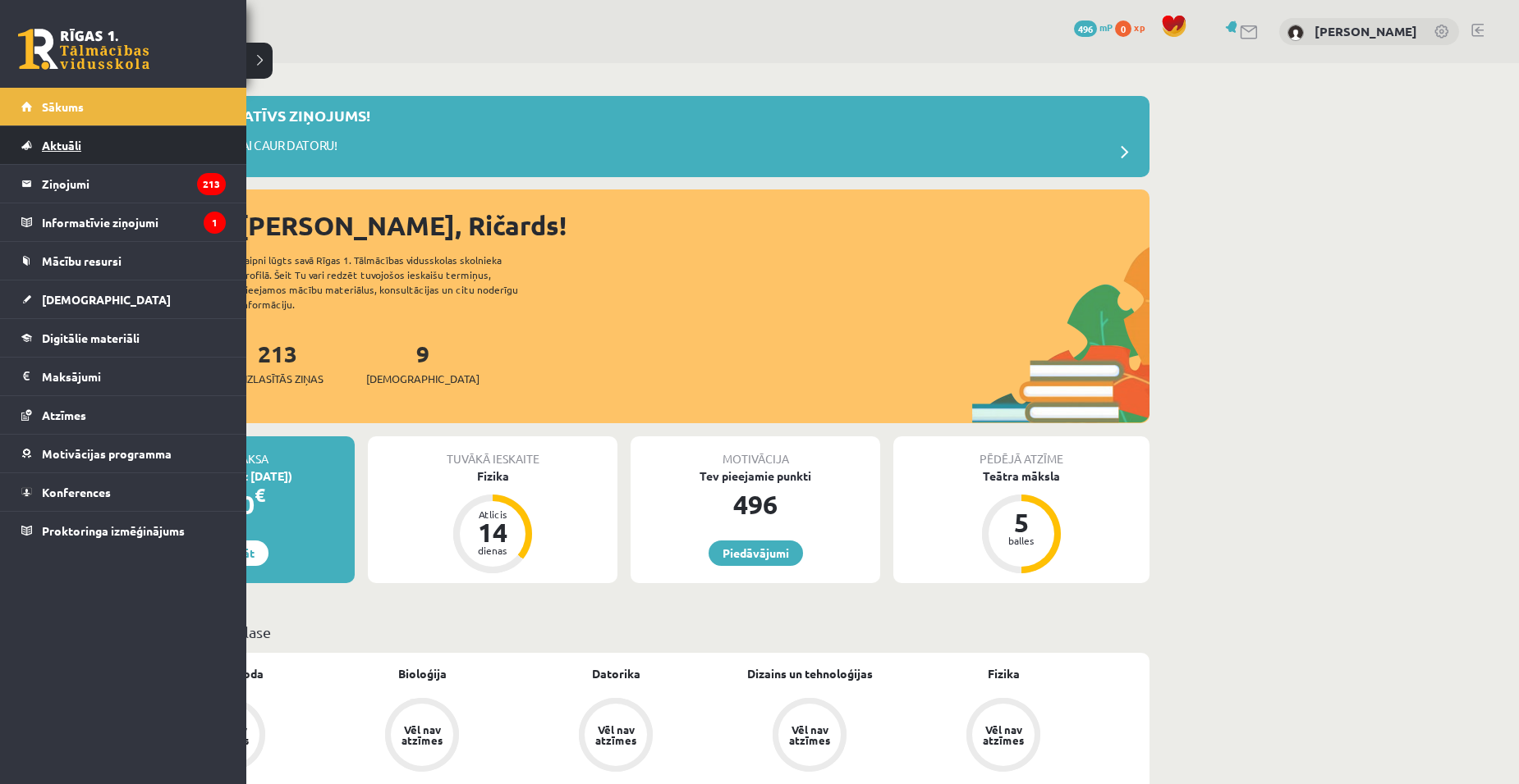
click at [79, 141] on span "Aktuāli" at bounding box center [62, 145] width 40 height 15
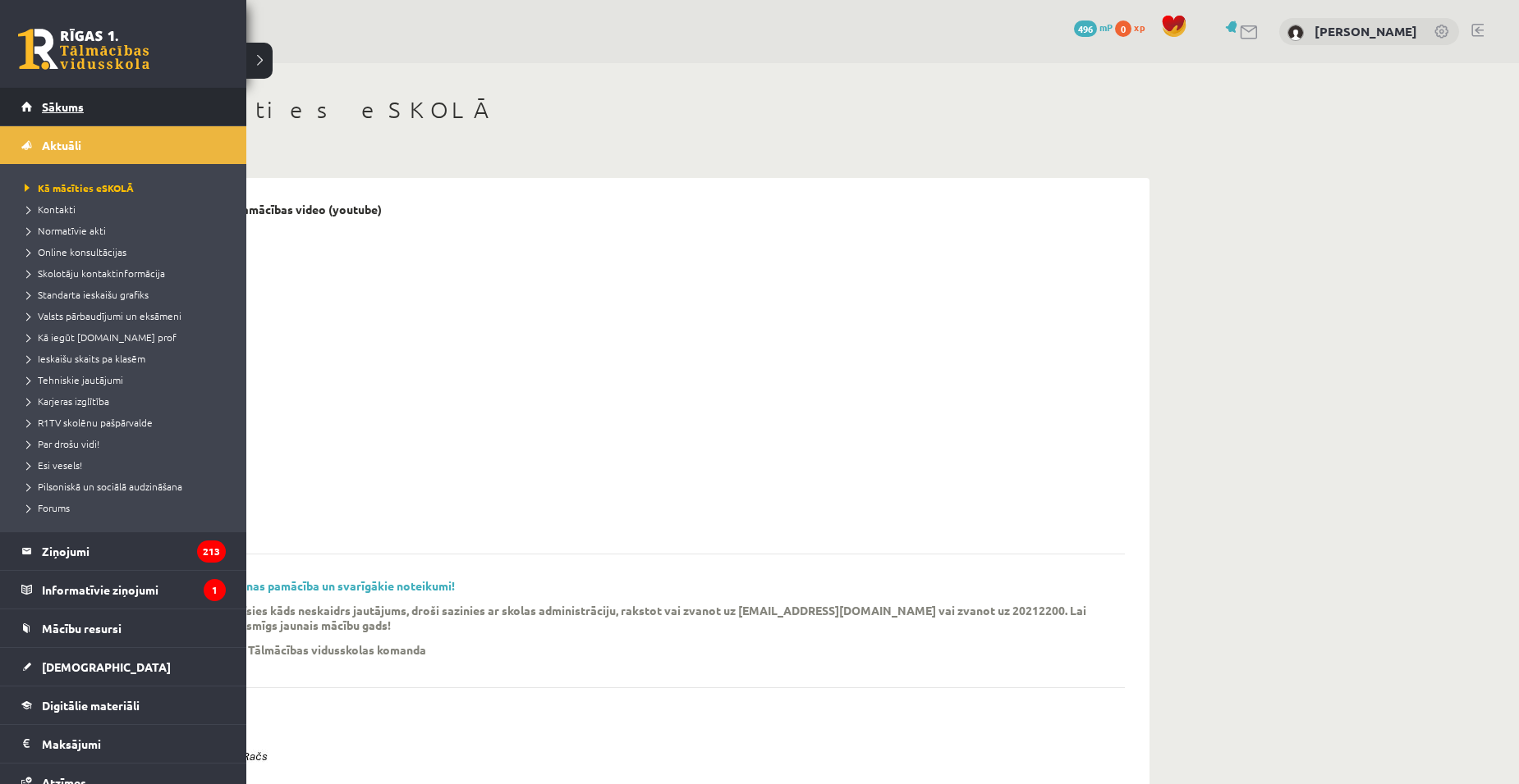
click at [79, 104] on span "Sākums" at bounding box center [63, 107] width 42 height 15
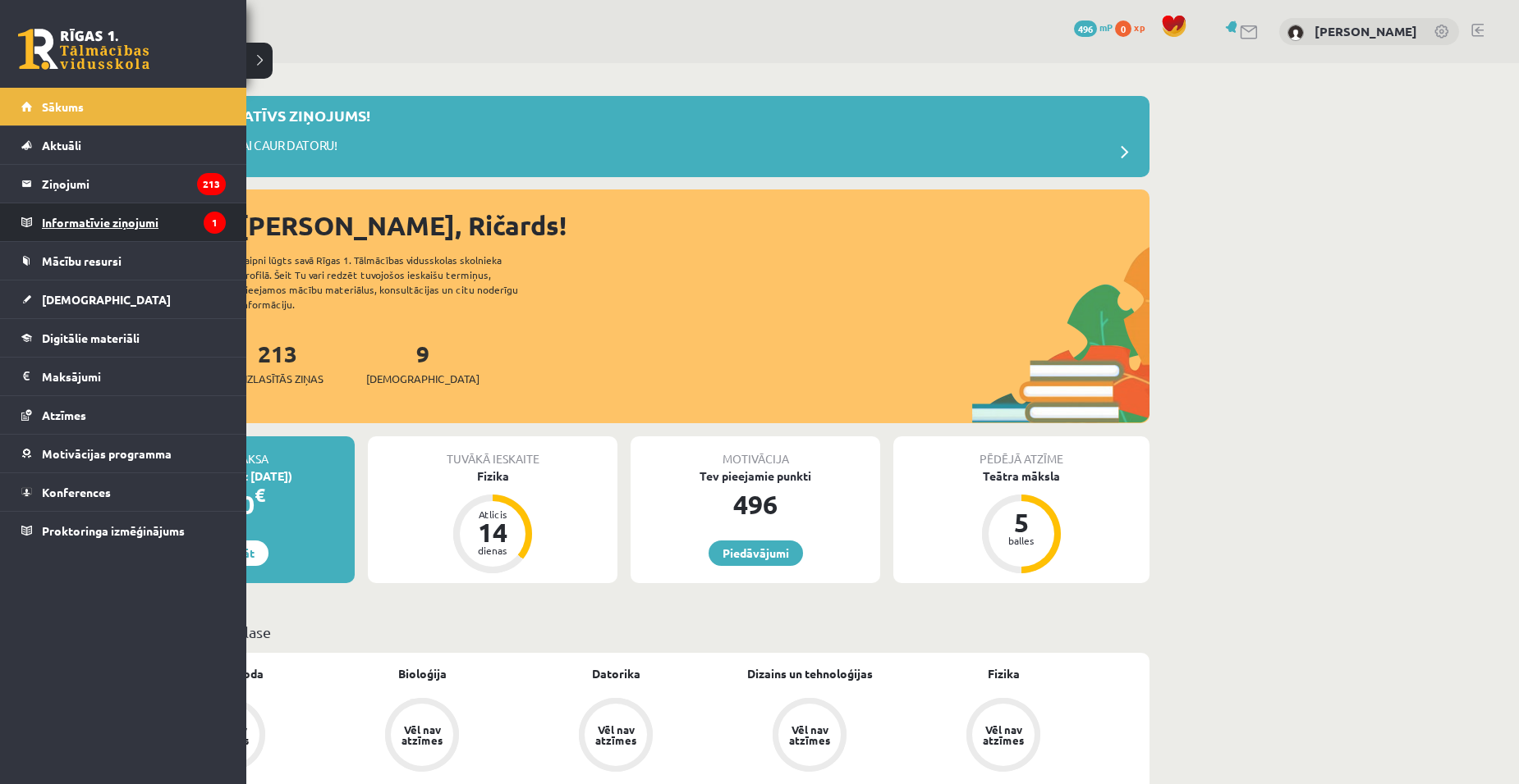
click at [152, 215] on legend "Informatīvie ziņojumi 1" at bounding box center [134, 222] width 184 height 38
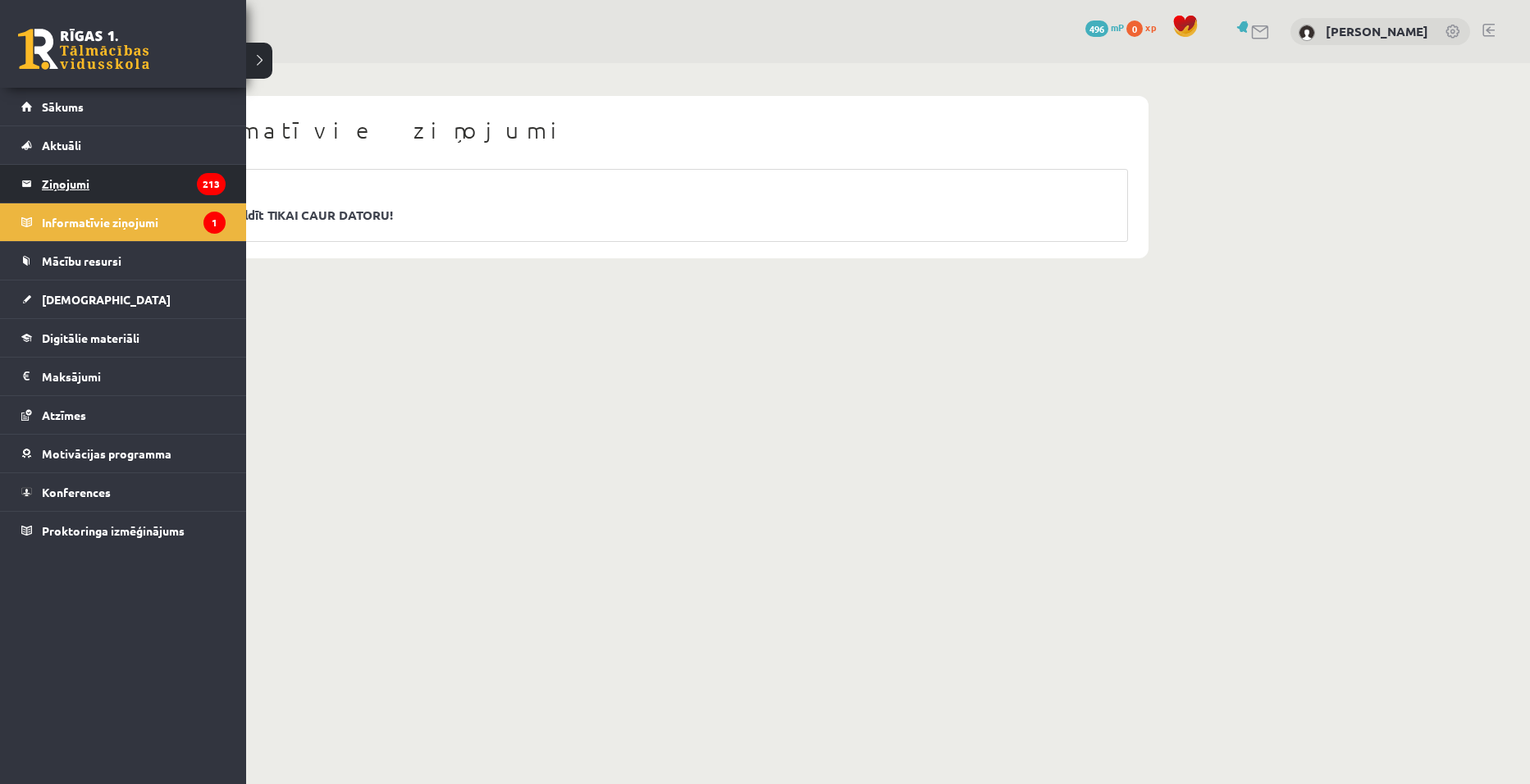
click at [122, 184] on legend "Ziņojumi 213" at bounding box center [134, 183] width 184 height 38
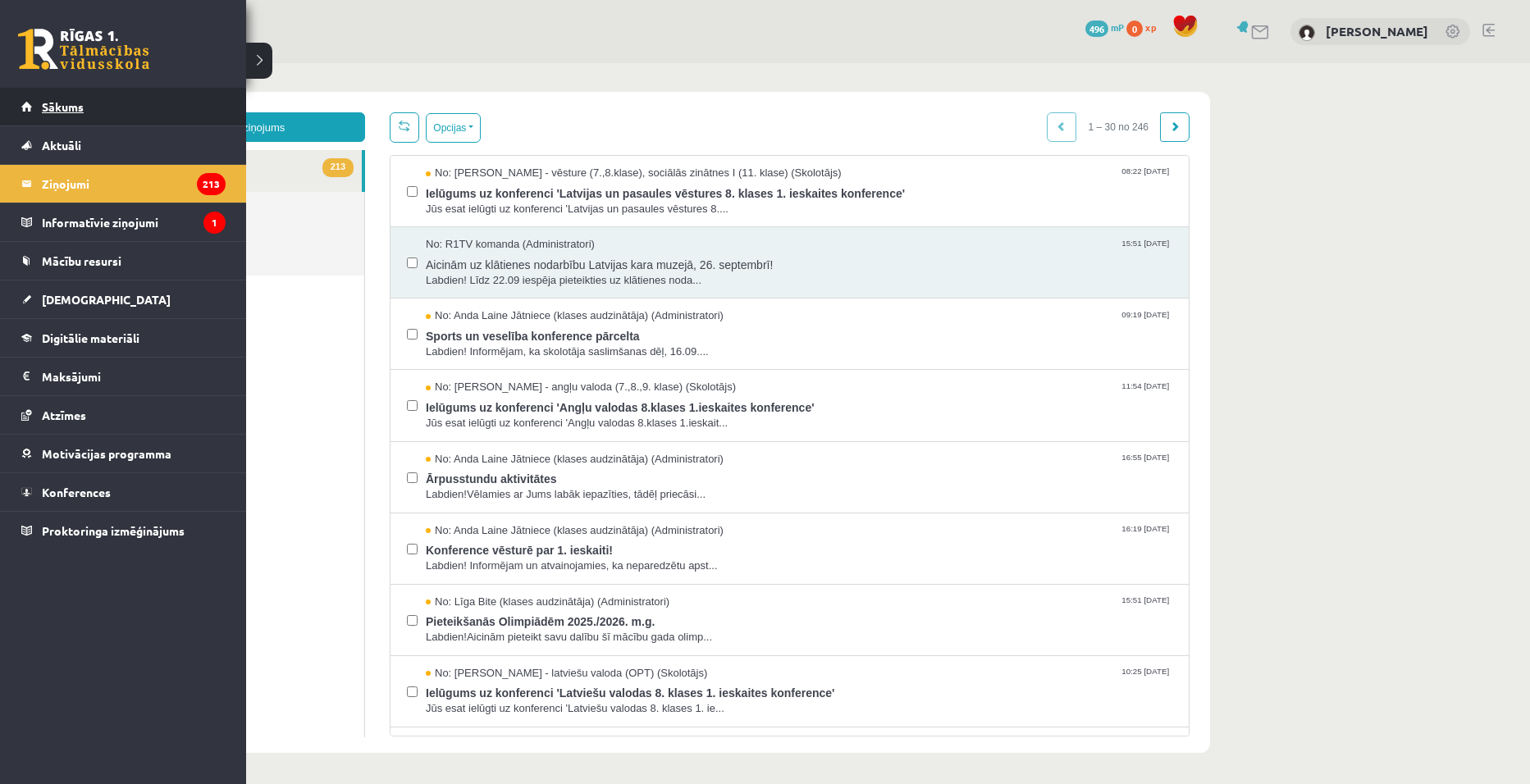
click at [57, 104] on span "Sākums" at bounding box center [63, 107] width 42 height 15
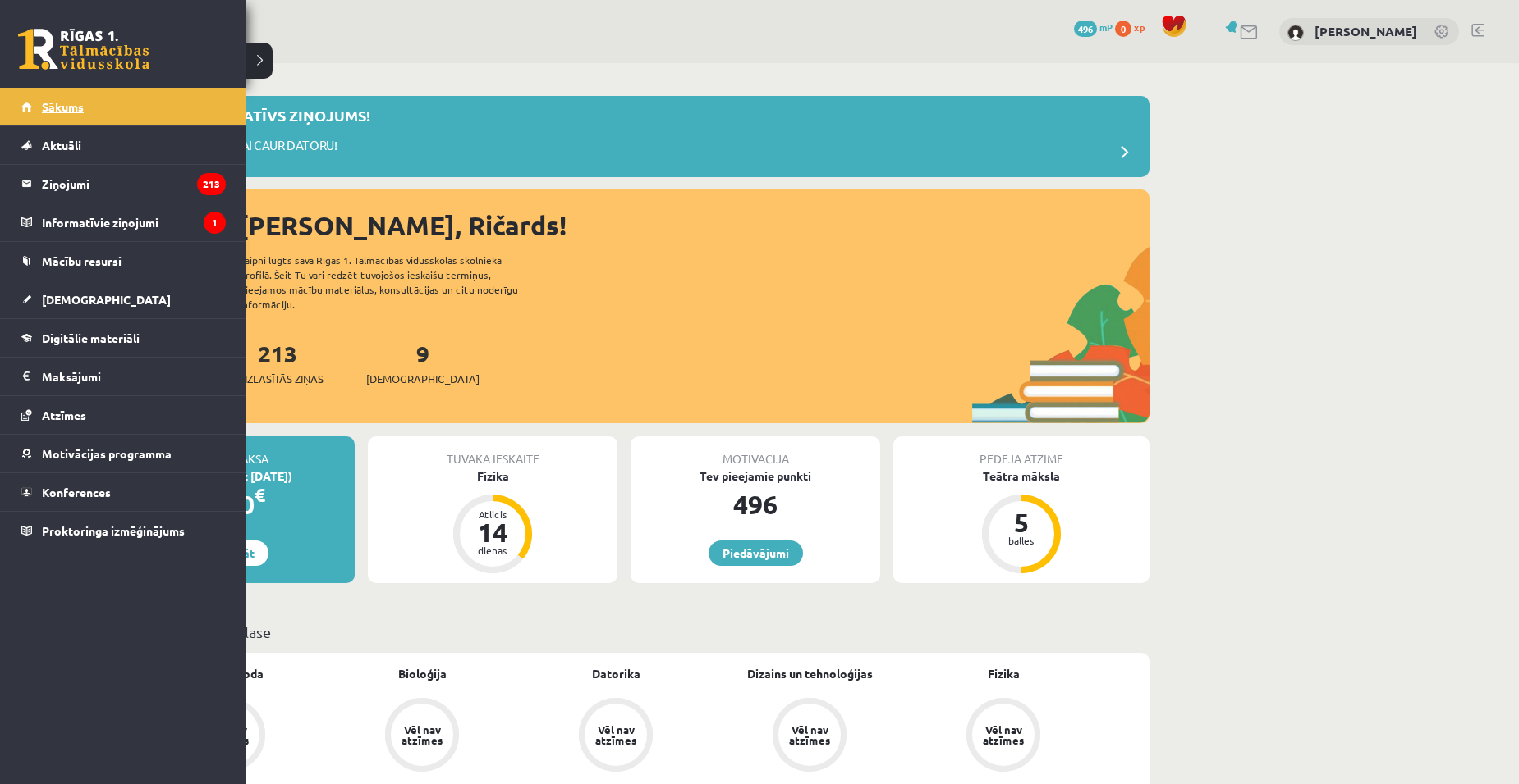
click at [85, 104] on link "Sākums" at bounding box center [123, 106] width 204 height 38
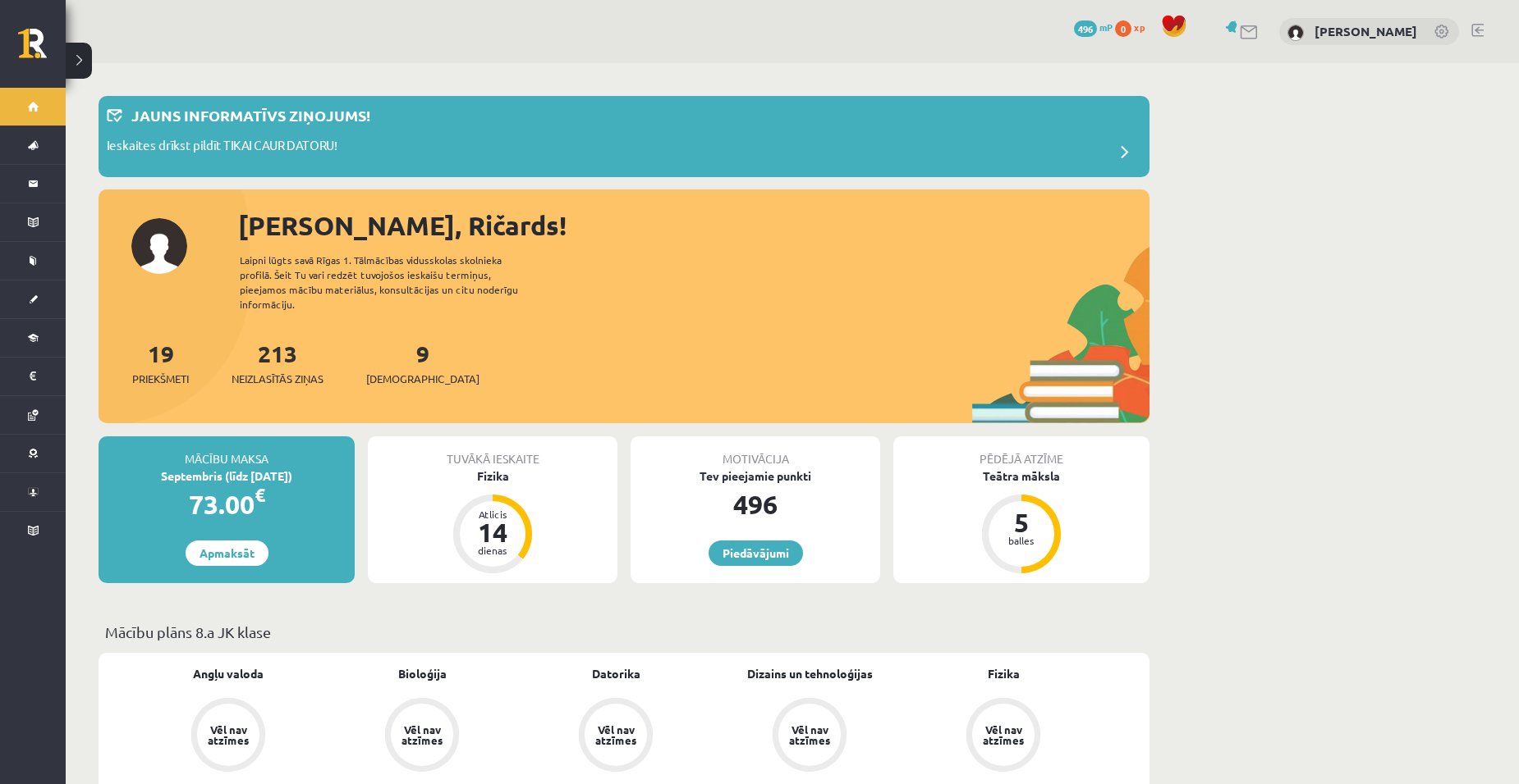
click at [1259, 31] on link at bounding box center [1249, 32] width 19 height 14
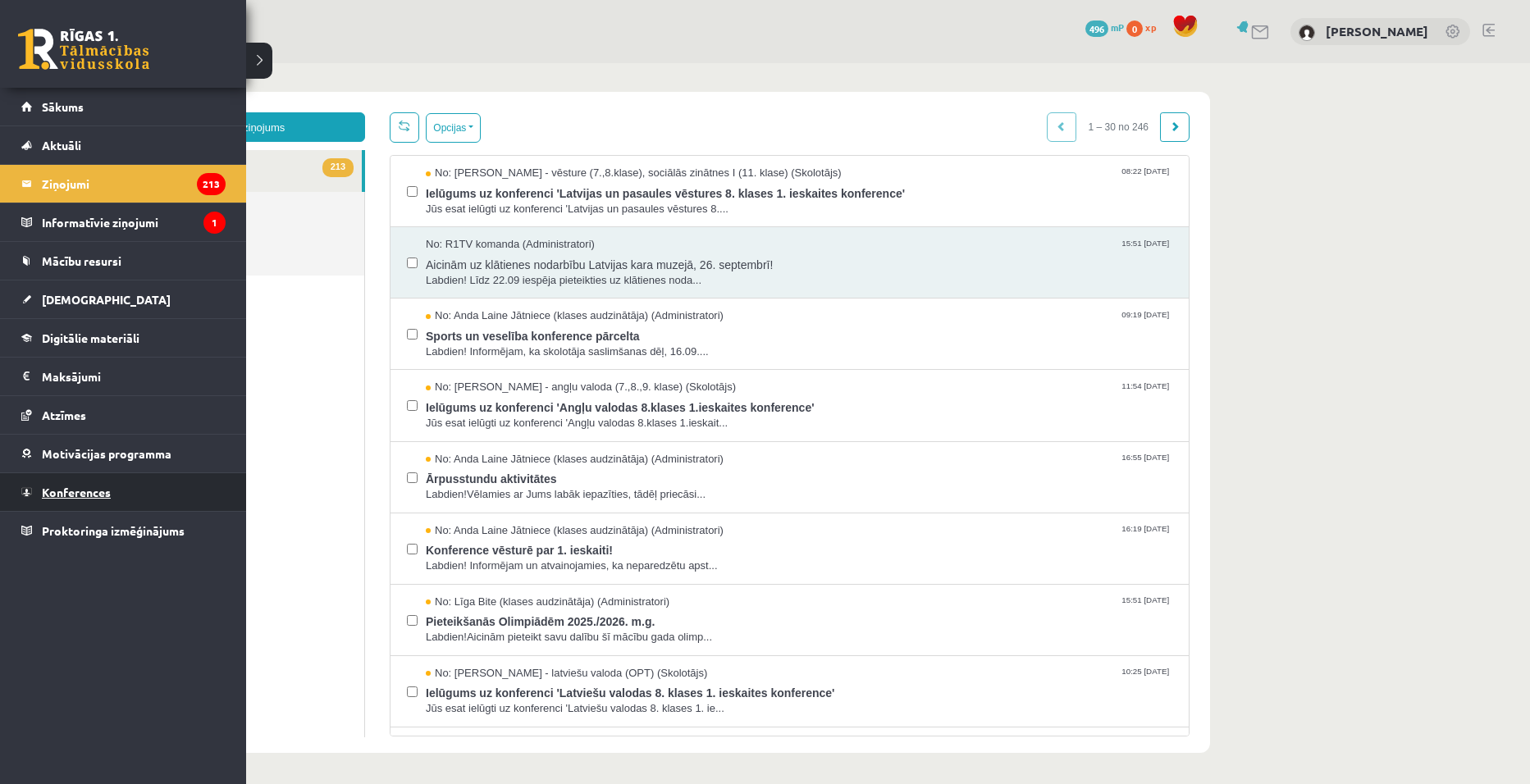
click at [112, 500] on link "Konferences" at bounding box center [123, 492] width 204 height 38
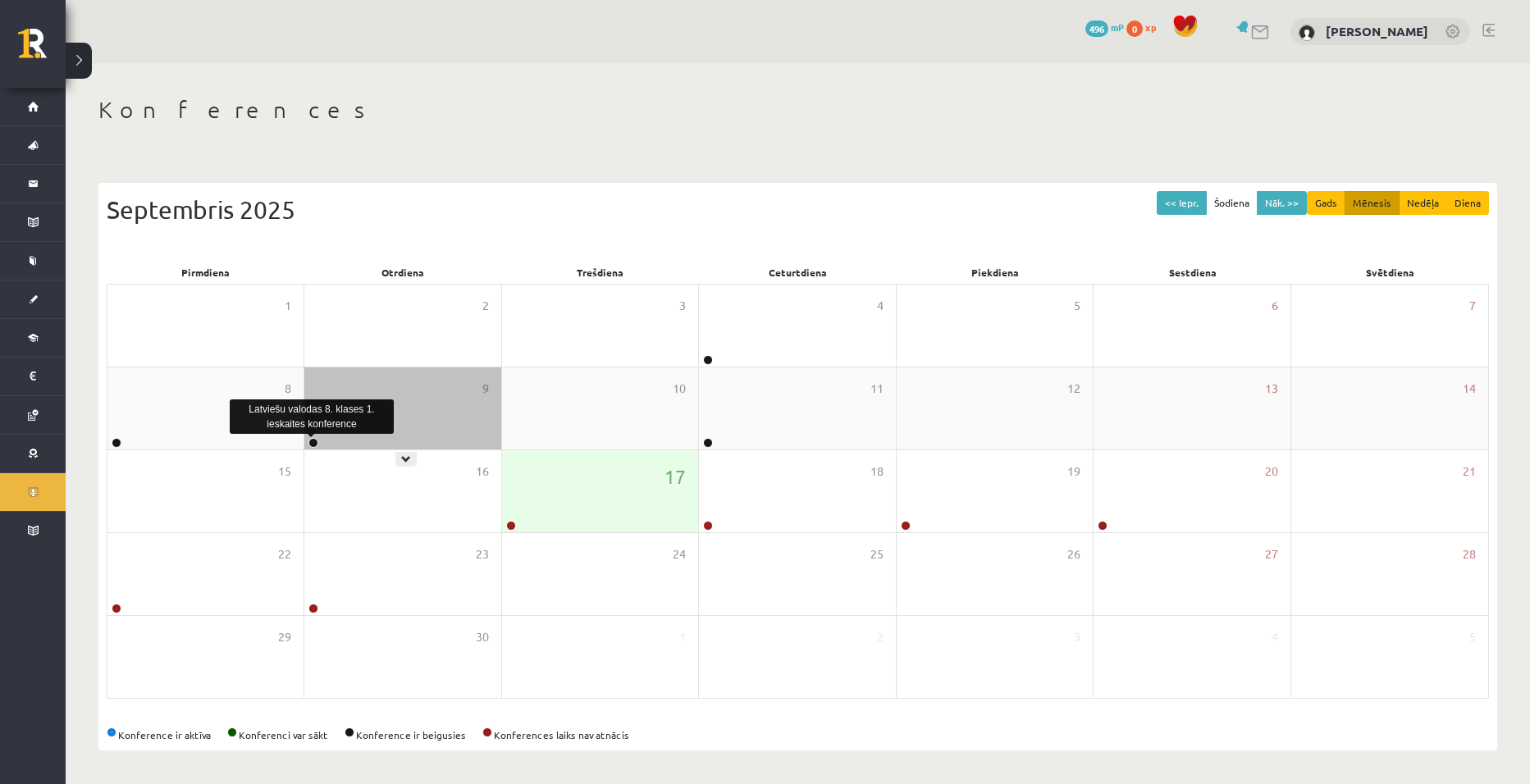
click at [310, 441] on link at bounding box center [314, 443] width 10 height 10
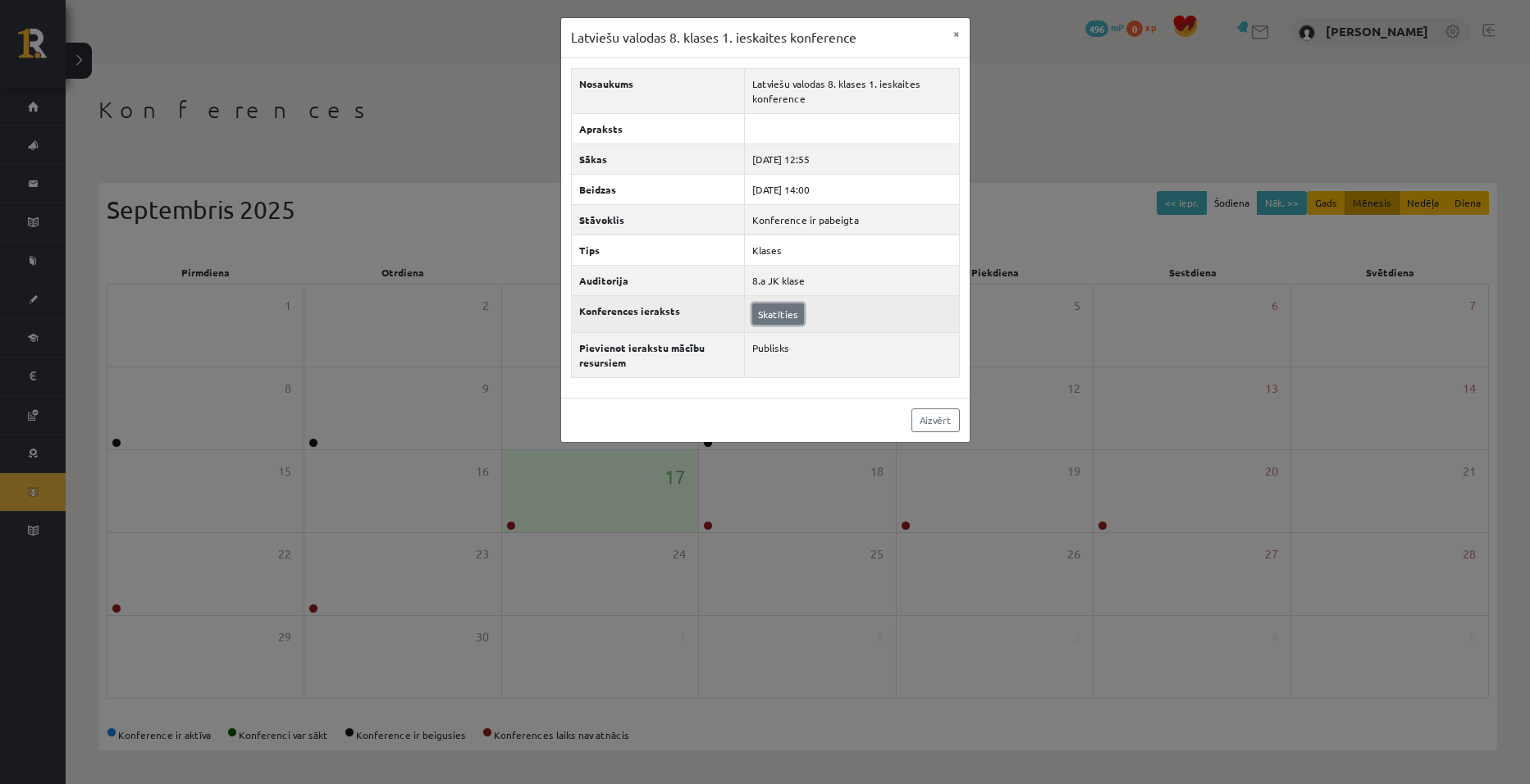
click at [787, 315] on link "Skatīties" at bounding box center [778, 314] width 51 height 21
